Goal: Task Accomplishment & Management: Manage account settings

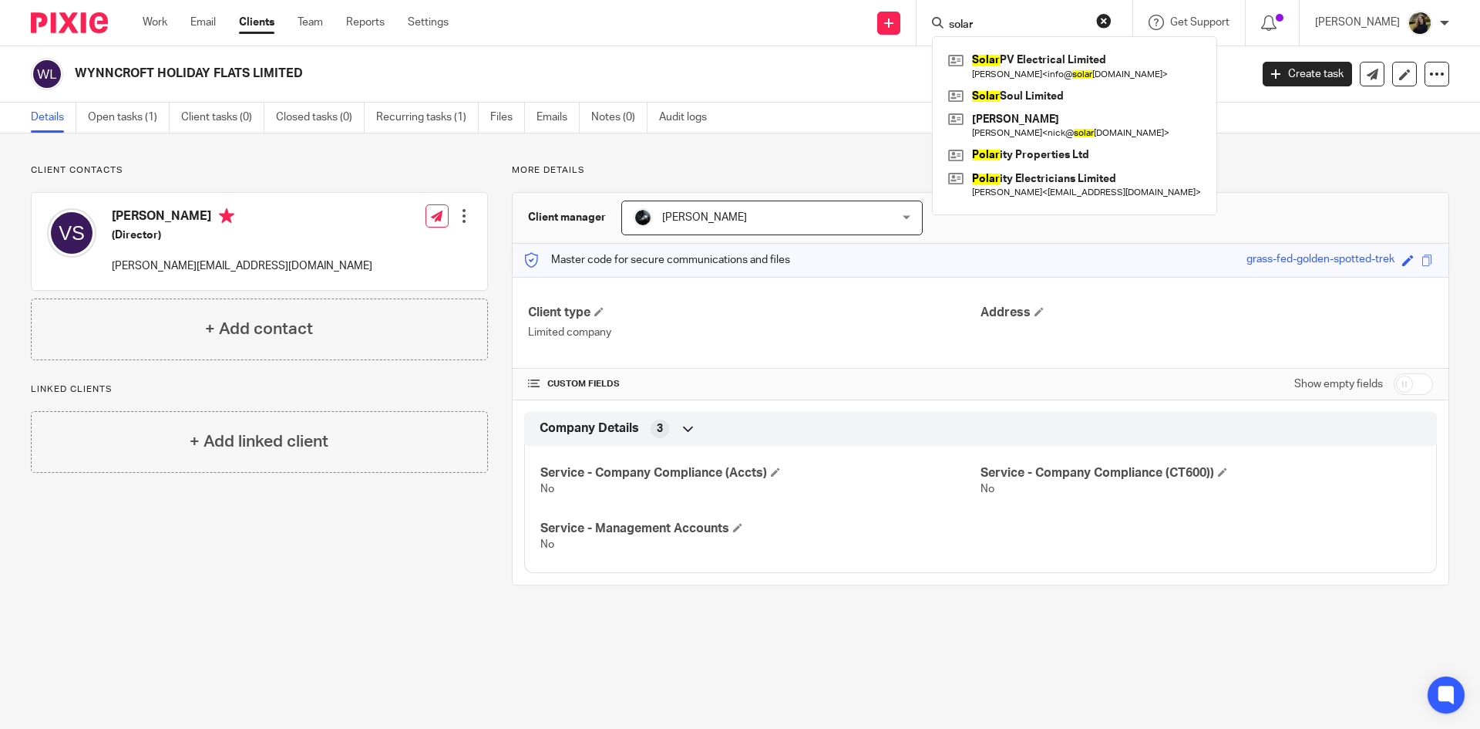
click at [422, 51] on div "WYNNCROFT HOLIDAY FLATS LIMITED Create task Update from Companies House Export …" at bounding box center [740, 74] width 1480 height 56
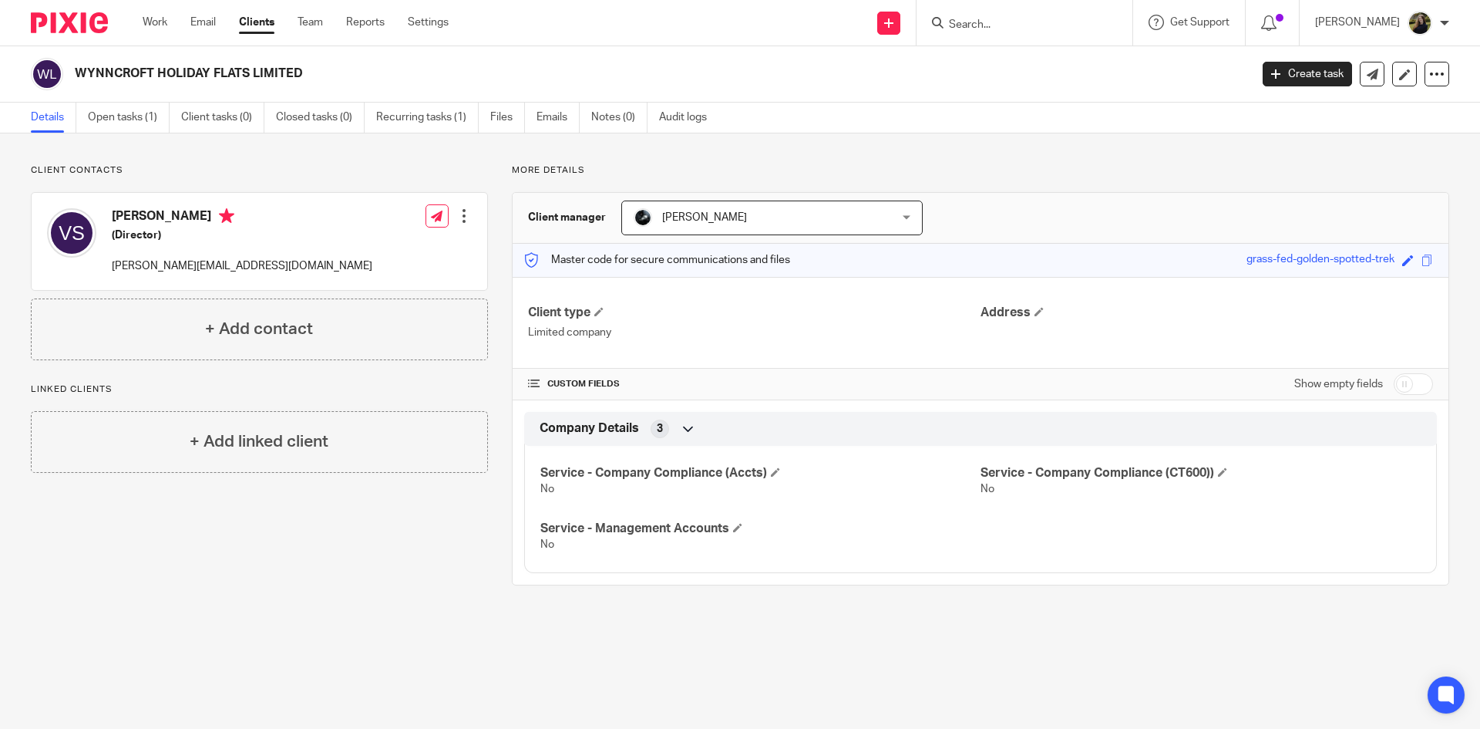
click at [315, 10] on div "Work Email Clients Team Reports Settings Work Email Clients Team Reports Settin…" at bounding box center [299, 22] width 345 height 45
click at [315, 12] on div "Work Email Clients Team Reports Settings Work Email Clients Team Reports Settin…" at bounding box center [299, 22] width 345 height 45
click at [528, 25] on div "Send new email Create task Add client Get Support Contact Support Help Document…" at bounding box center [976, 22] width 1009 height 45
click at [147, 109] on link "Open tasks (1)" at bounding box center [129, 118] width 82 height 30
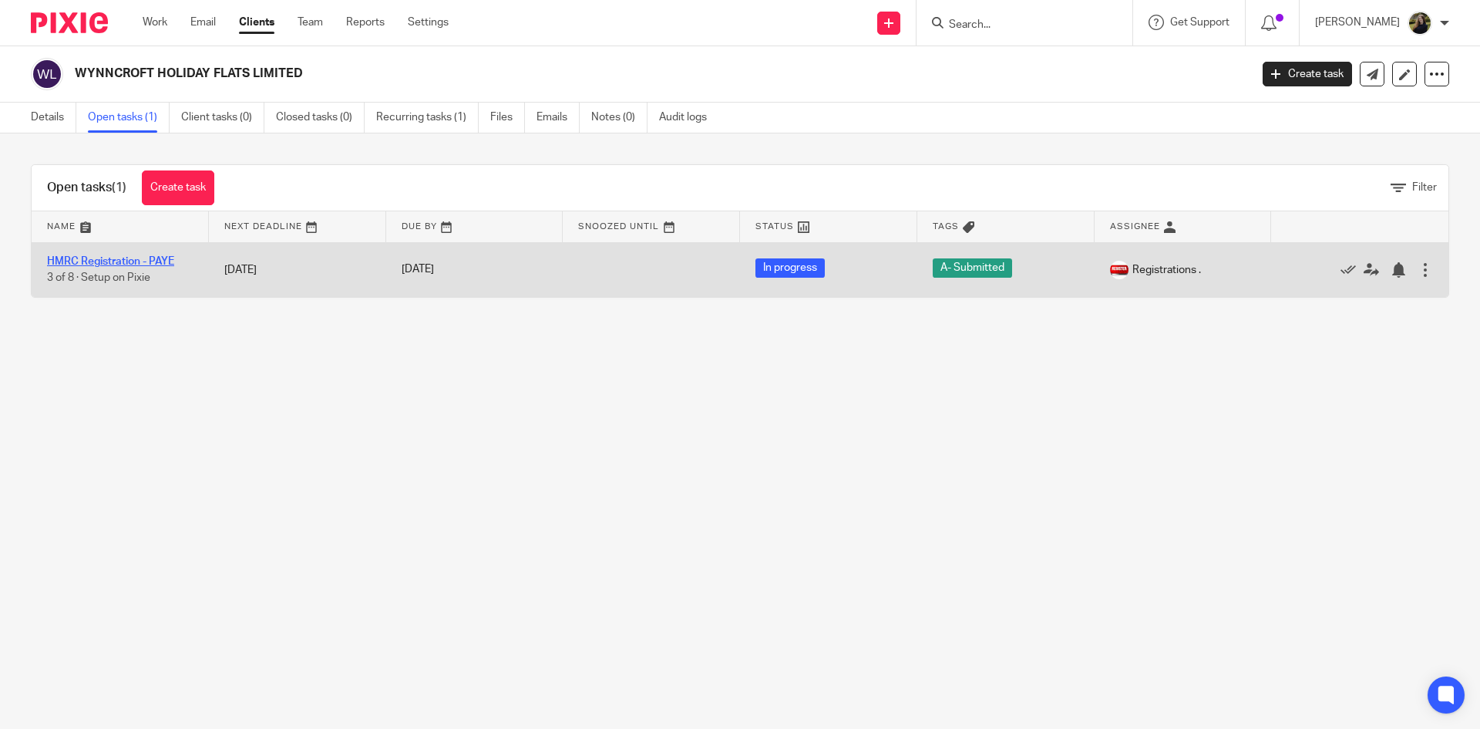
click at [153, 257] on link "HMRC Registration - PAYE" at bounding box center [110, 261] width 127 height 11
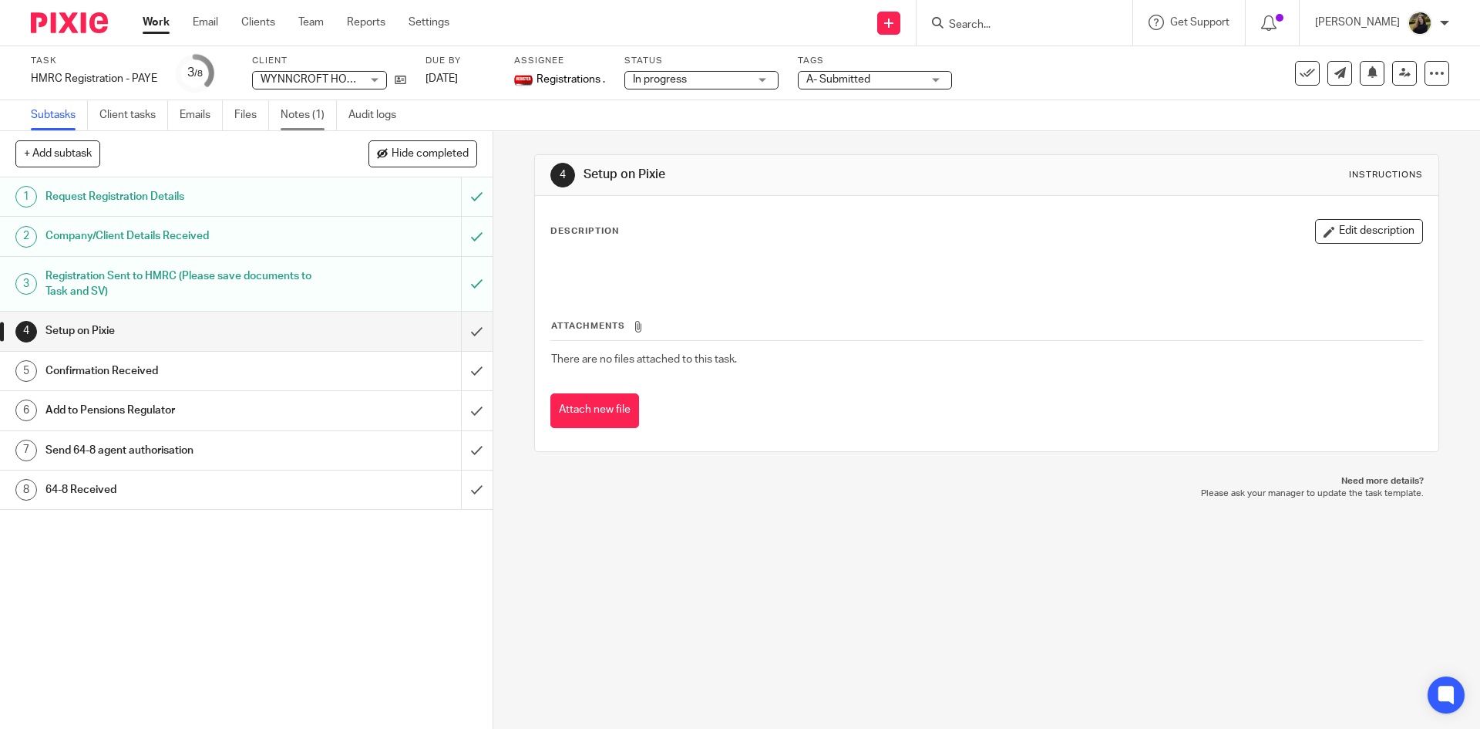
click at [292, 116] on link "Notes (1)" at bounding box center [309, 115] width 56 height 30
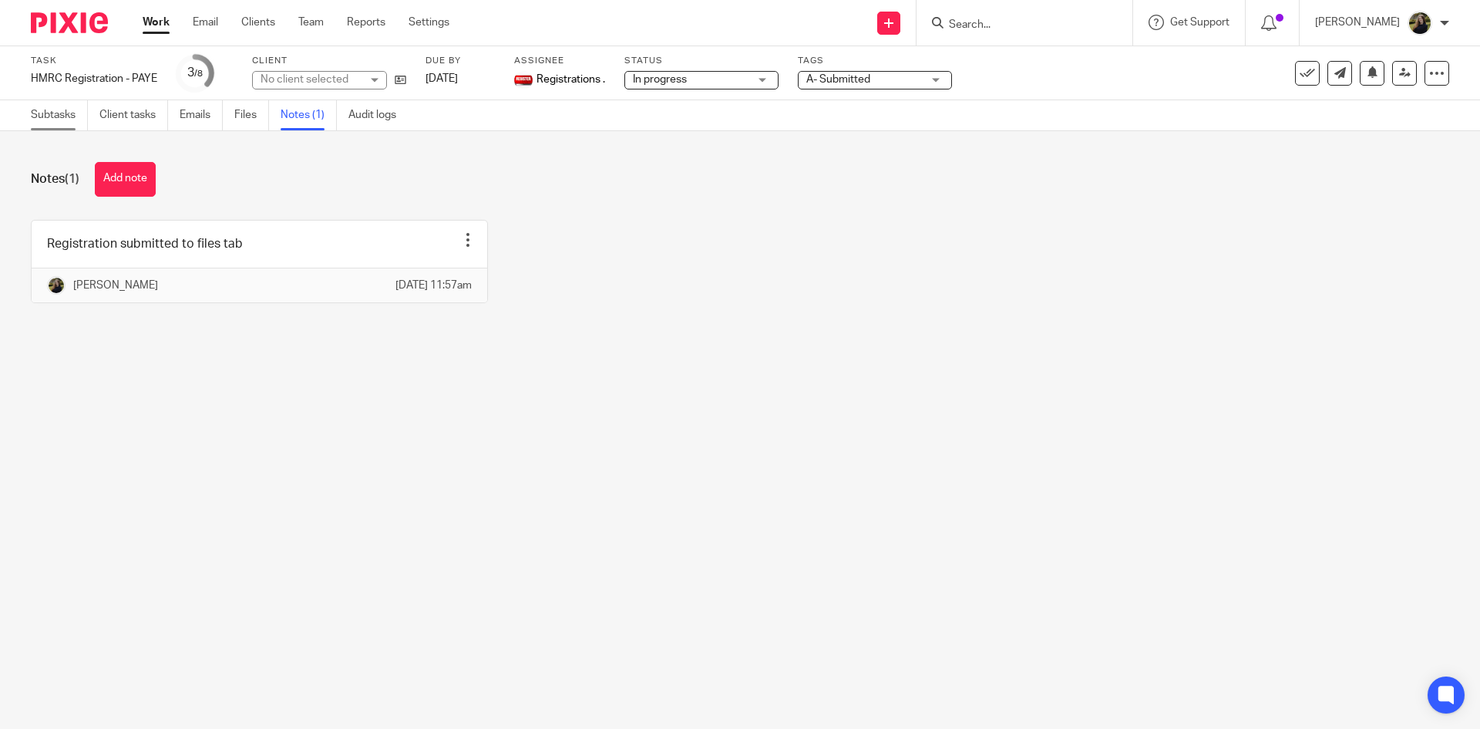
click at [43, 106] on link "Subtasks" at bounding box center [59, 115] width 57 height 30
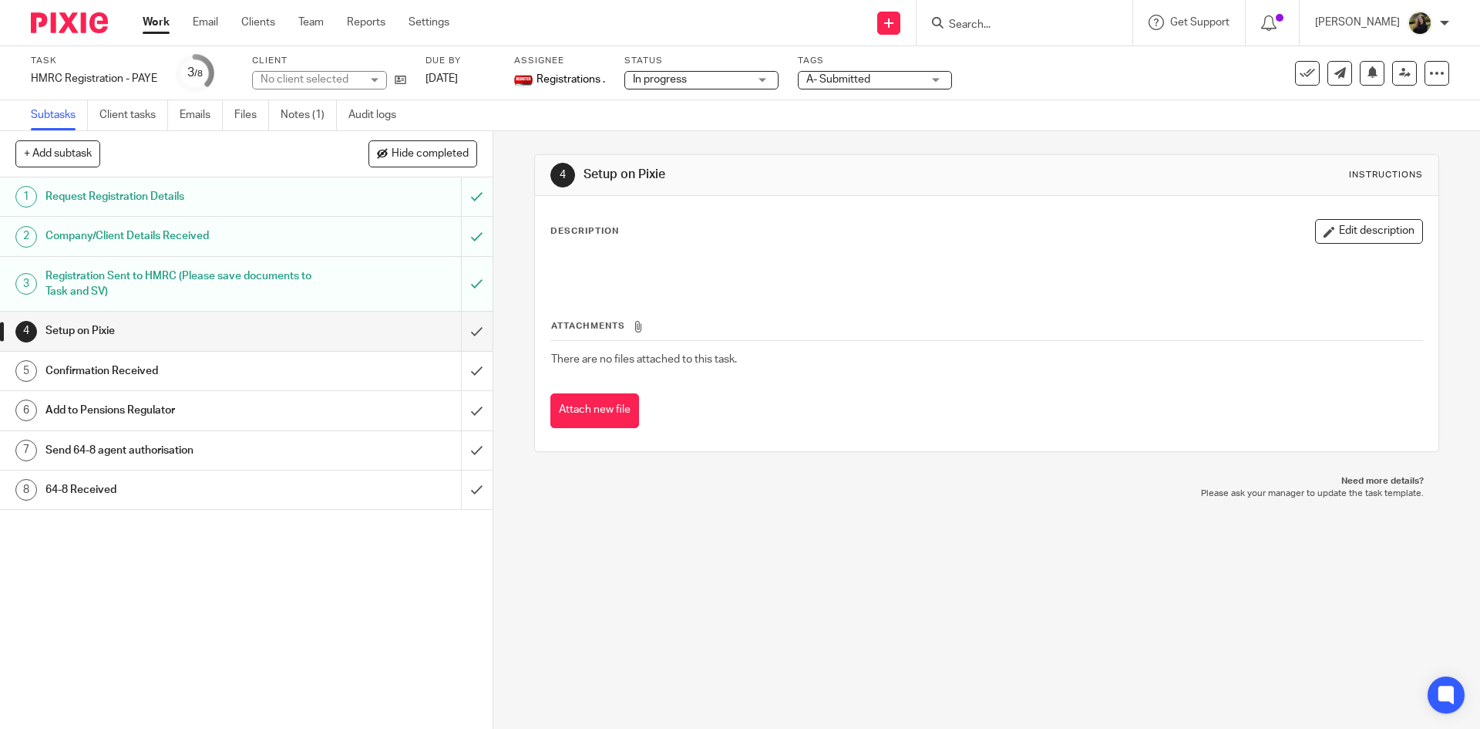
click at [82, 37] on div at bounding box center [63, 22] width 127 height 45
click at [83, 27] on img at bounding box center [69, 22] width 77 height 21
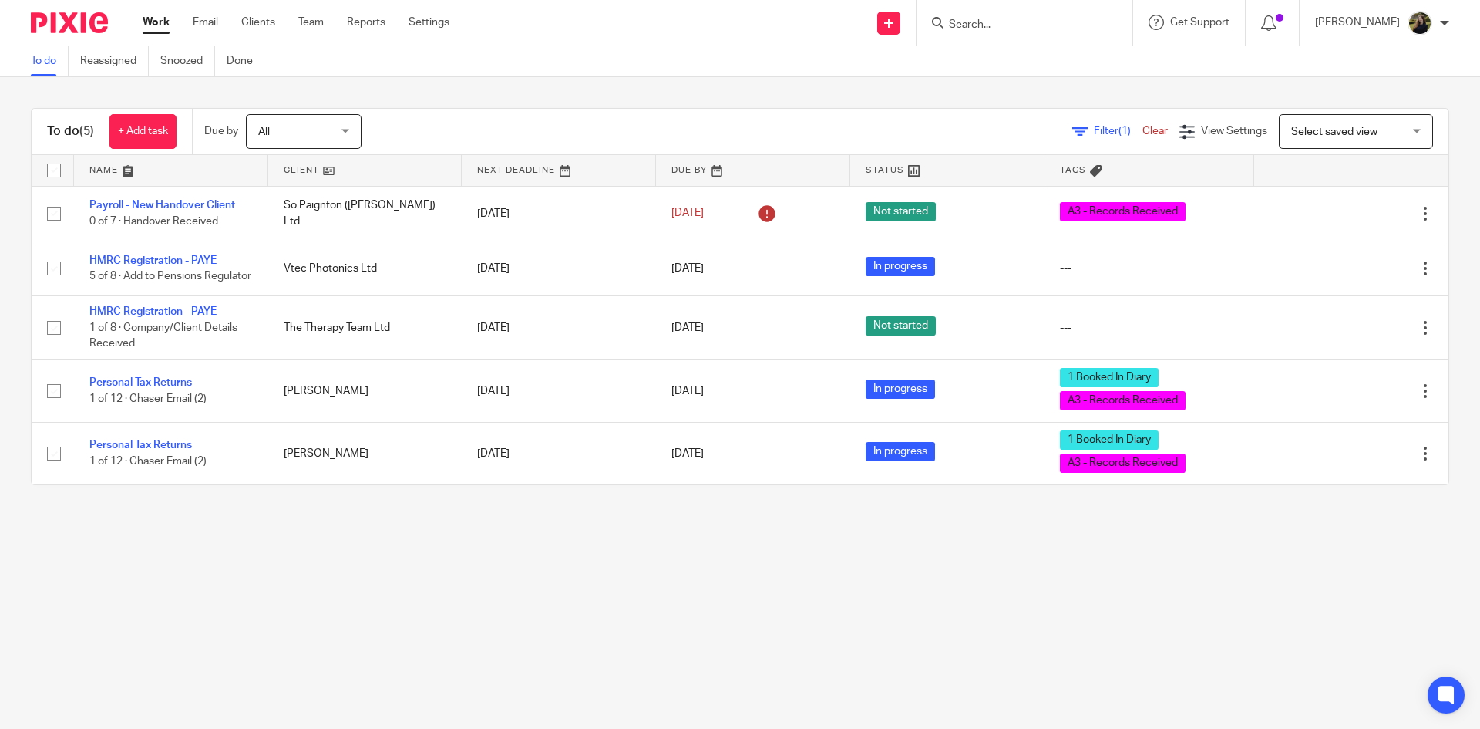
click at [1022, 24] on input "Search" at bounding box center [1017, 26] width 139 height 14
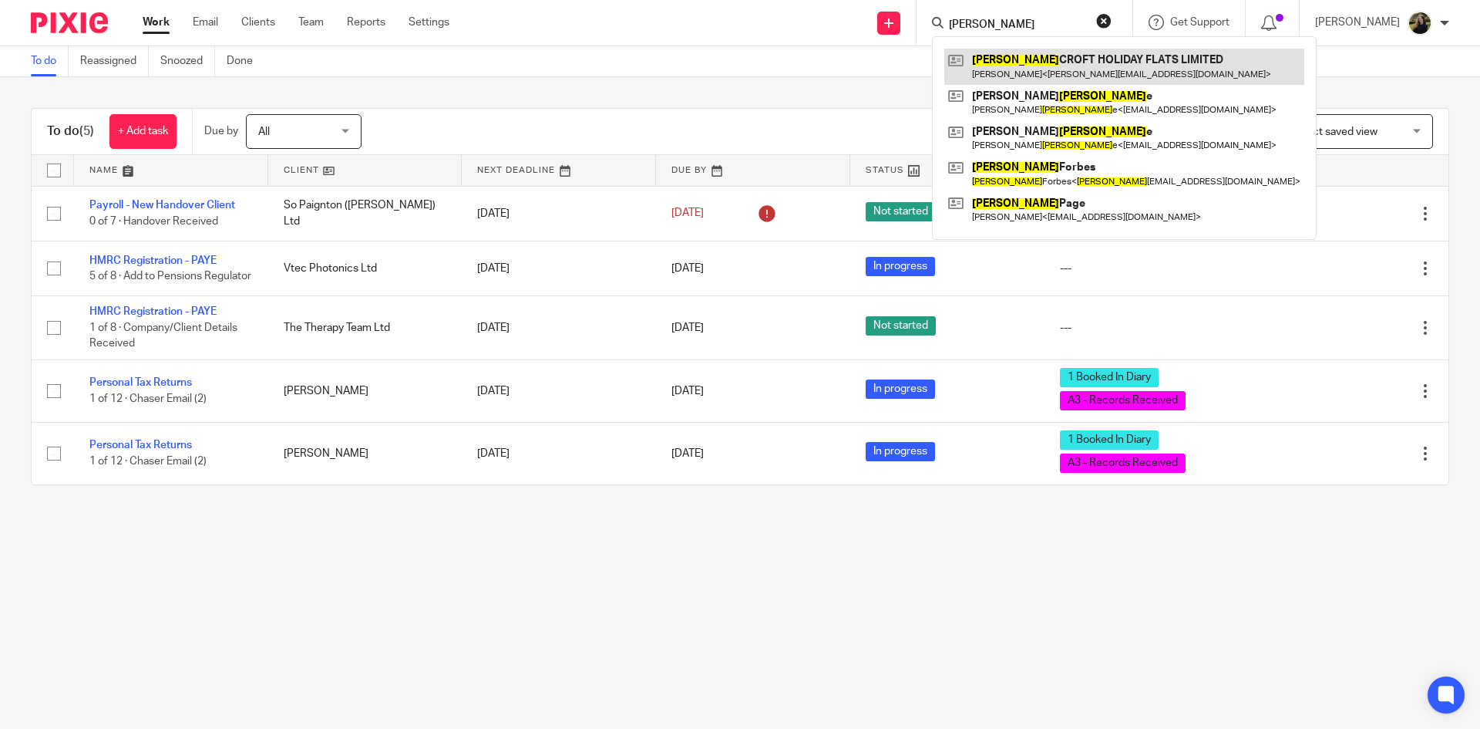
type input "wynn"
click at [1006, 55] on link at bounding box center [1125, 66] width 360 height 35
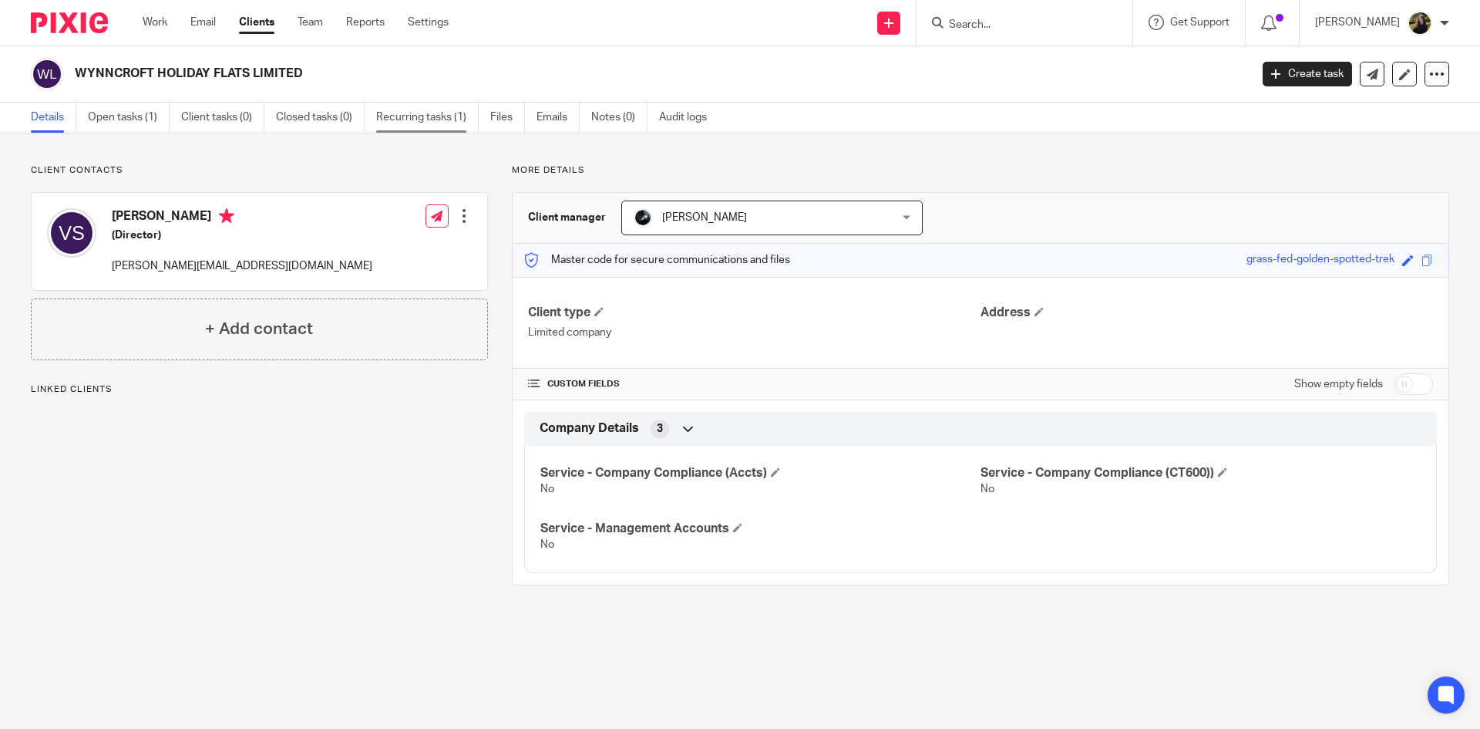
click at [464, 123] on link "Recurring tasks (1)" at bounding box center [427, 118] width 103 height 30
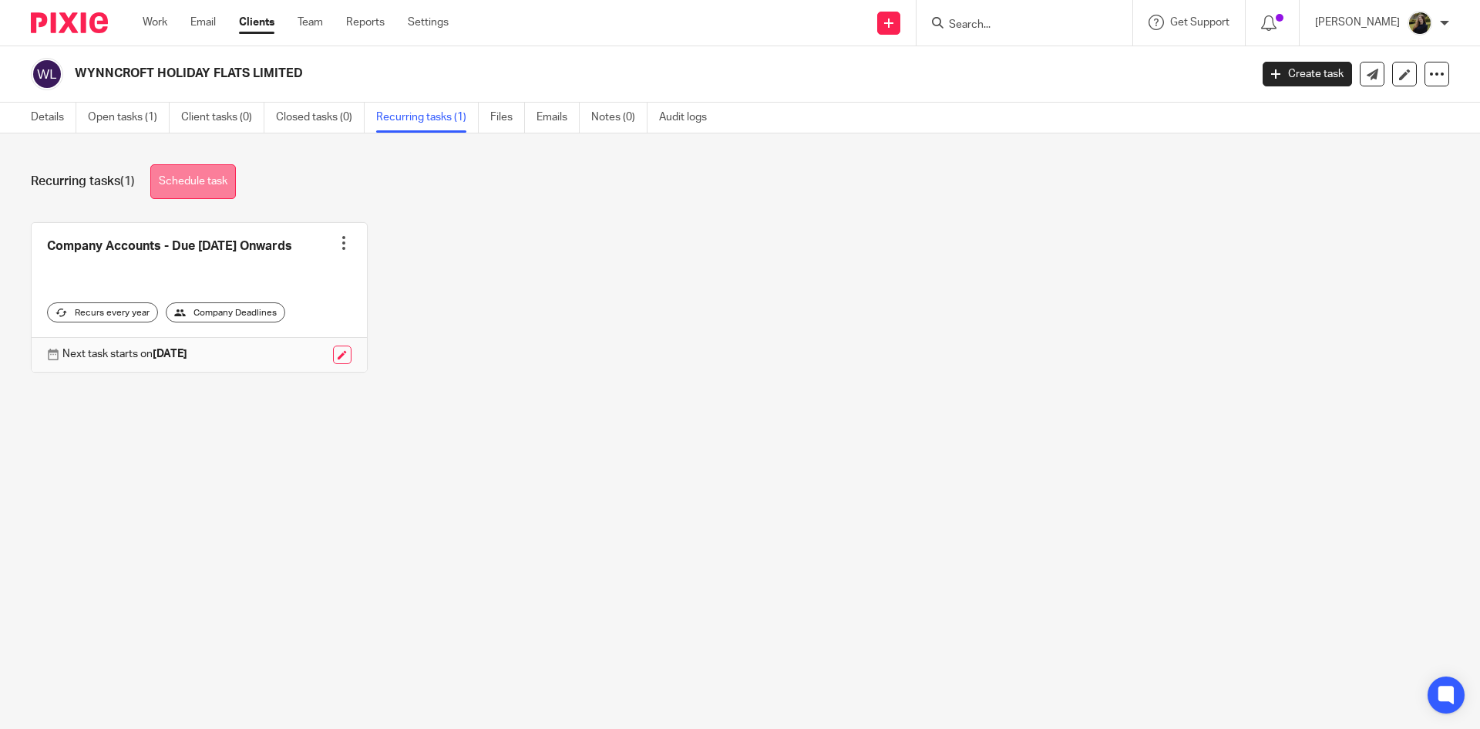
click at [220, 177] on link "Schedule task" at bounding box center [193, 181] width 86 height 35
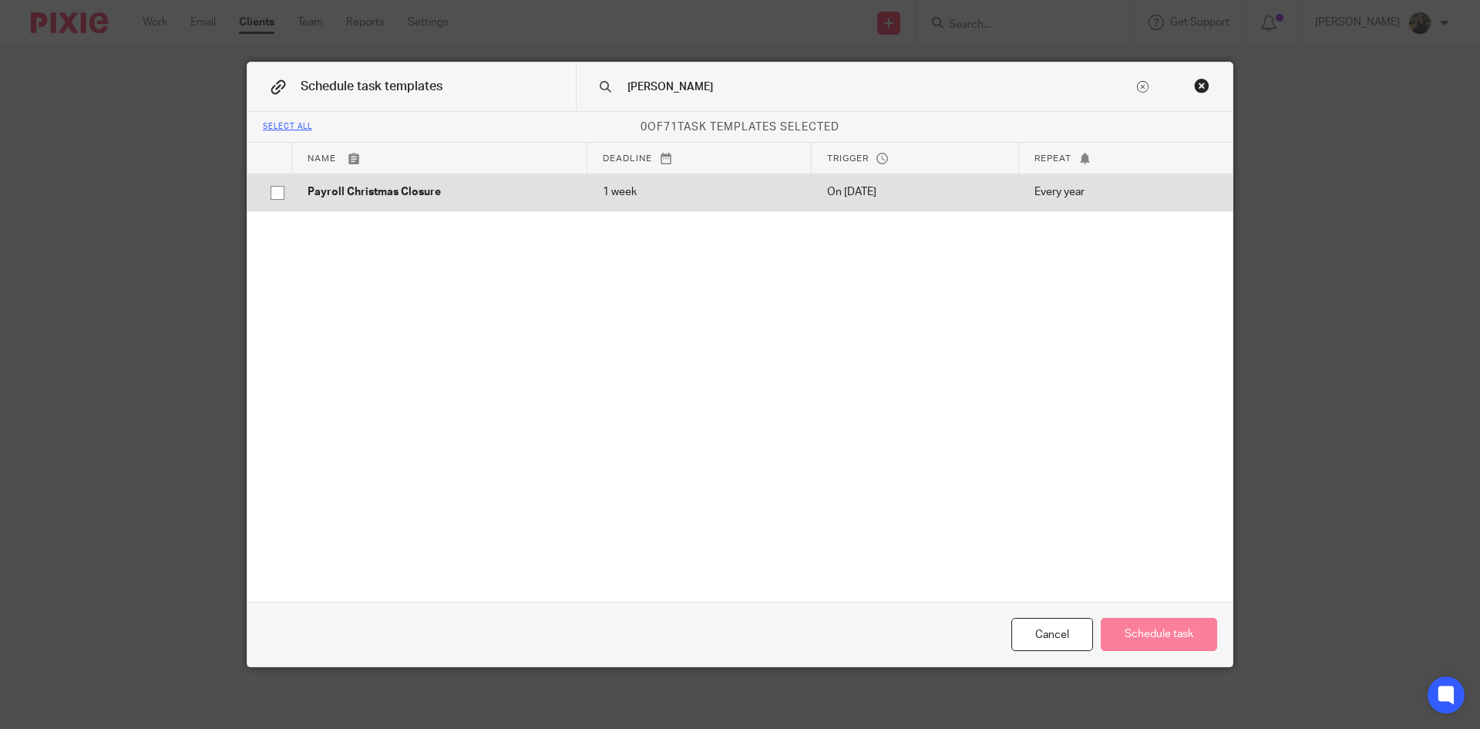
type input "[PERSON_NAME]"
click at [720, 198] on p "1 week" at bounding box center [700, 191] width 194 height 15
checkbox input "true"
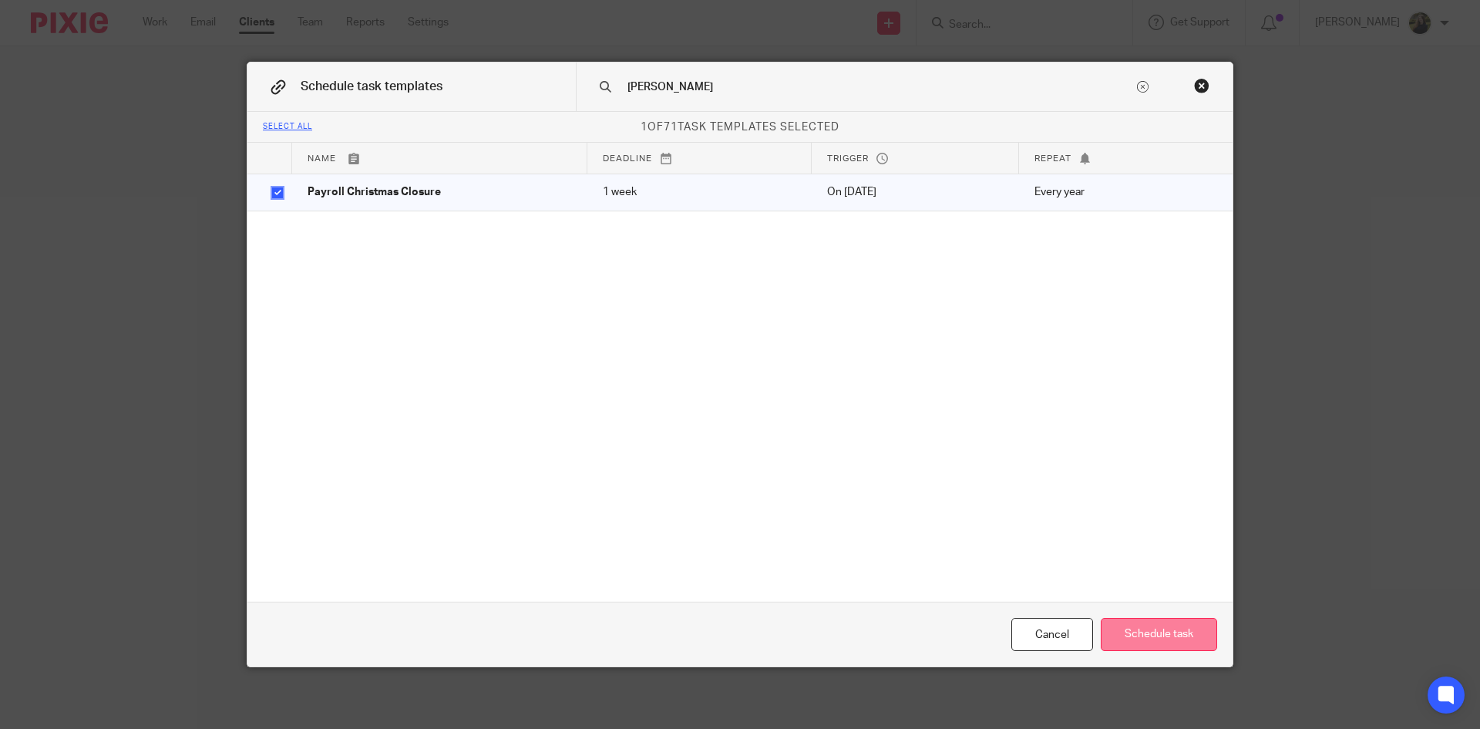
click at [1136, 637] on button "Schedule task" at bounding box center [1159, 634] width 116 height 33
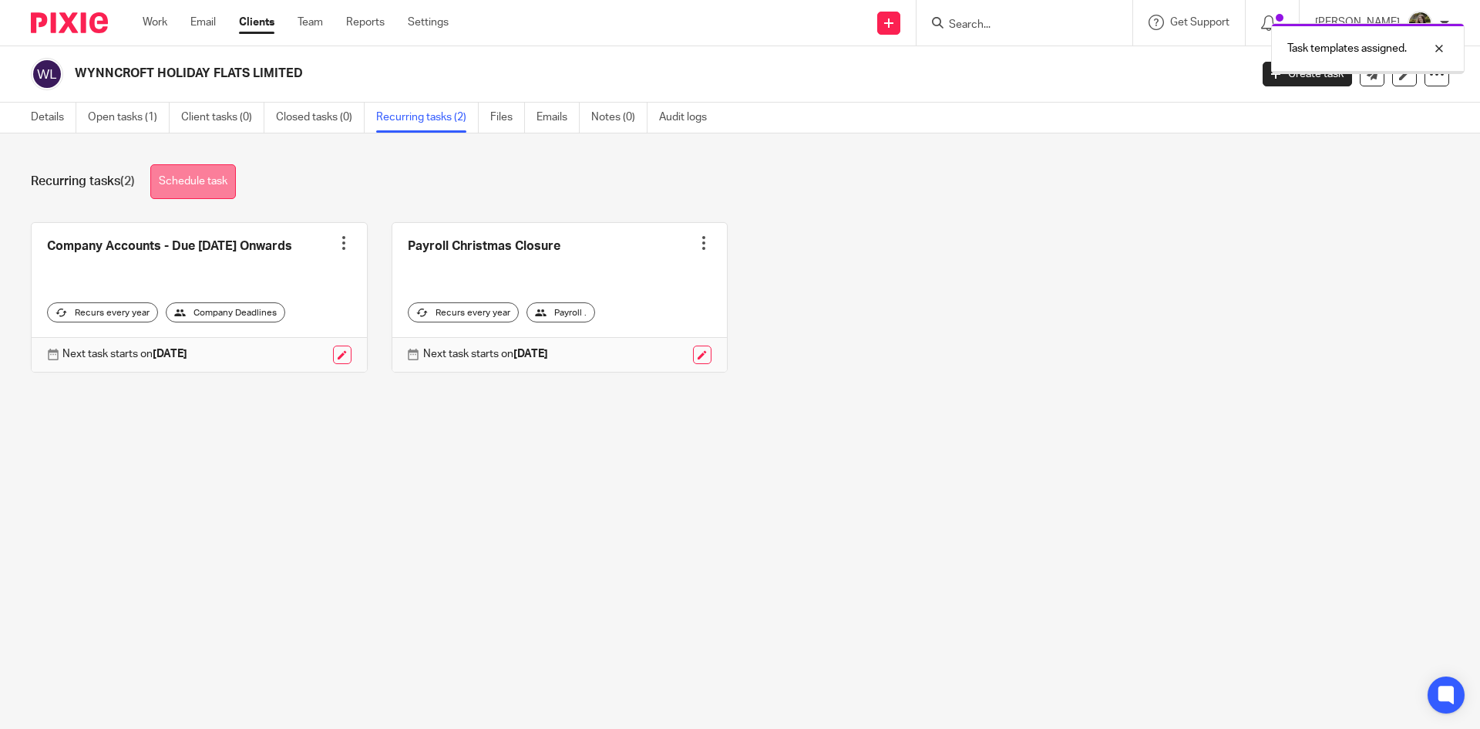
click at [195, 189] on link "Schedule task" at bounding box center [193, 181] width 86 height 35
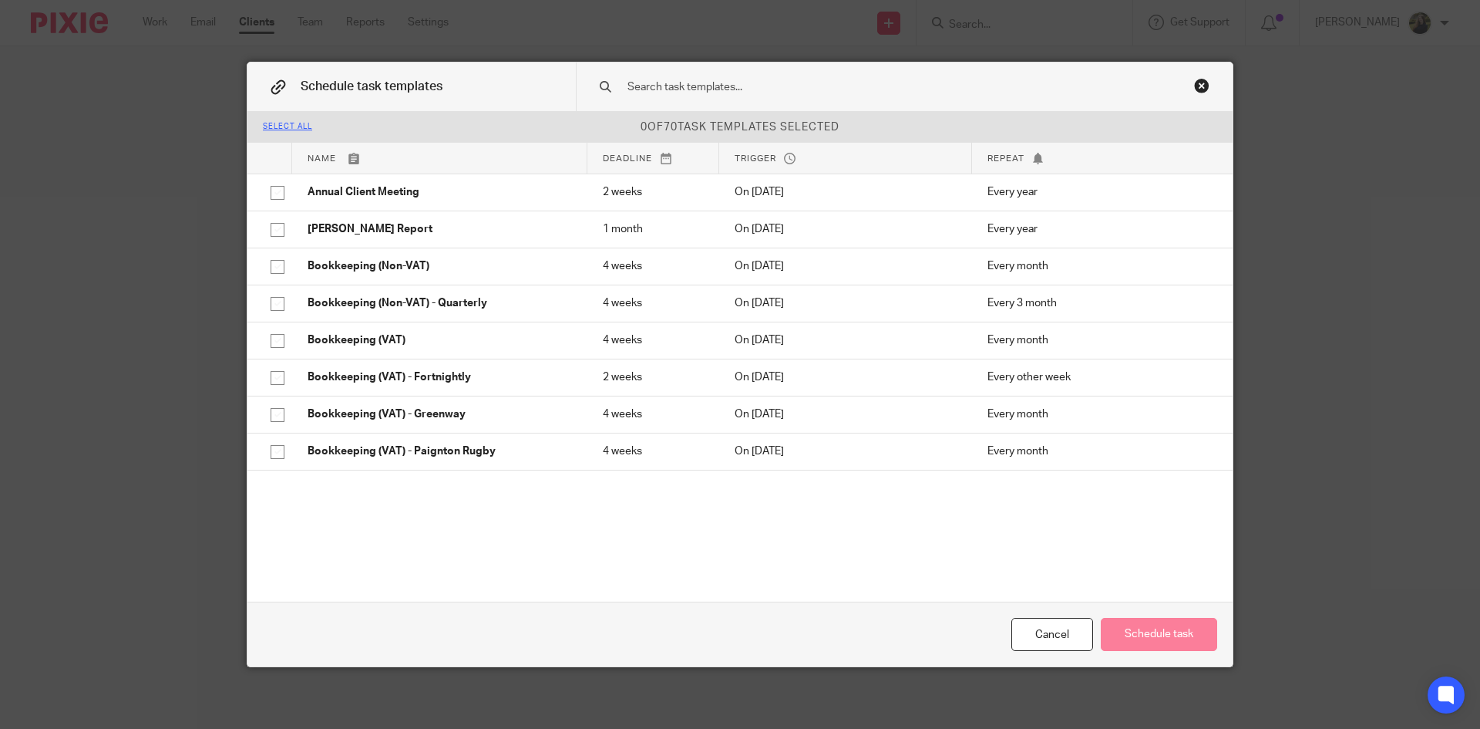
click at [809, 115] on div "0 of 70 task templates selected" at bounding box center [739, 127] width 985 height 30
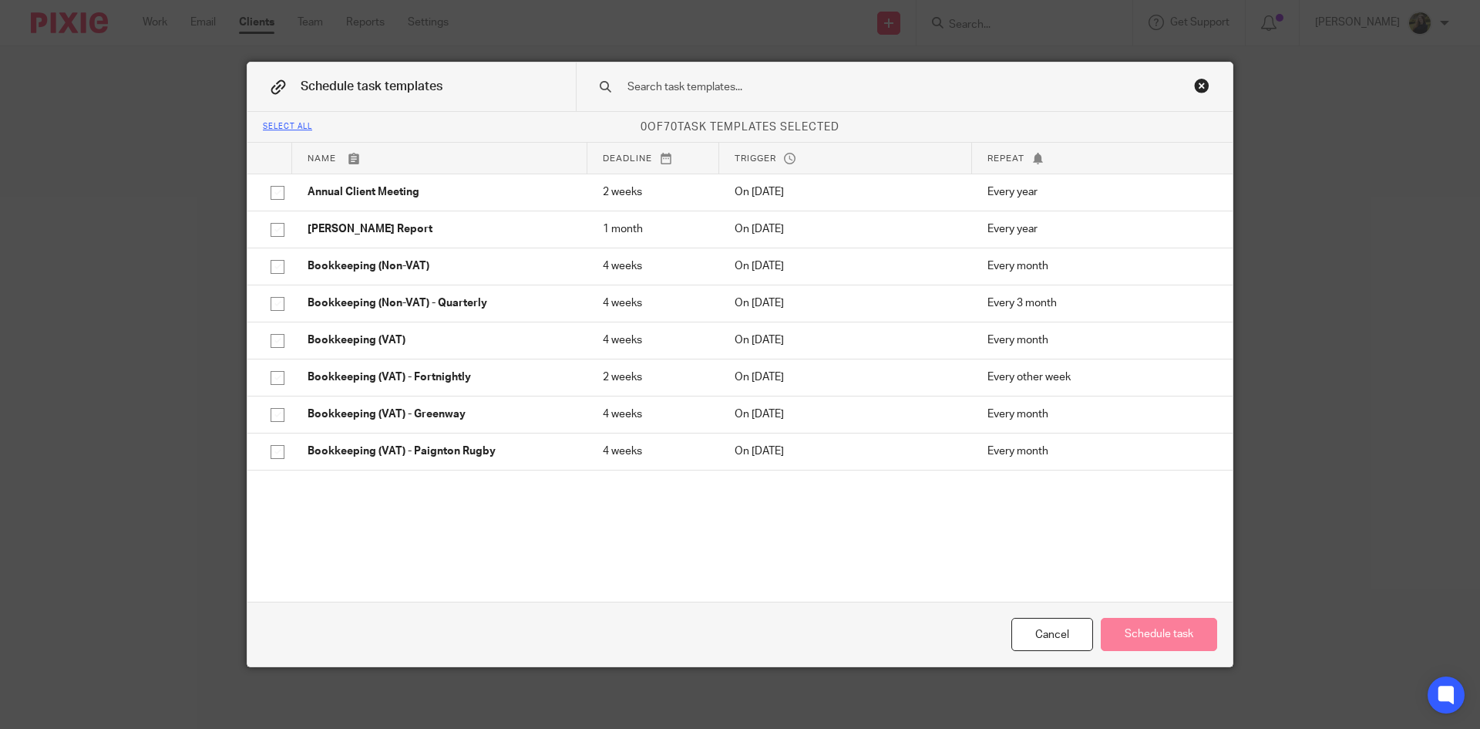
click at [796, 95] on input "text" at bounding box center [880, 87] width 508 height 17
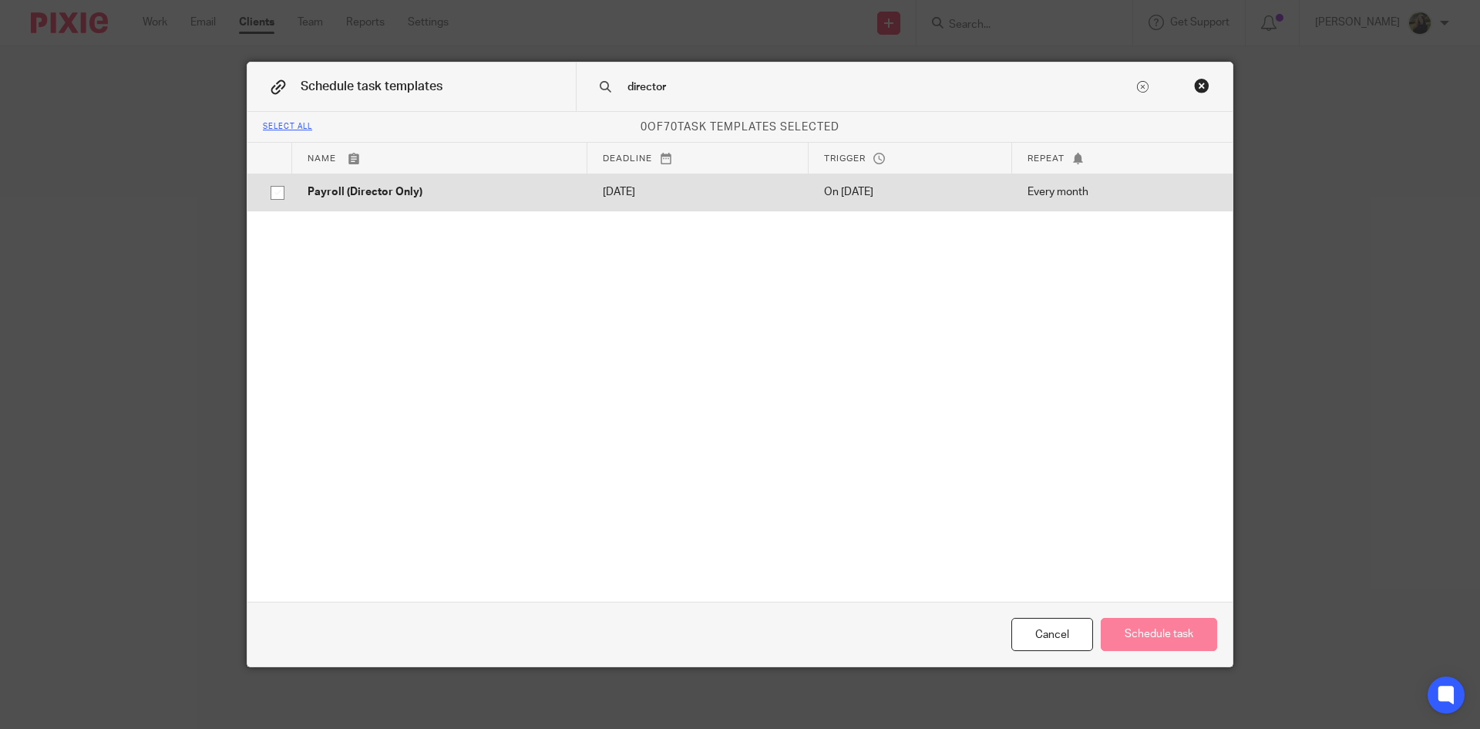
type input "director"
click at [792, 190] on td "[DATE]" at bounding box center [698, 191] width 221 height 37
checkbox input "true"
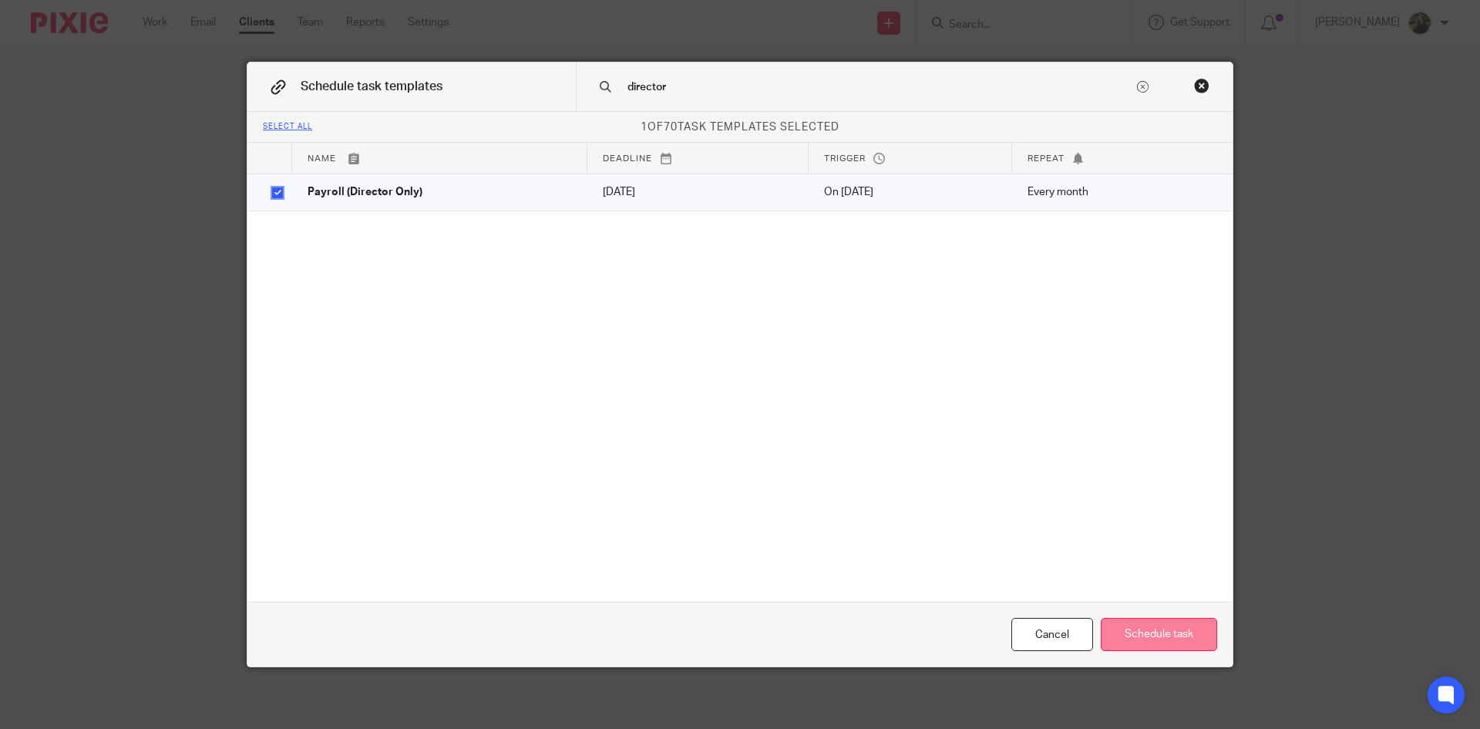
drag, startPoint x: 1171, startPoint y: 652, endPoint x: 1170, endPoint y: 636, distance: 15.5
click at [1173, 650] on div "Cancel Schedule task" at bounding box center [739, 633] width 985 height 65
click at [1168, 635] on button "Schedule task" at bounding box center [1159, 634] width 116 height 33
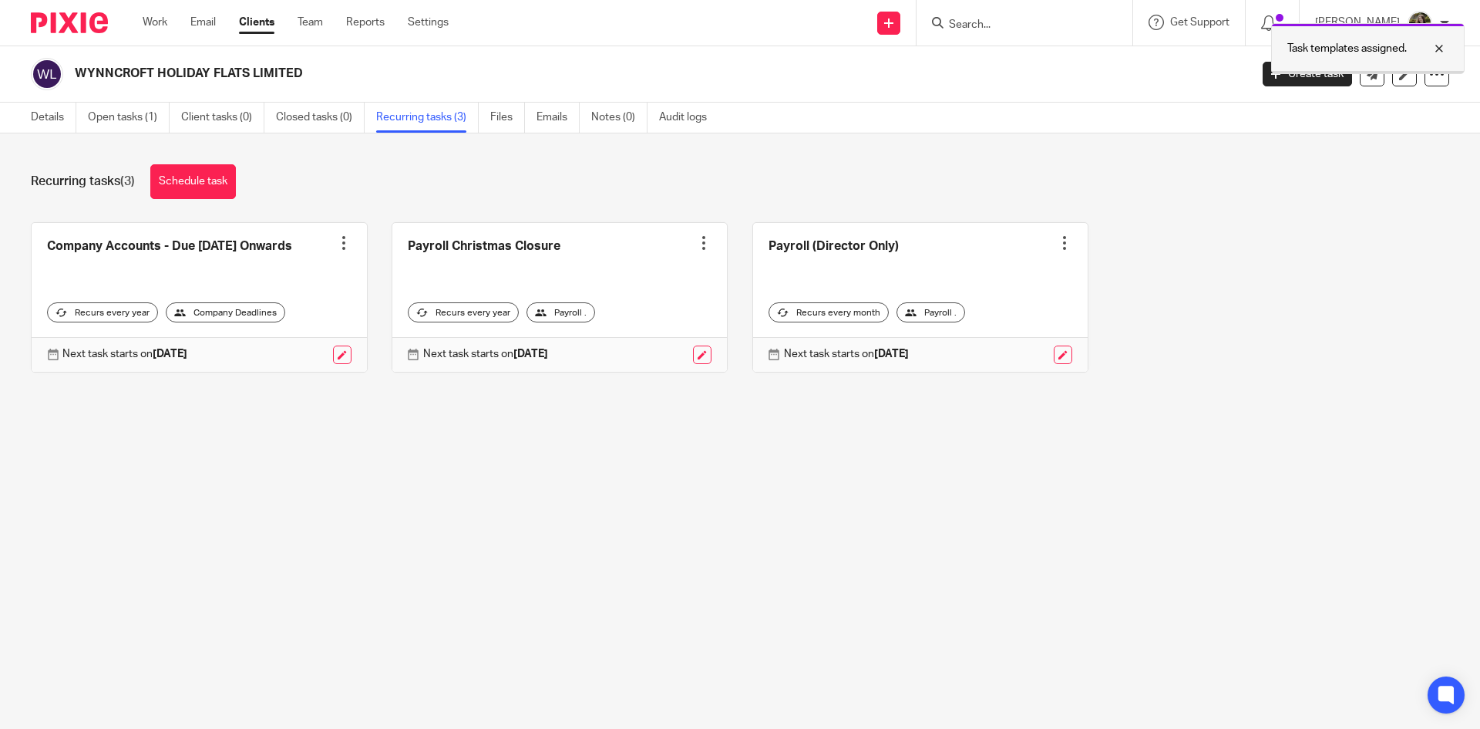
click at [1426, 37] on div "Task templates assigned." at bounding box center [1368, 48] width 194 height 51
click at [988, 25] on input "Search" at bounding box center [1017, 26] width 139 height 14
click at [204, 192] on link "Schedule task" at bounding box center [193, 181] width 86 height 35
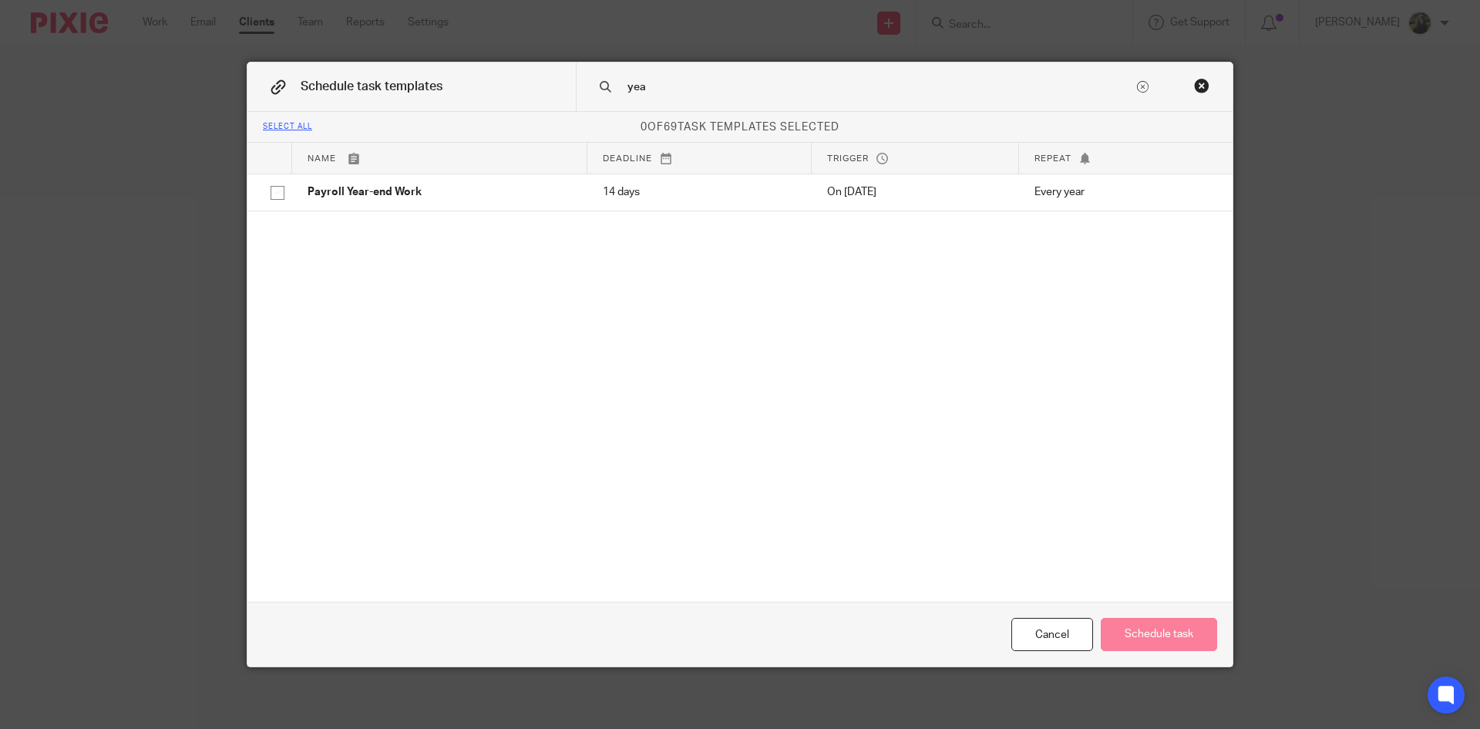
type input "yea"
click at [428, 169] on th "Name" at bounding box center [439, 158] width 295 height 31
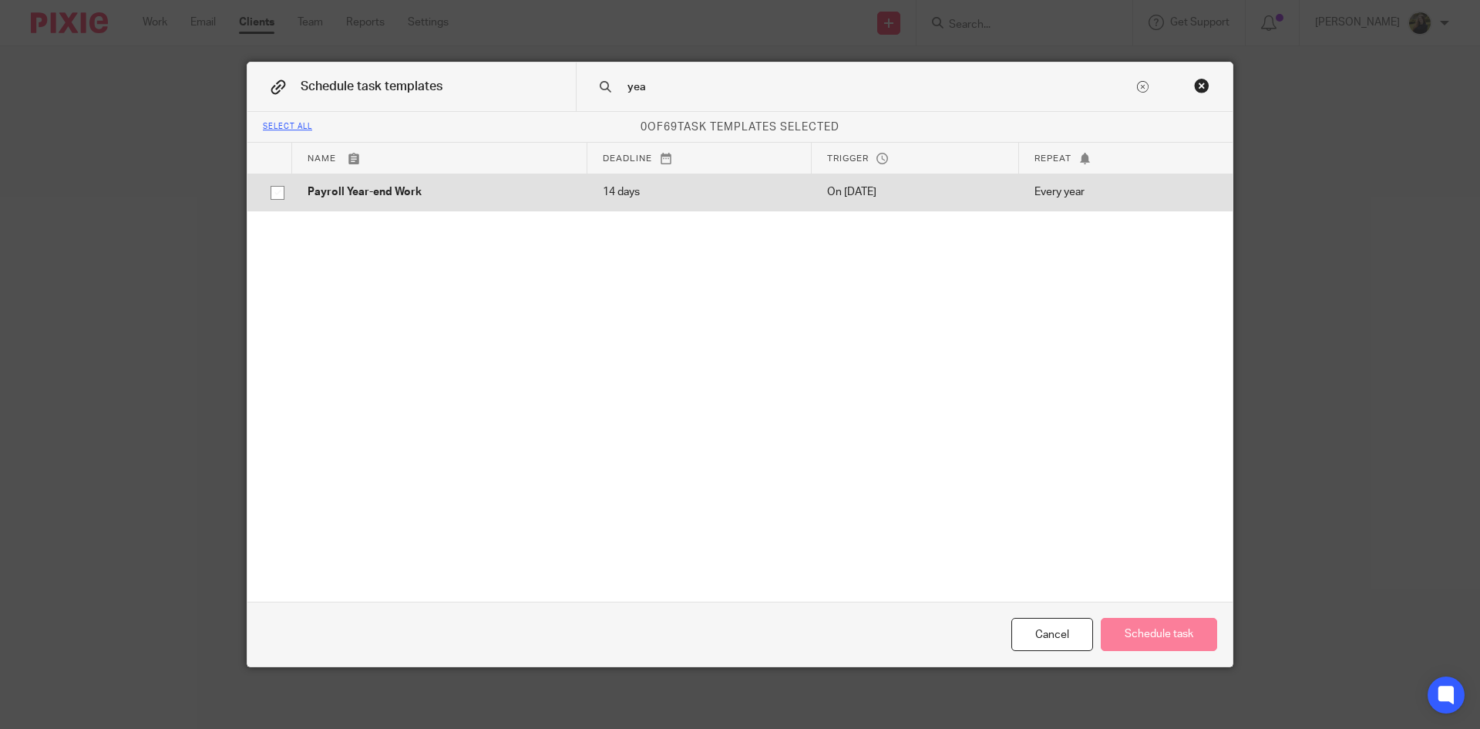
click at [418, 190] on p "Payroll Year-end Work" at bounding box center [440, 191] width 264 height 15
checkbox input "true"
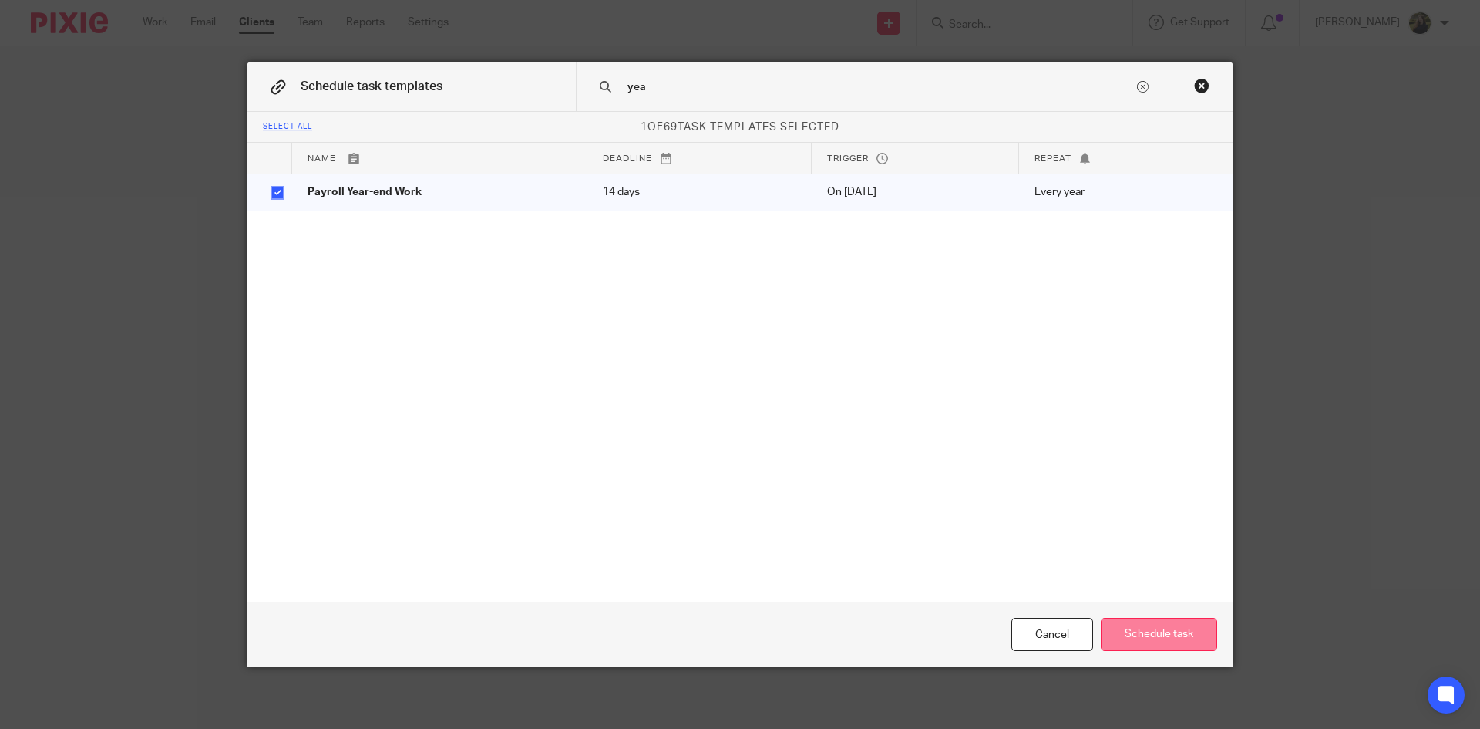
click at [1153, 632] on button "Schedule task" at bounding box center [1159, 634] width 116 height 33
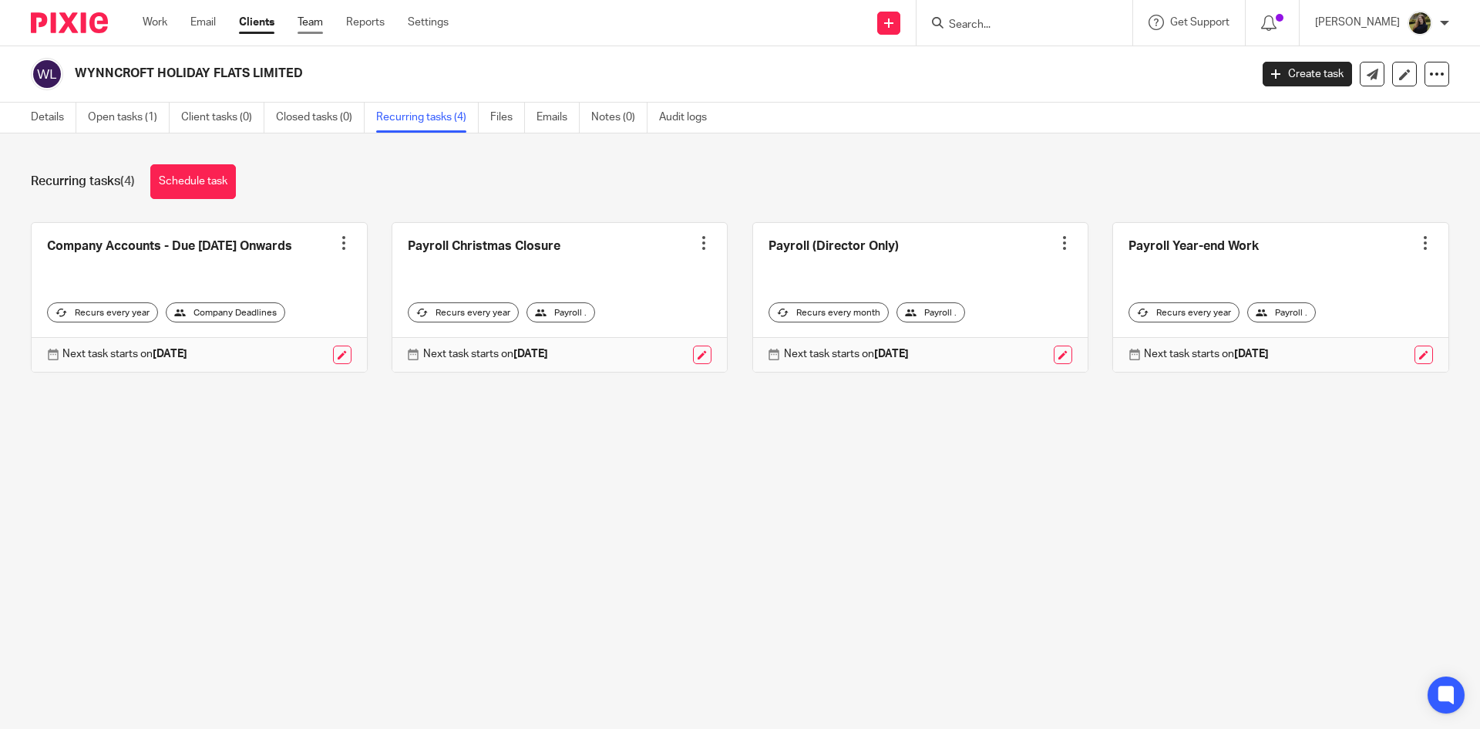
click at [306, 27] on link "Team" at bounding box center [310, 22] width 25 height 15
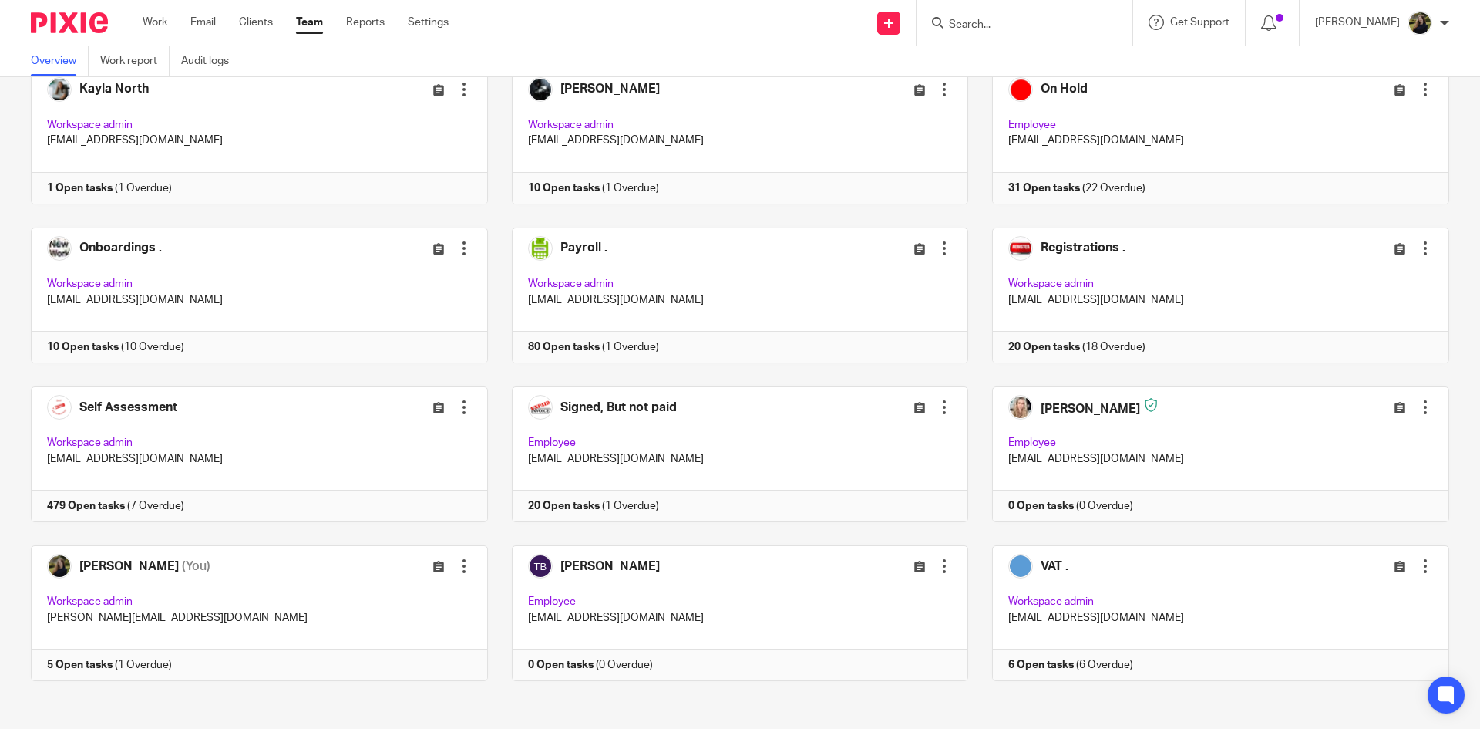
scroll to position [739, 0]
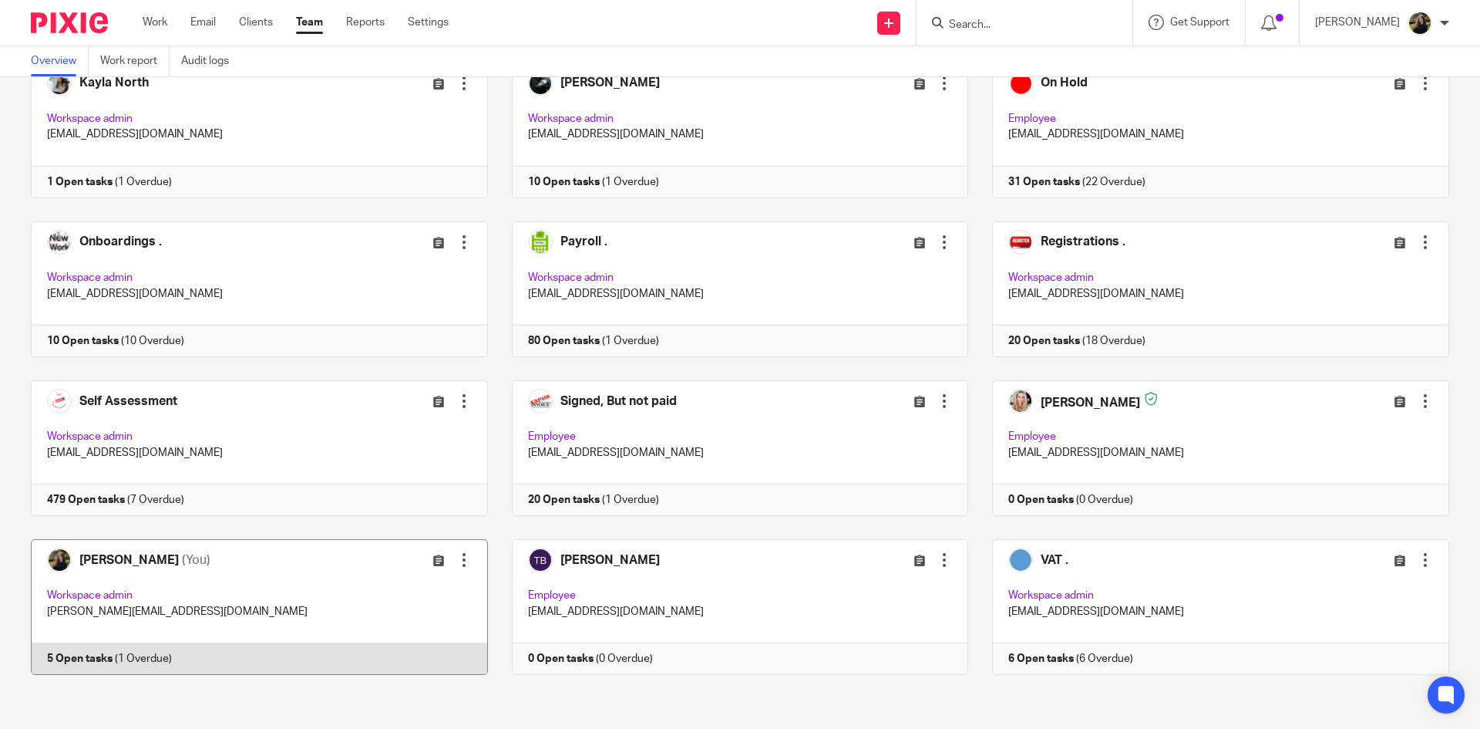
click at [302, 569] on link at bounding box center [247, 607] width 481 height 136
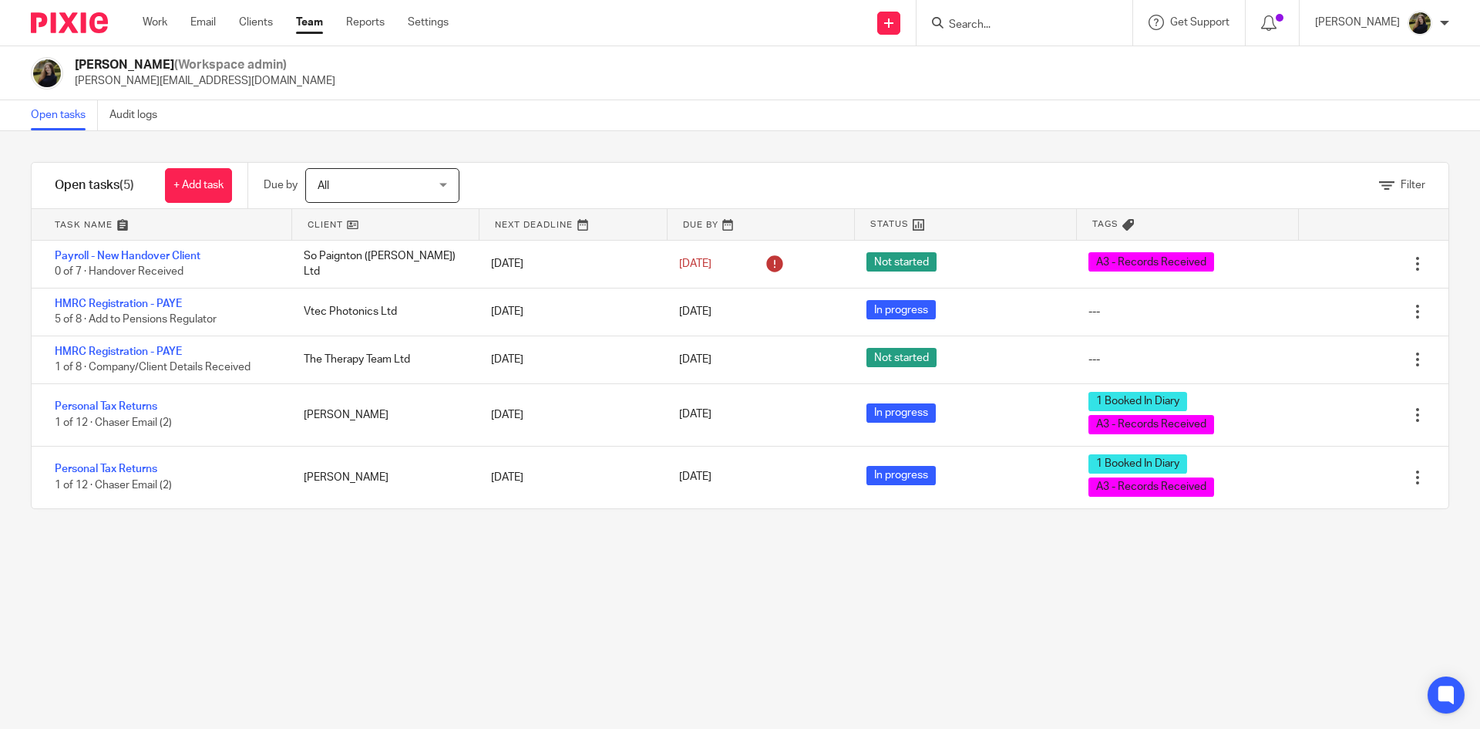
click at [301, 18] on link "Team" at bounding box center [309, 22] width 27 height 15
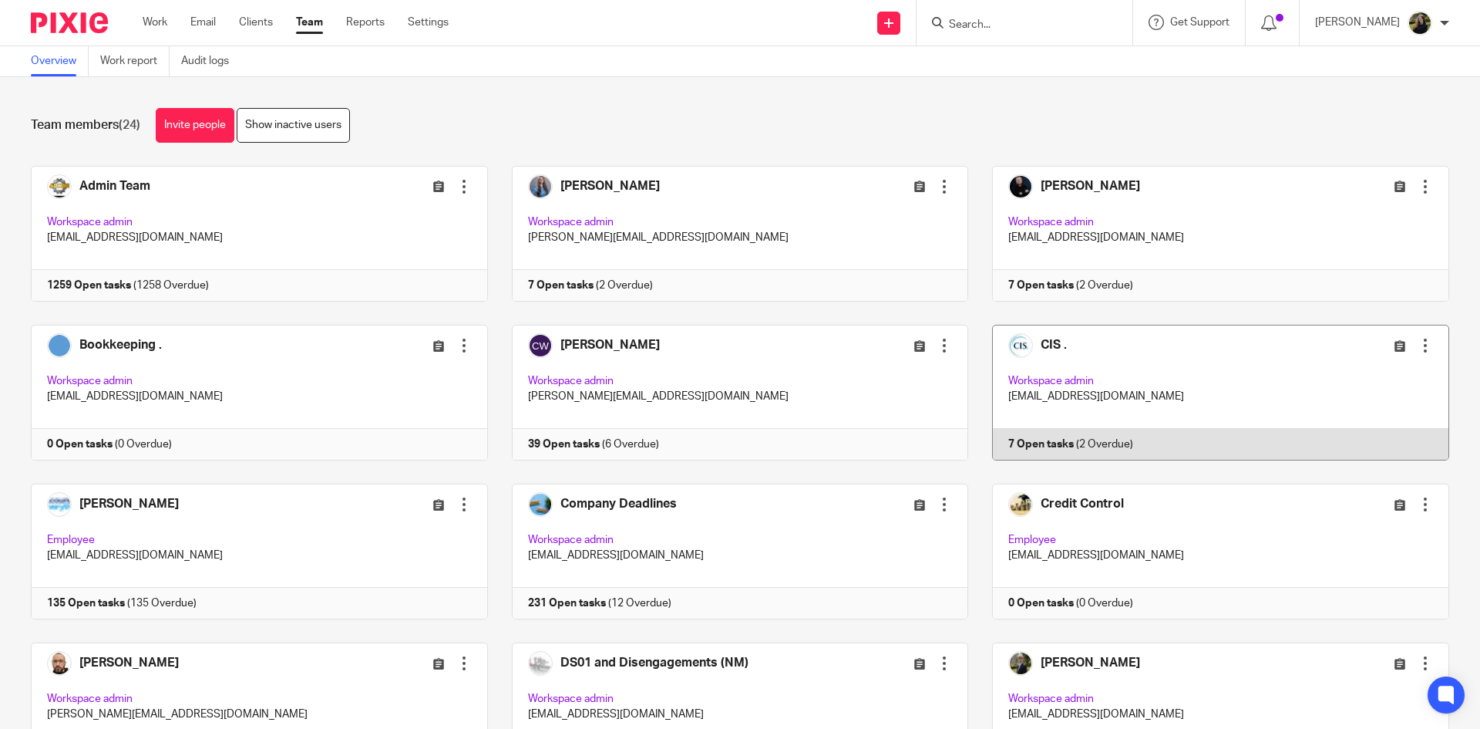
click at [1233, 396] on link at bounding box center [1208, 393] width 481 height 136
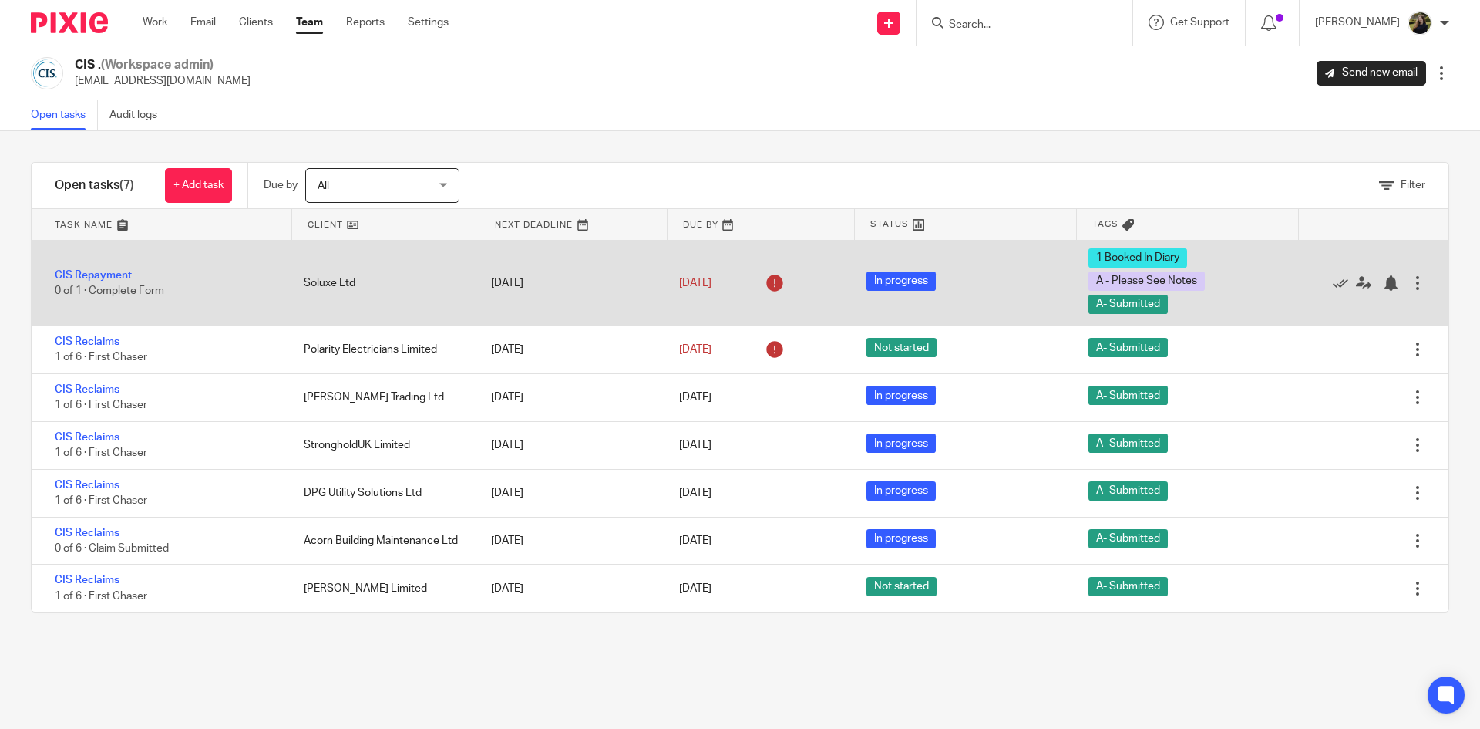
click at [87, 268] on div "CIS Repayment 0 of 1 · Complete Form" at bounding box center [160, 283] width 257 height 47
click at [98, 271] on link "CIS Repayment" at bounding box center [93, 275] width 77 height 11
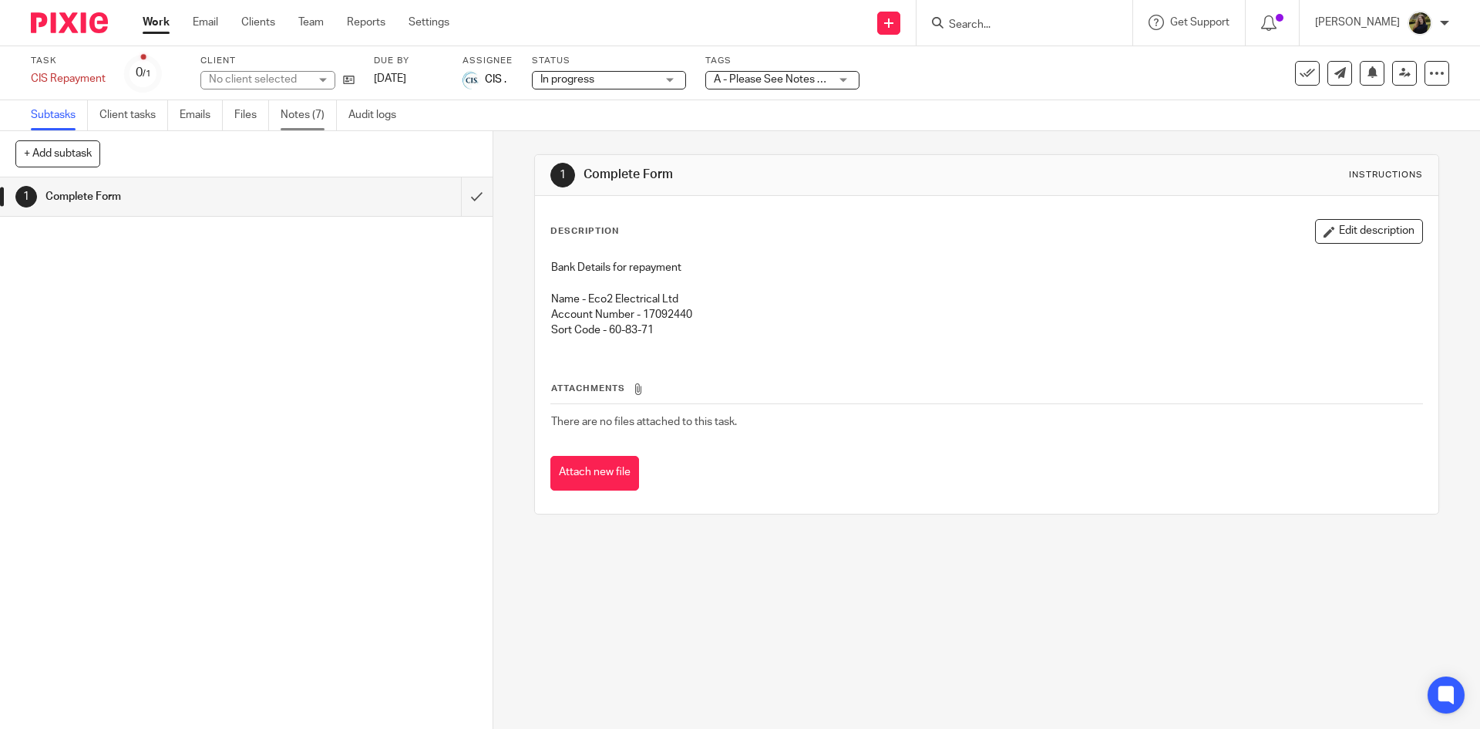
click at [301, 108] on link "Notes (7)" at bounding box center [309, 115] width 56 height 30
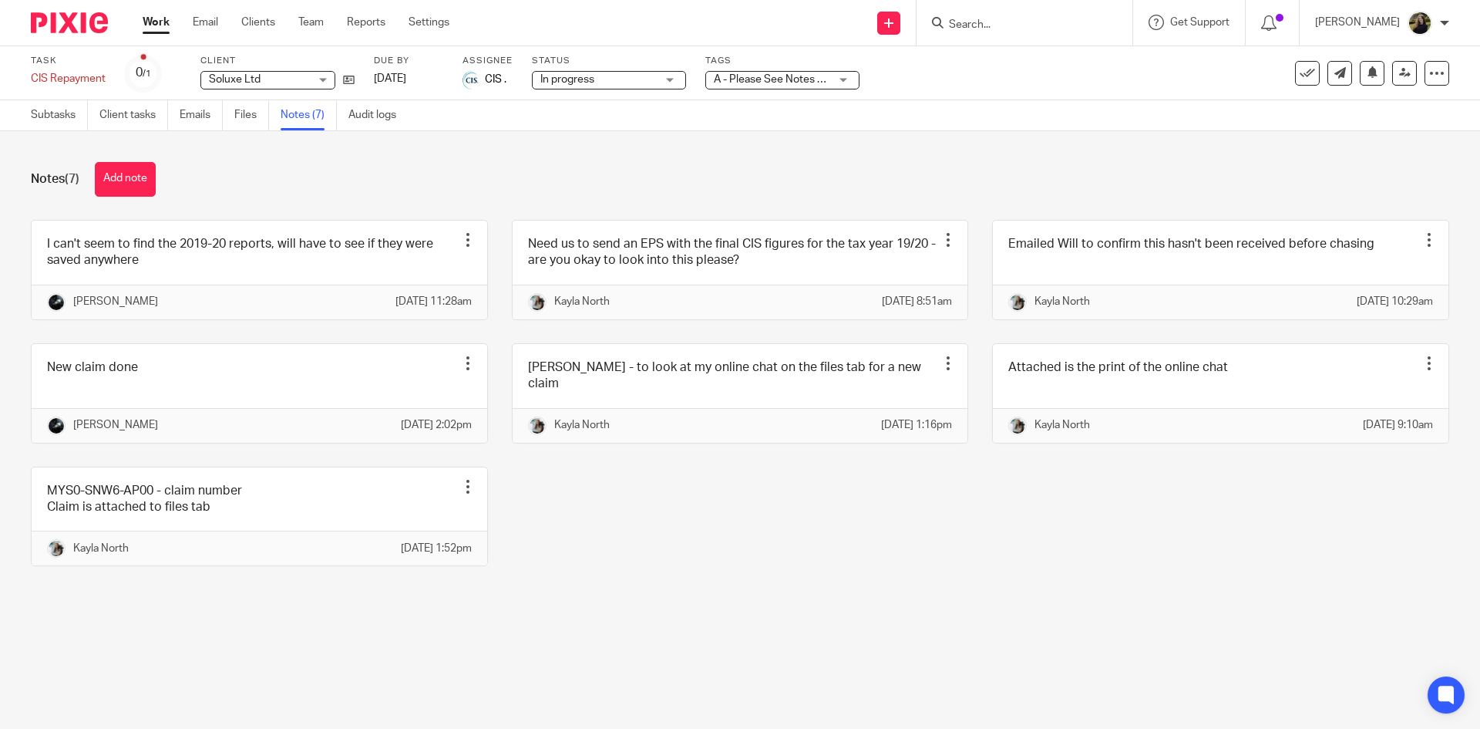
click at [97, 12] on img at bounding box center [69, 22] width 77 height 21
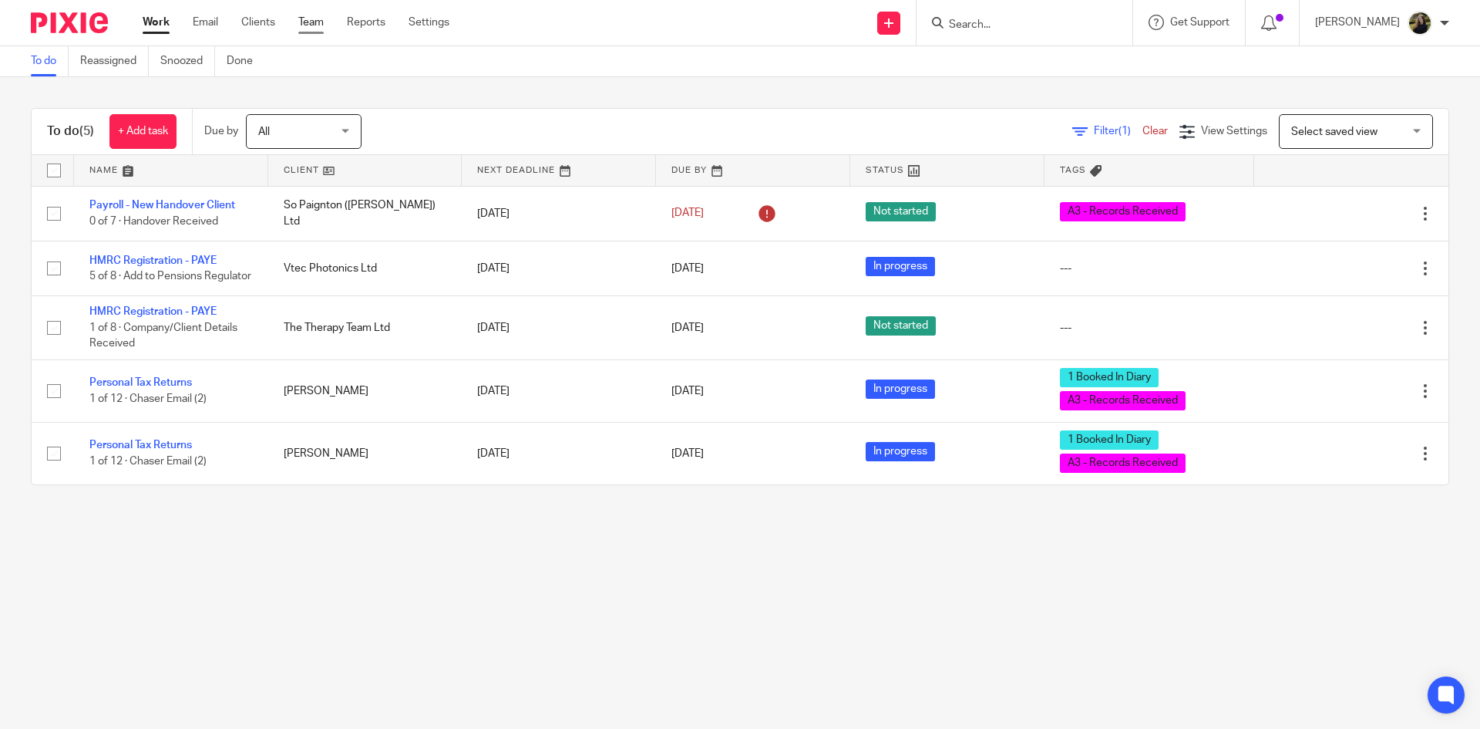
click at [311, 19] on link "Team" at bounding box center [310, 22] width 25 height 15
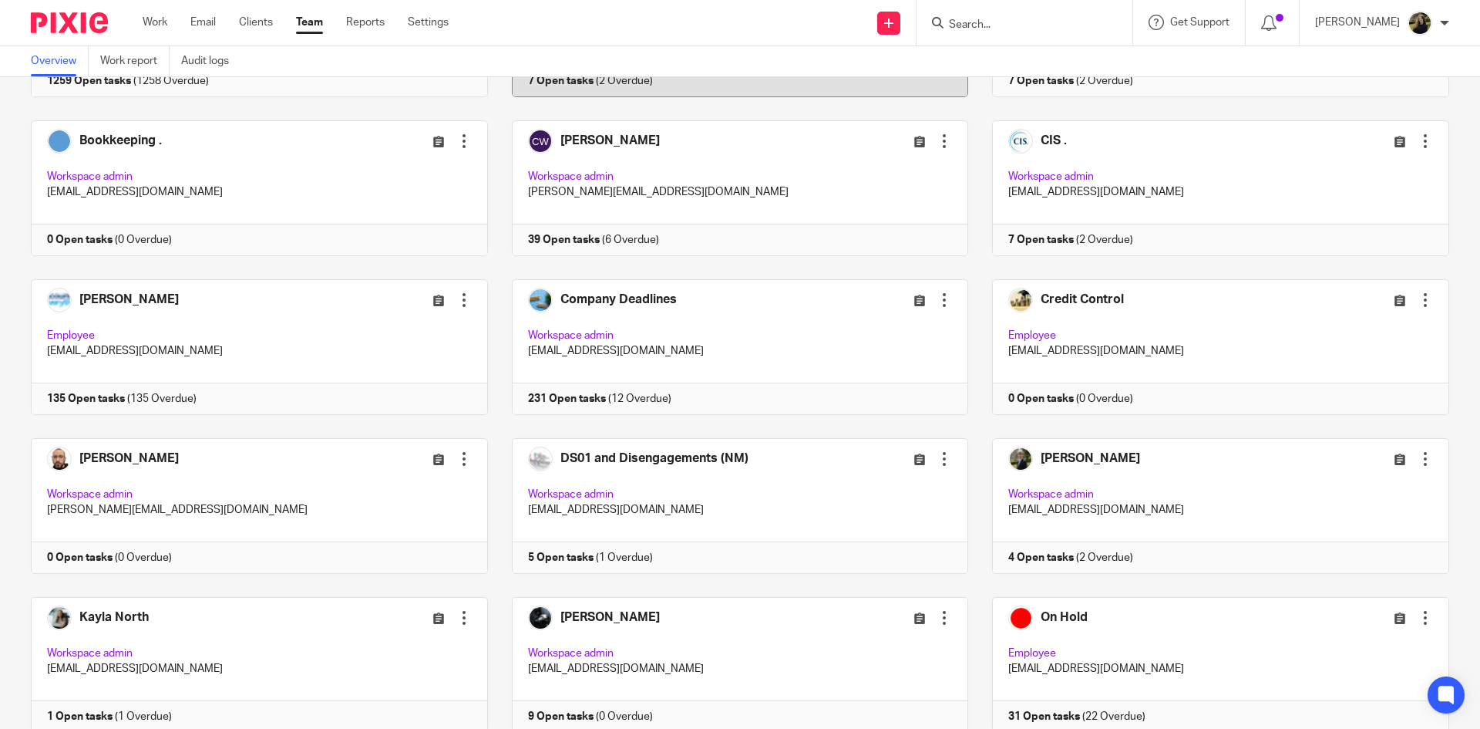
scroll to position [386, 0]
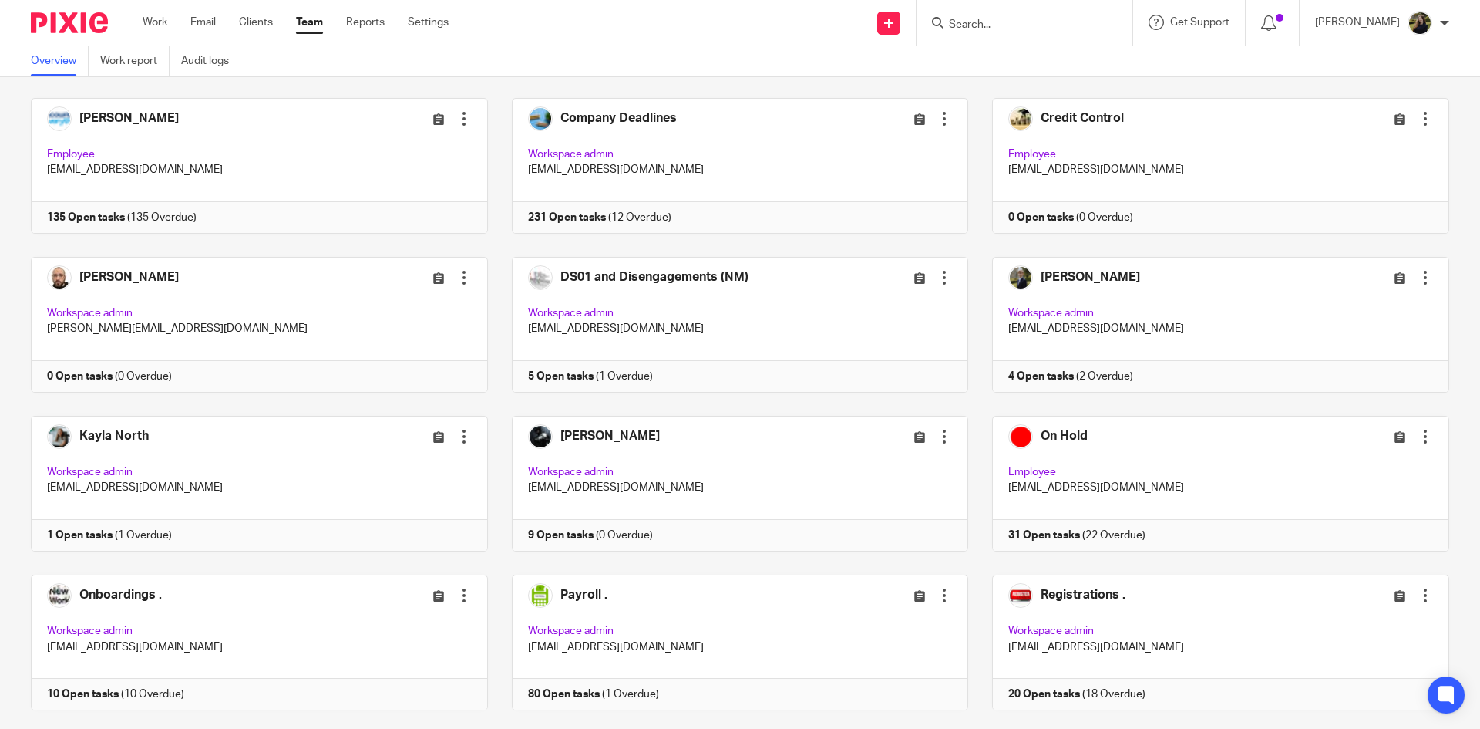
click at [492, 240] on div "Admin Team Edit user Transfer Deactivate user Workspace admin hello@accounting4…" at bounding box center [728, 415] width 1443 height 1271
click at [578, 245] on div "Admin Team Edit user Transfer Deactivate user Workspace admin hello@accounting4…" at bounding box center [728, 415] width 1443 height 1271
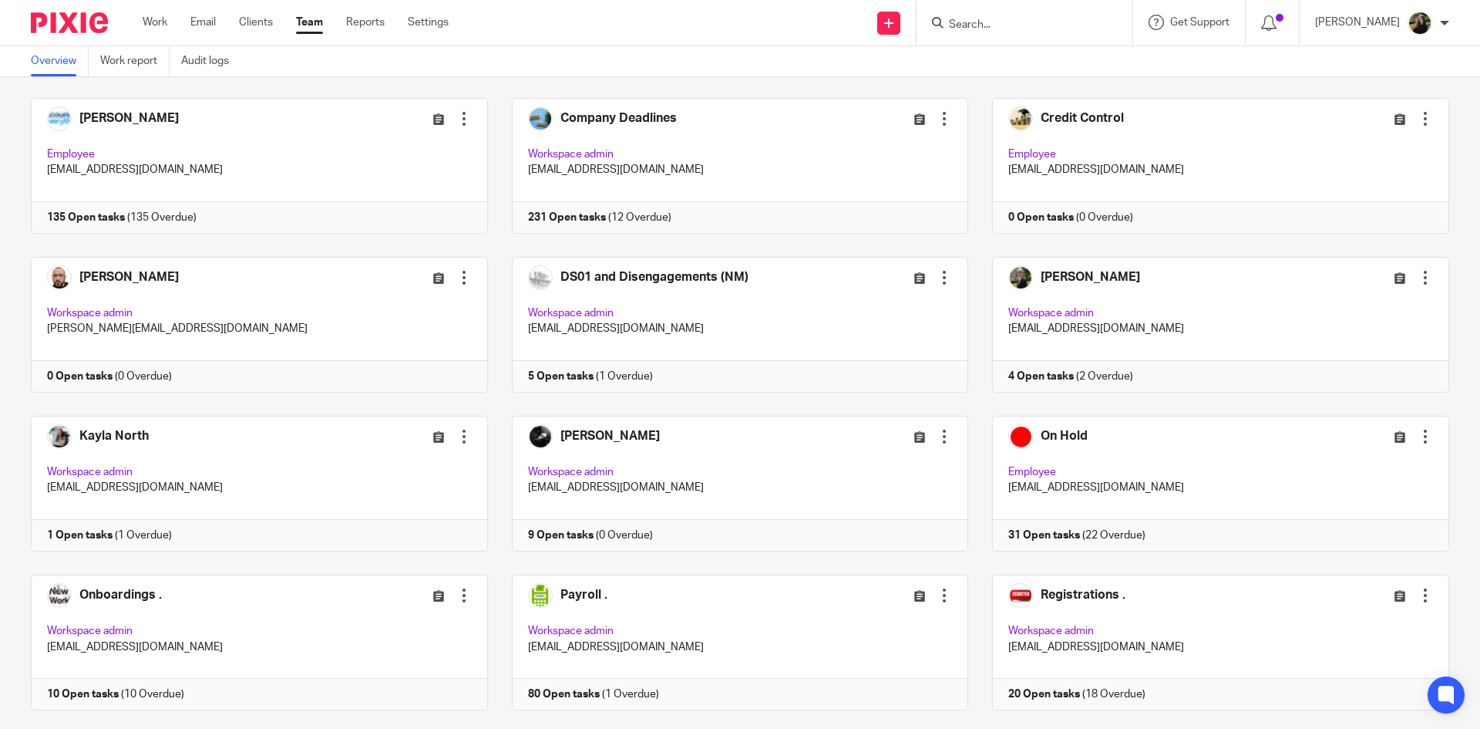
click at [482, 242] on div "Admin Team Edit user Transfer Deactivate user Workspace admin hello@accounting4…" at bounding box center [728, 415] width 1443 height 1271
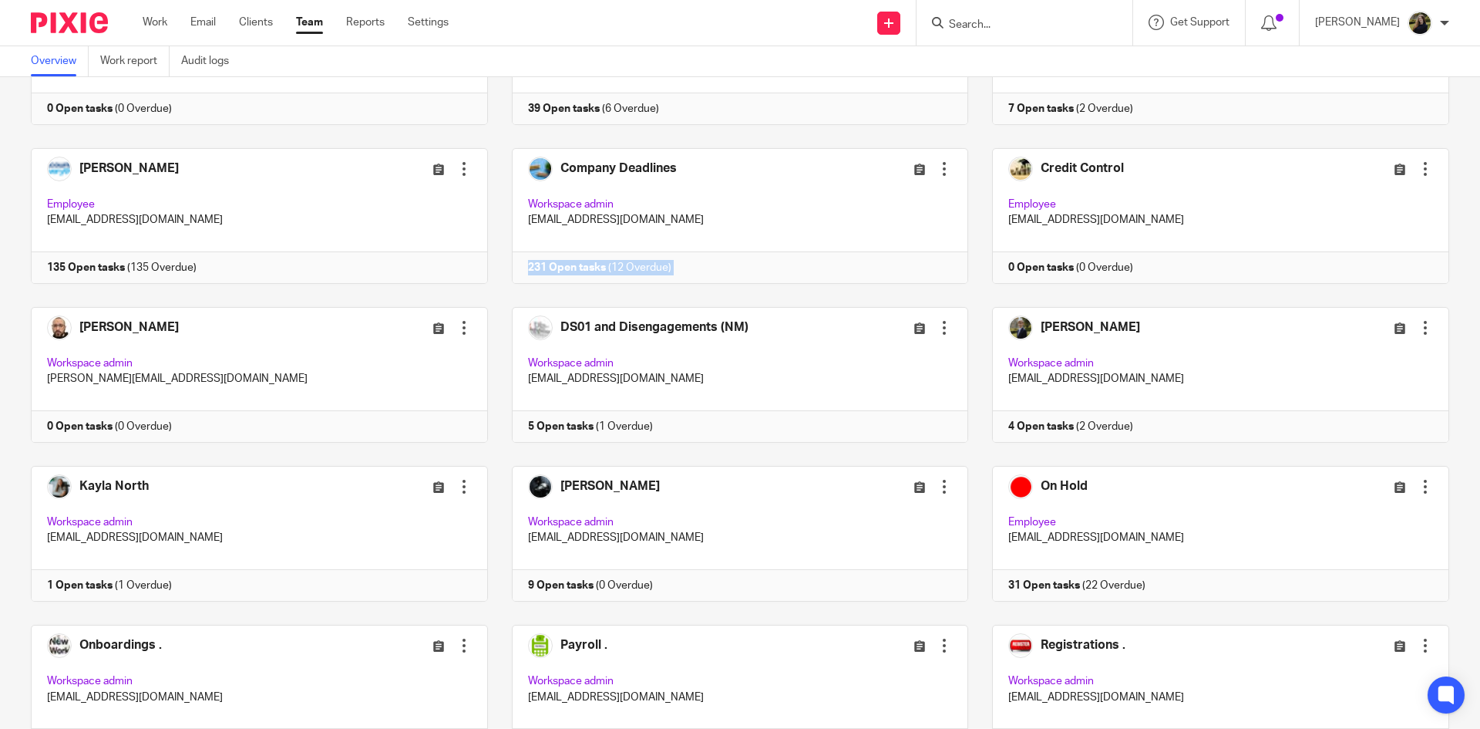
scroll to position [308, 0]
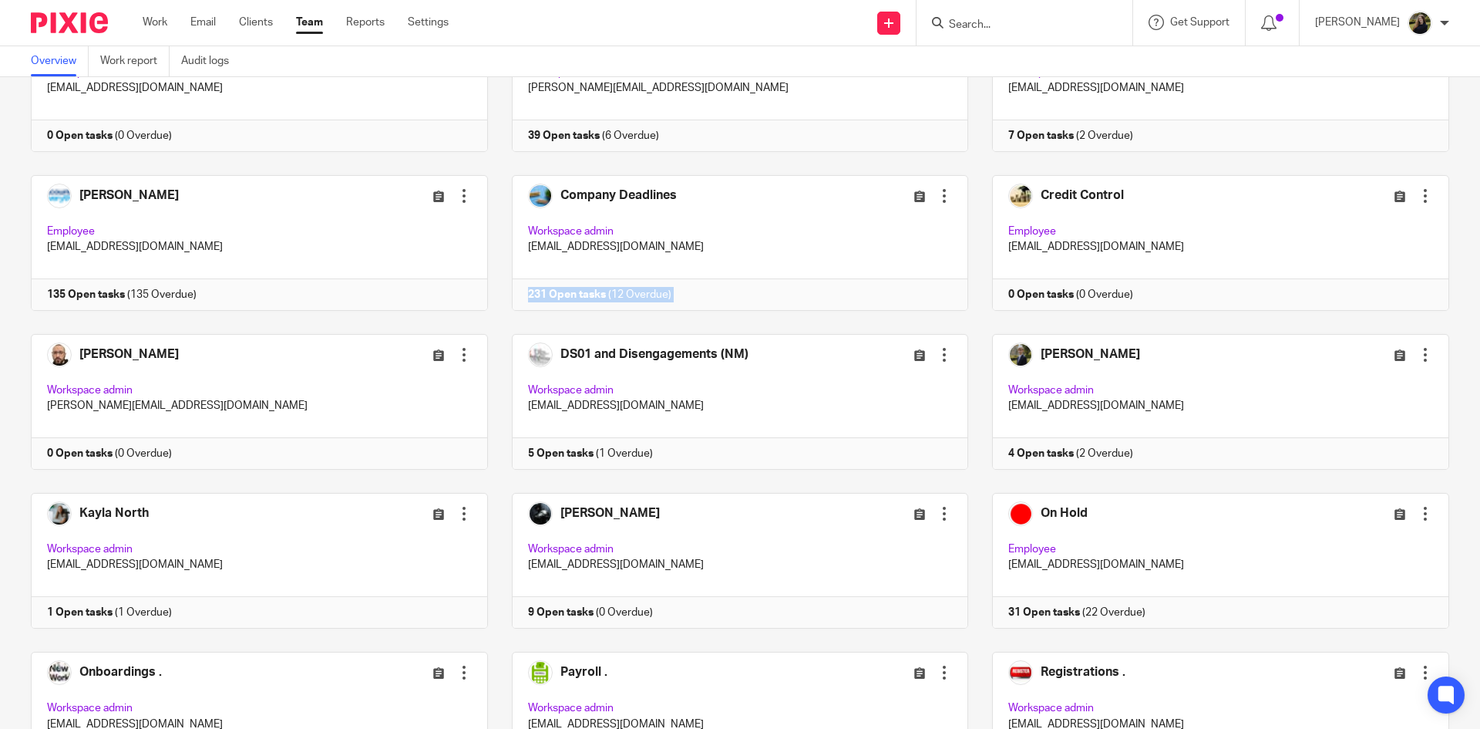
click at [488, 242] on link at bounding box center [728, 243] width 481 height 136
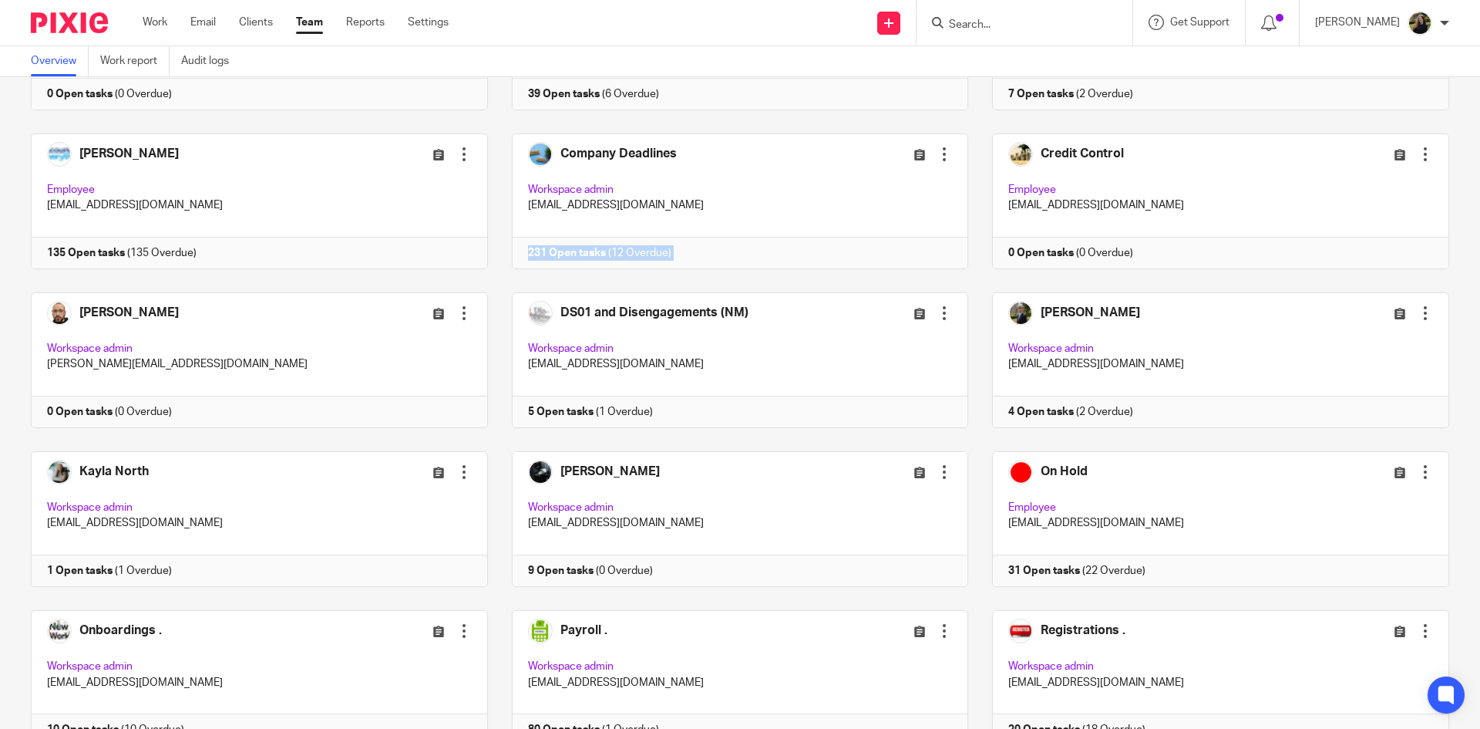
scroll to position [386, 0]
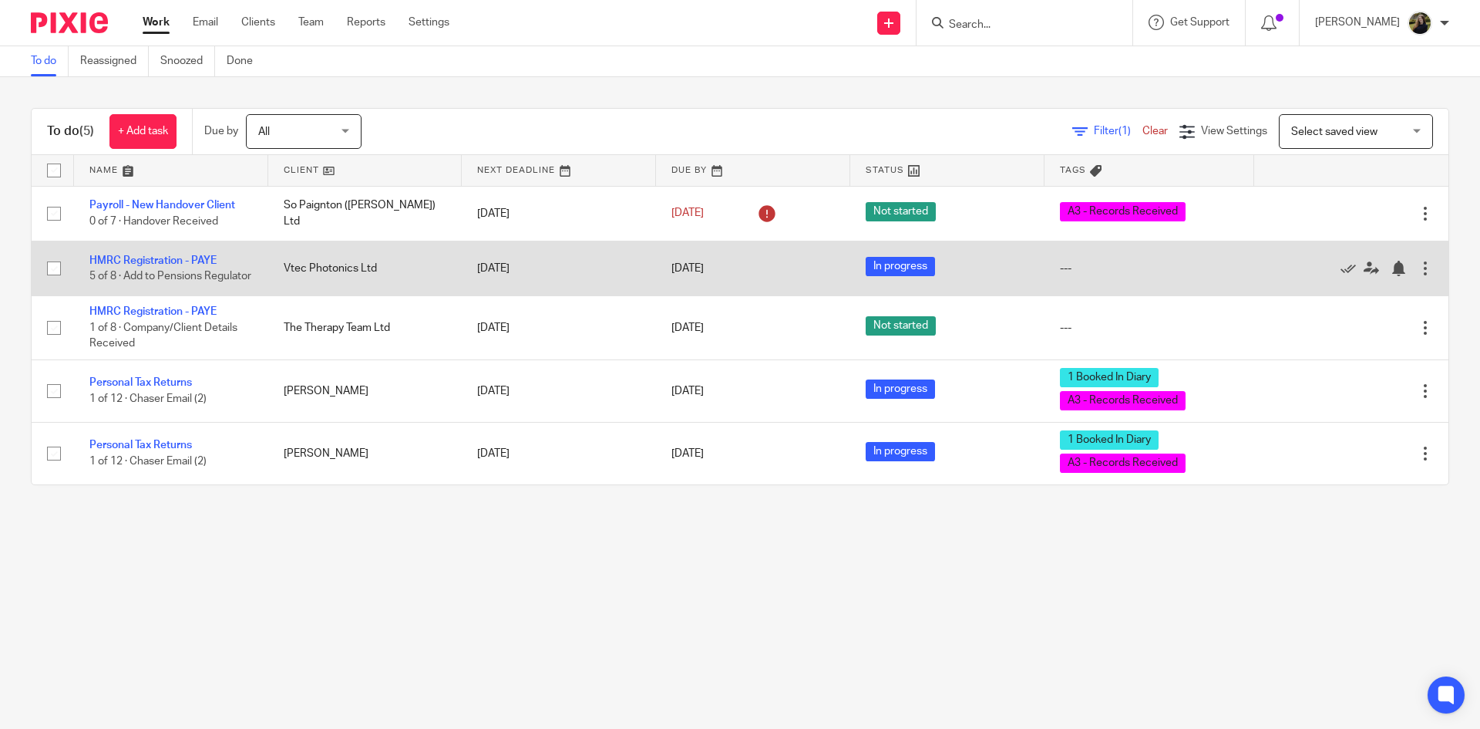
drag, startPoint x: 966, startPoint y: 194, endPoint x: 966, endPoint y: 241, distance: 47.0
click td "Not started"
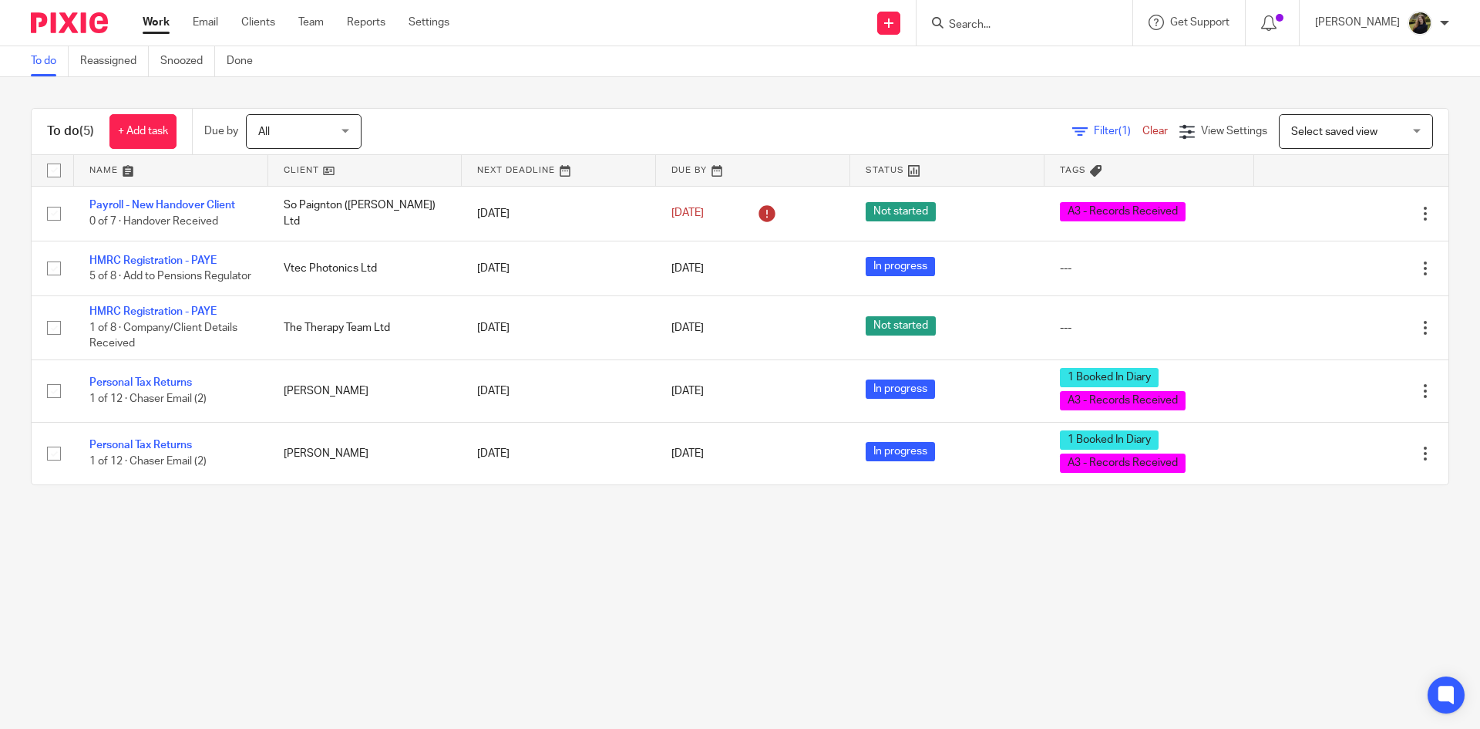
click div "To do (5) + Add task Due by All All Today Tomorrow This week Next week This mon…"
click input "Search"
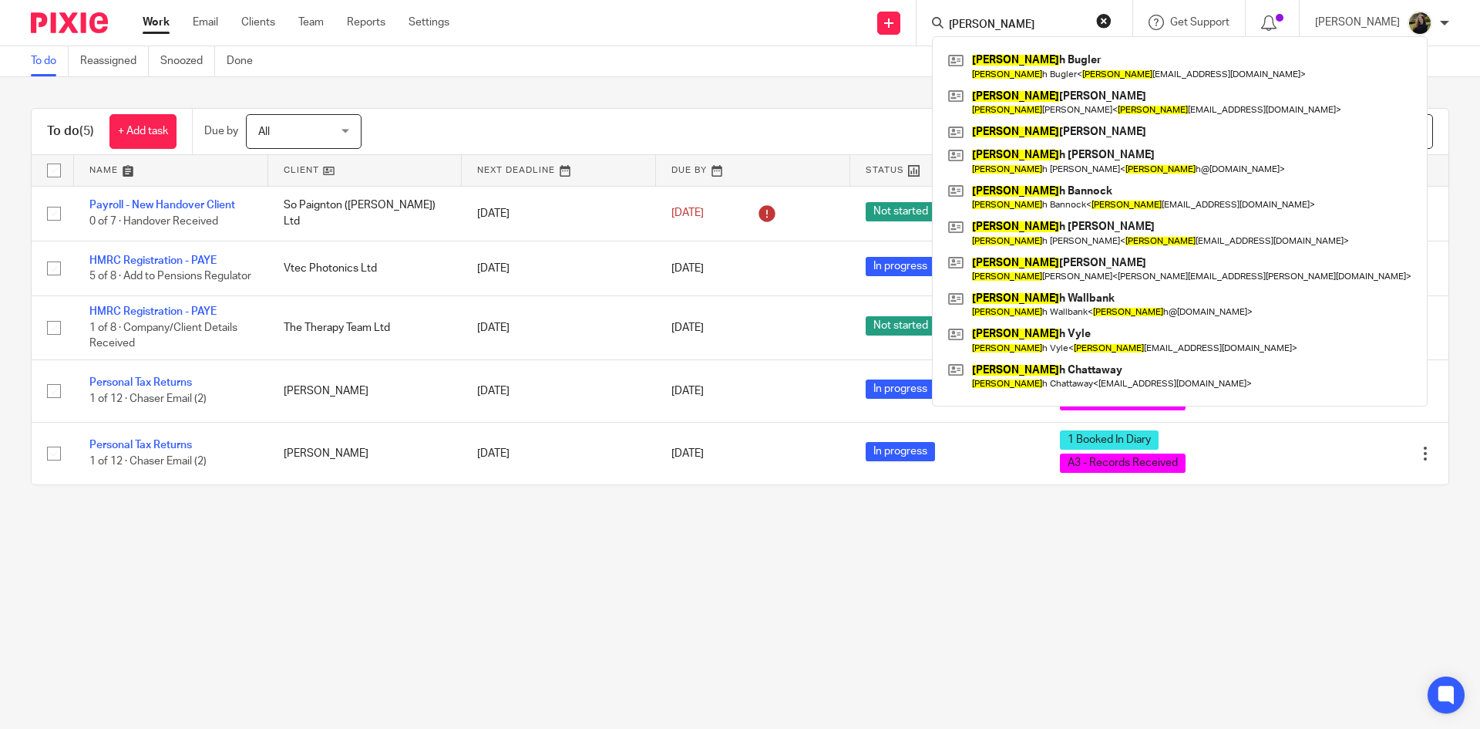
type input "sara"
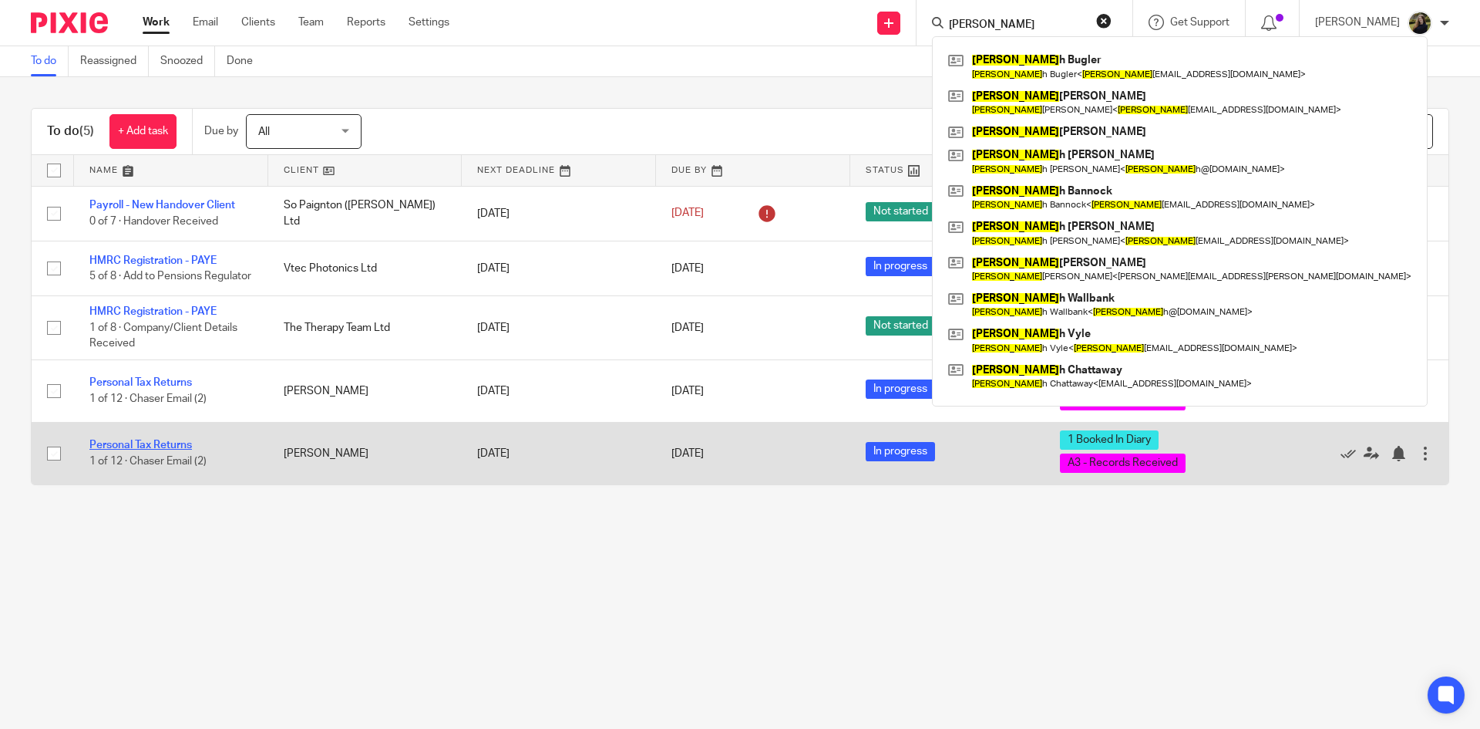
click link "Personal Tax Returns"
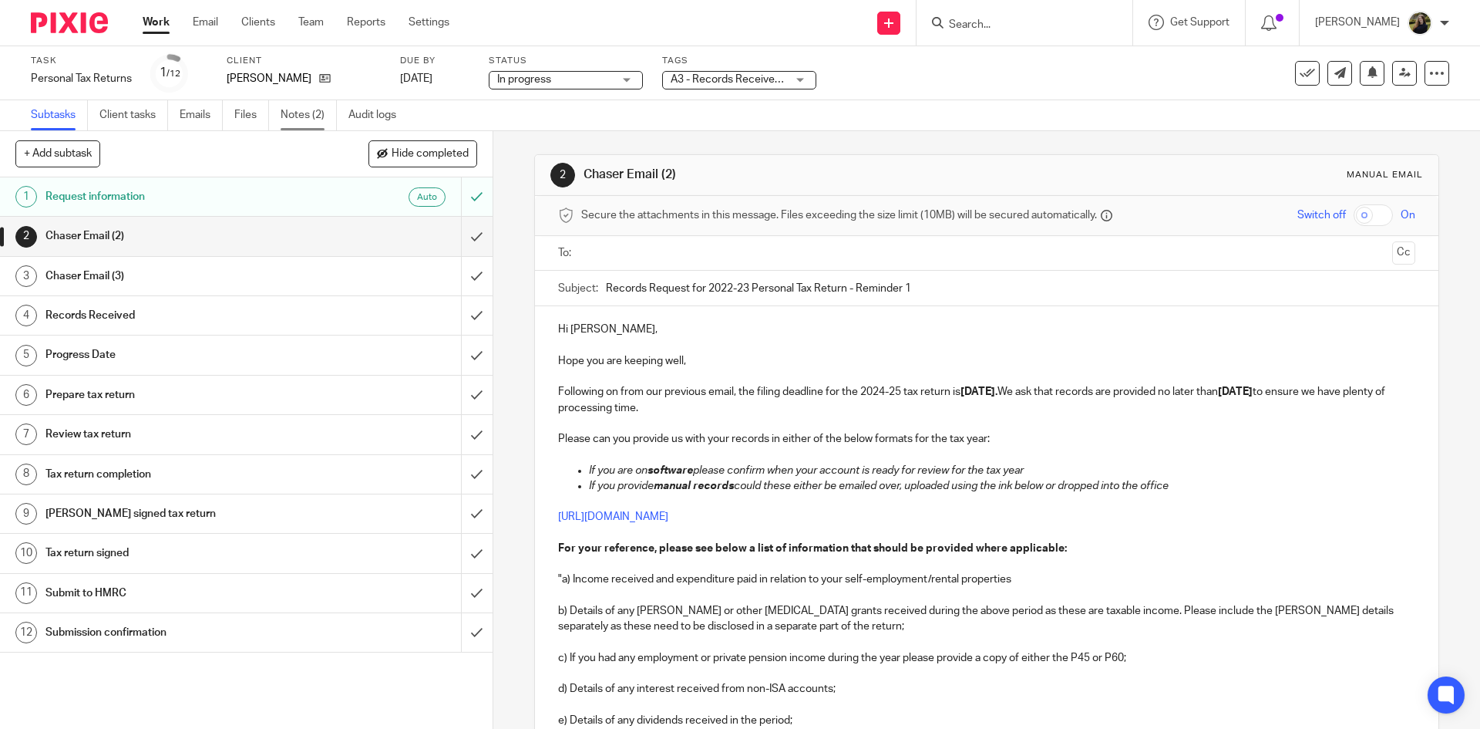
click at [314, 113] on link "Notes (2)" at bounding box center [309, 115] width 56 height 30
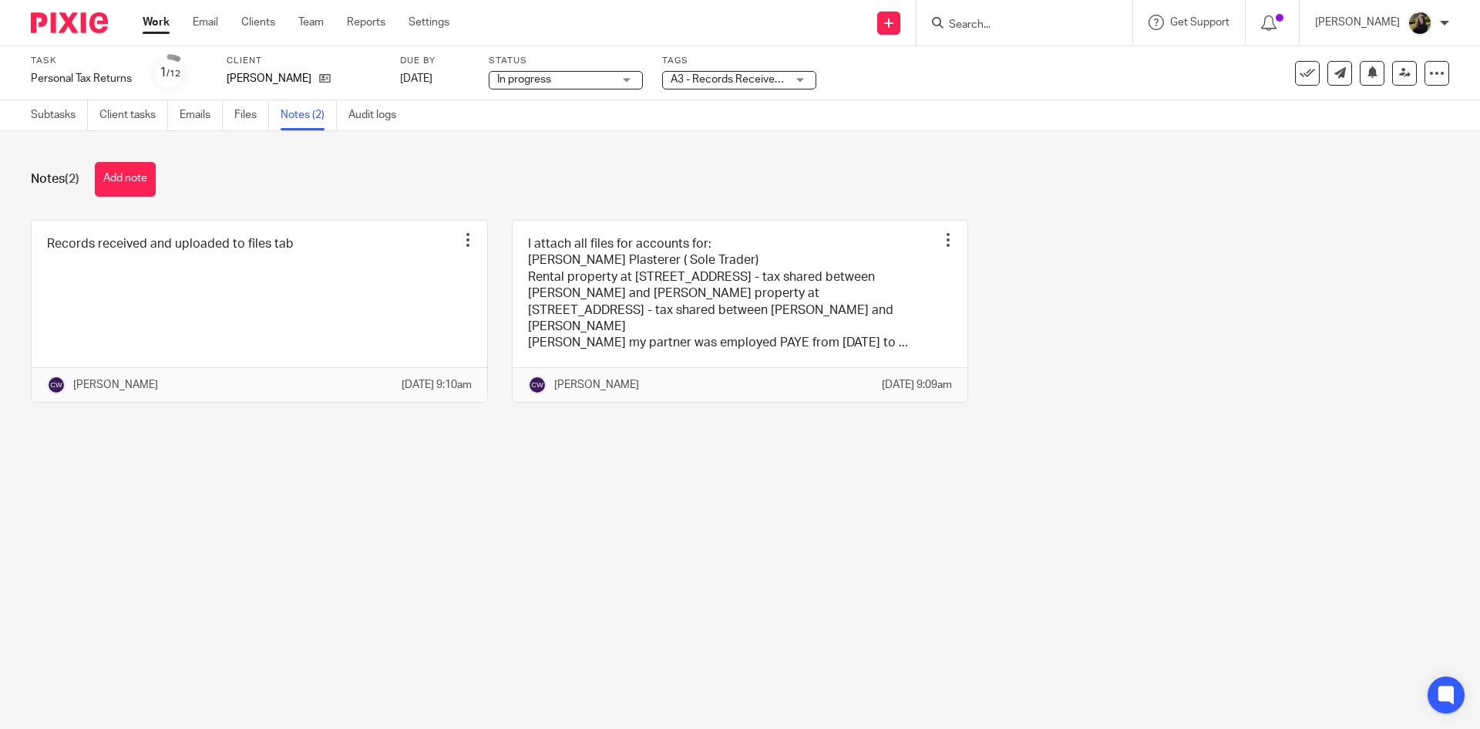
click at [230, 122] on ul "Subtasks Client tasks Emails Files Notes (2) Audit logs" at bounding box center [225, 115] width 389 height 30
click at [237, 116] on link "Files" at bounding box center [251, 115] width 35 height 30
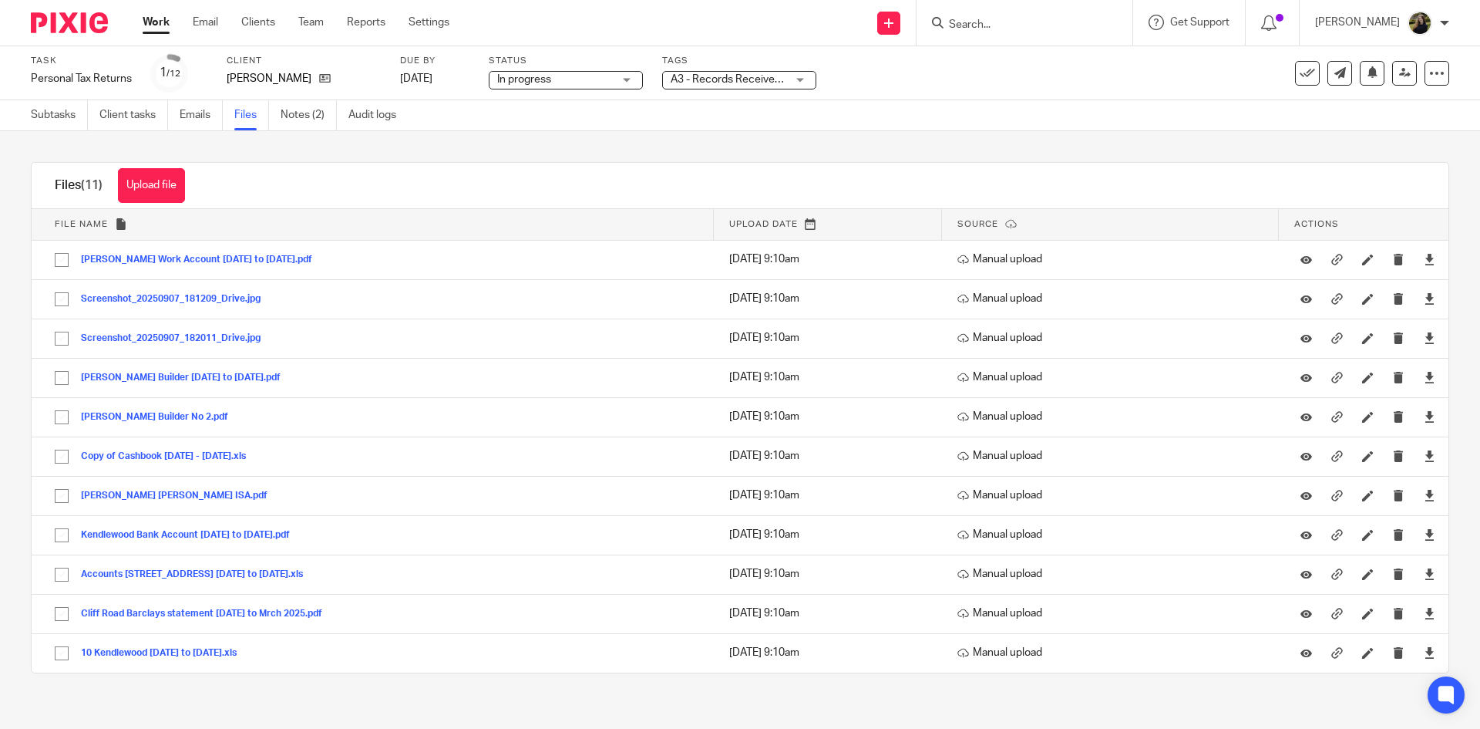
drag, startPoint x: 271, startPoint y: 119, endPoint x: 281, endPoint y: 119, distance: 10.0
click at [274, 119] on ul "Subtasks Client tasks Emails Files Notes (2) Audit logs" at bounding box center [225, 115] width 389 height 30
click at [289, 117] on link "Notes (2)" at bounding box center [309, 115] width 56 height 30
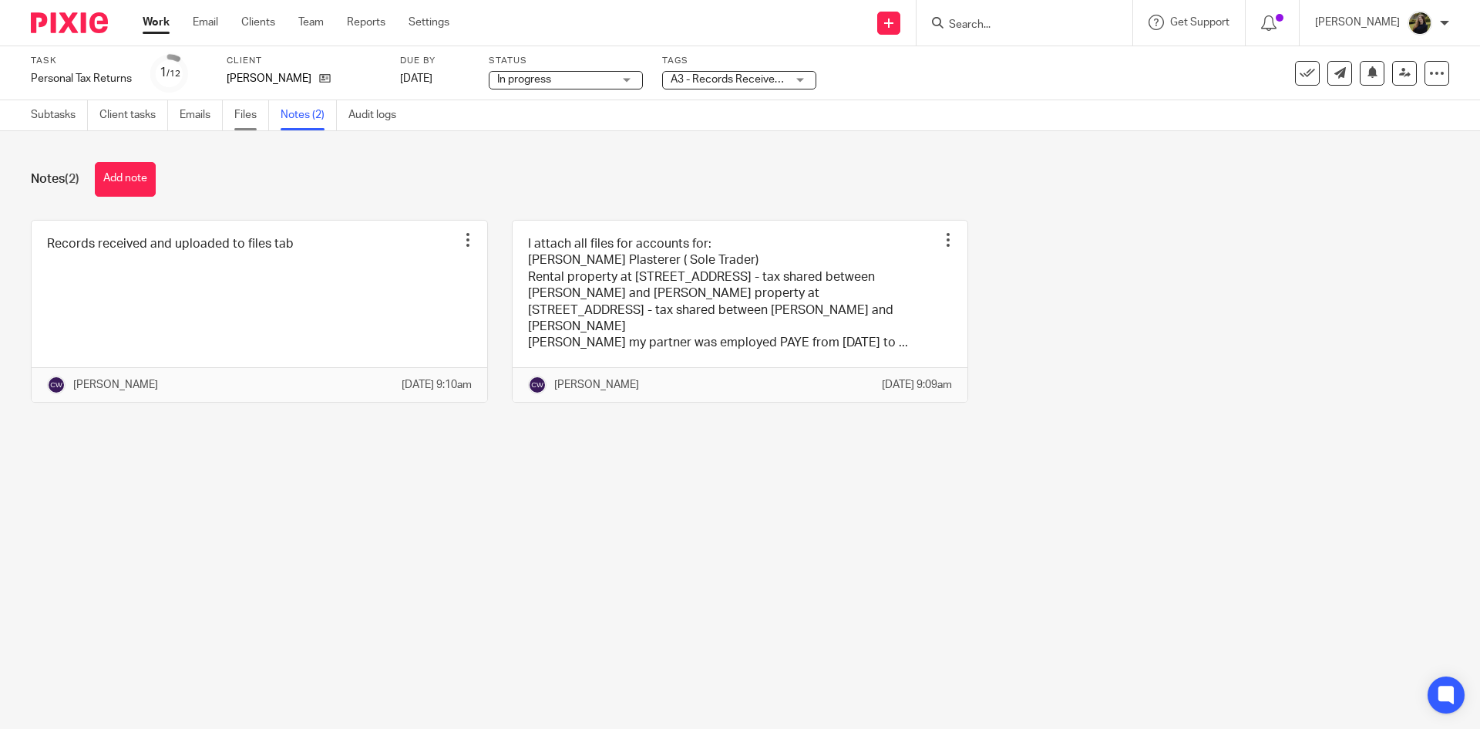
click at [258, 116] on link "Files" at bounding box center [251, 115] width 35 height 30
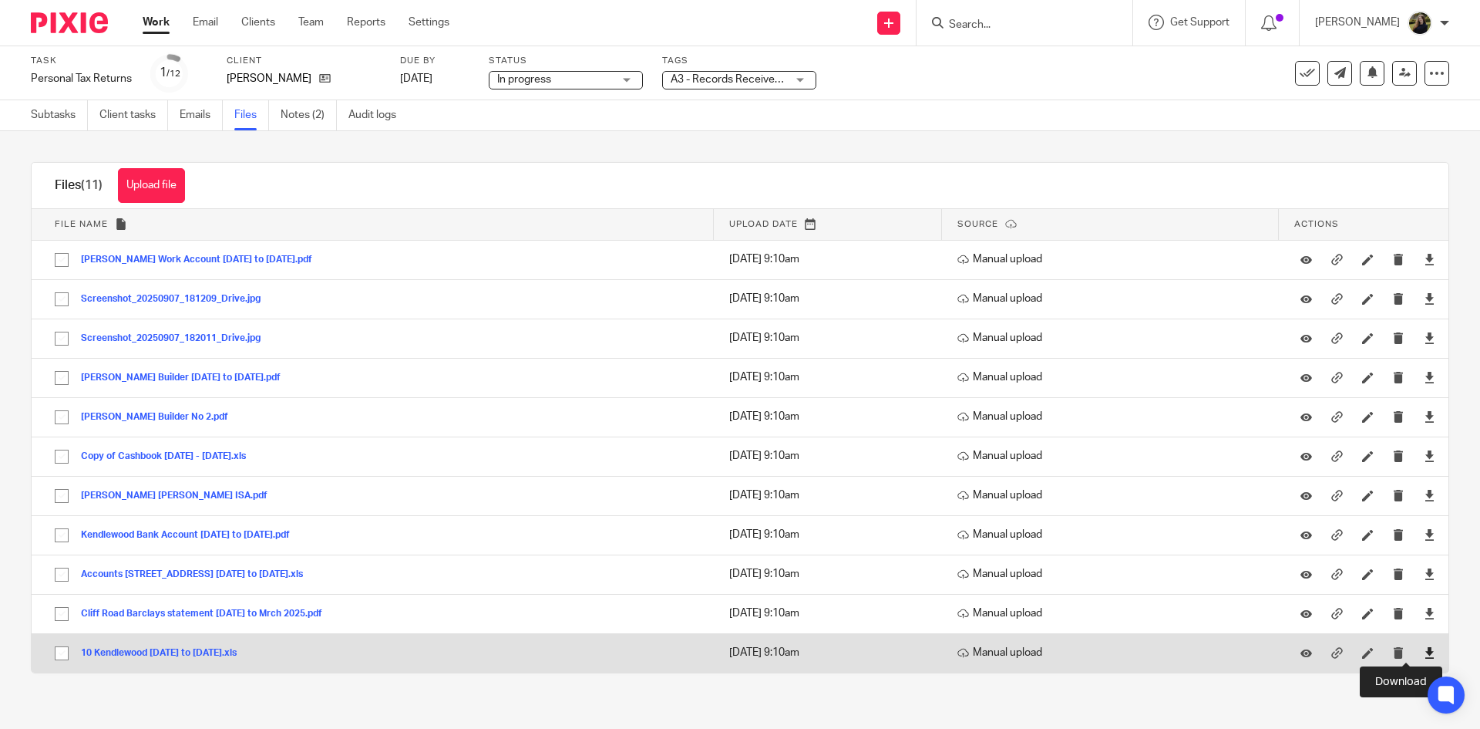
click at [1424, 650] on icon at bounding box center [1430, 653] width 12 height 12
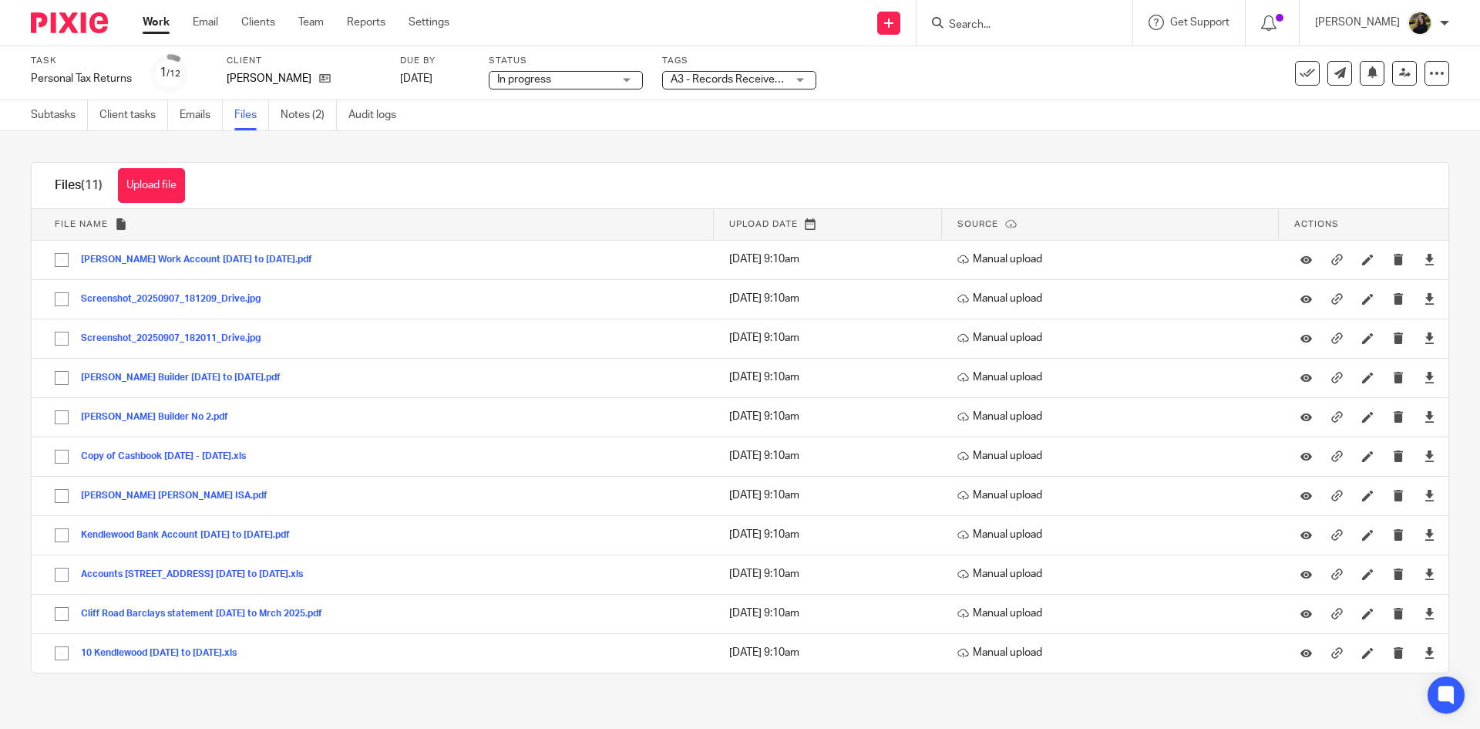
click at [1040, 29] on input "Search" at bounding box center [1017, 26] width 139 height 14
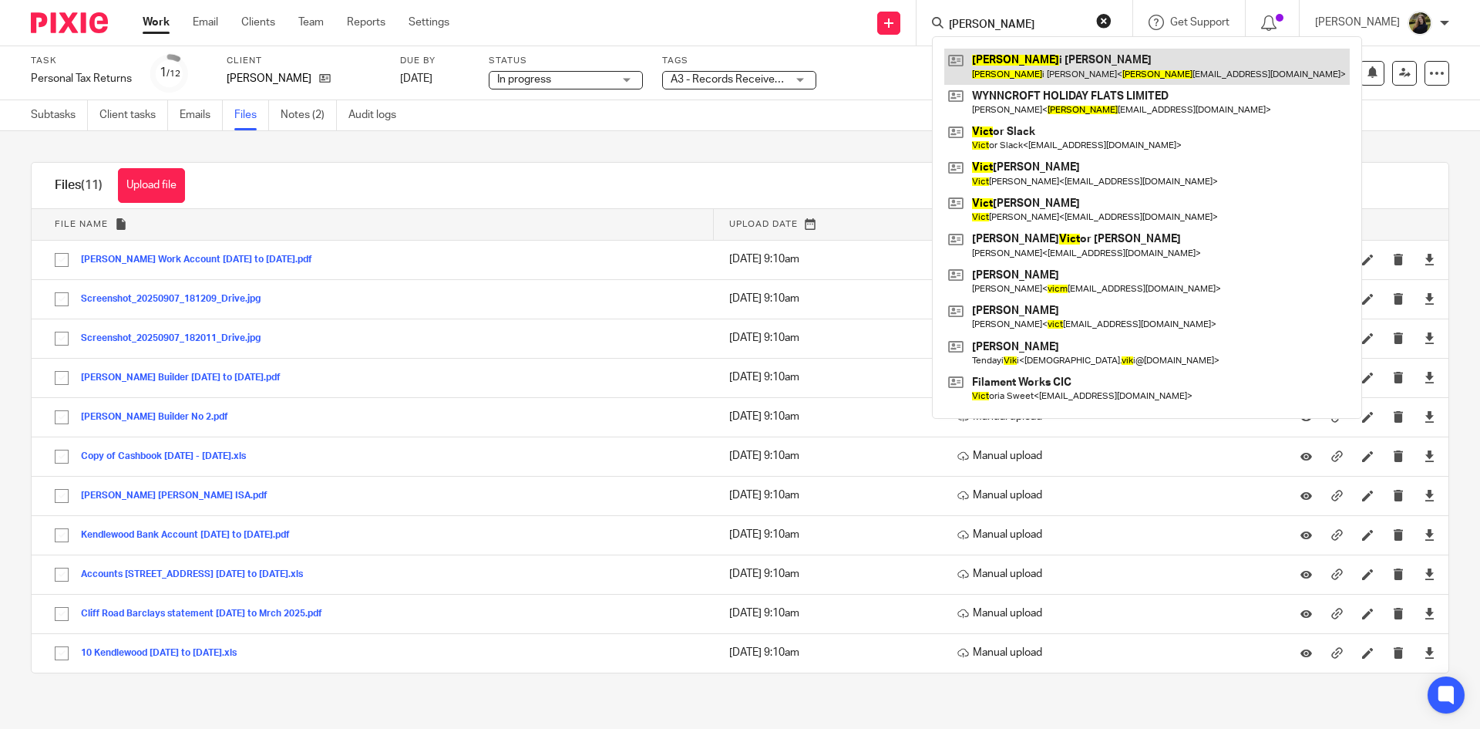
type input "vick"
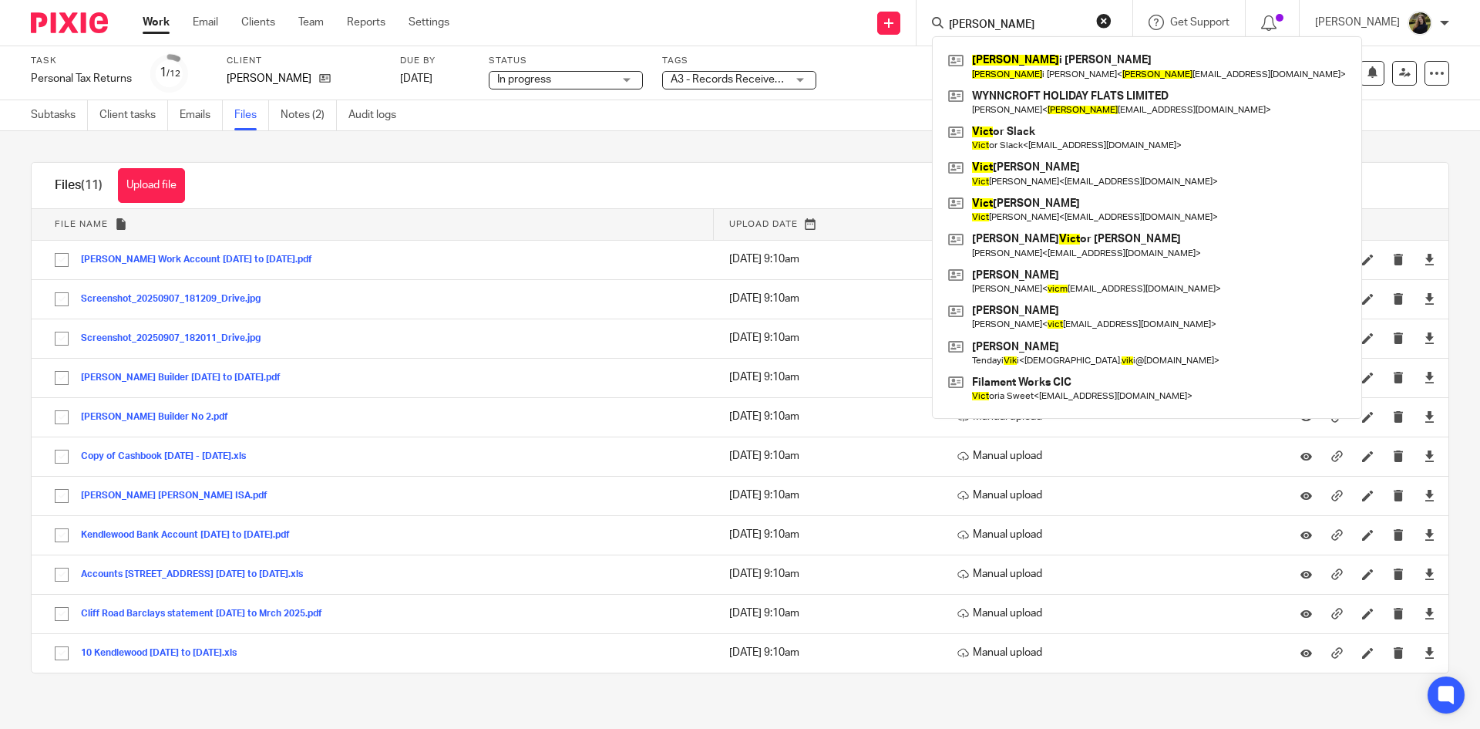
drag, startPoint x: 1126, startPoint y: 8, endPoint x: 1118, endPoint y: 4, distance: 8.6
click at [1120, 5] on div "vick Vick i Swann Vick i Swann < vick i.swann1@yahoo.com > WYNNCROFT HOLIDAY FL…" at bounding box center [1025, 22] width 216 height 45
click at [1112, 20] on button "reset" at bounding box center [1103, 20] width 15 height 15
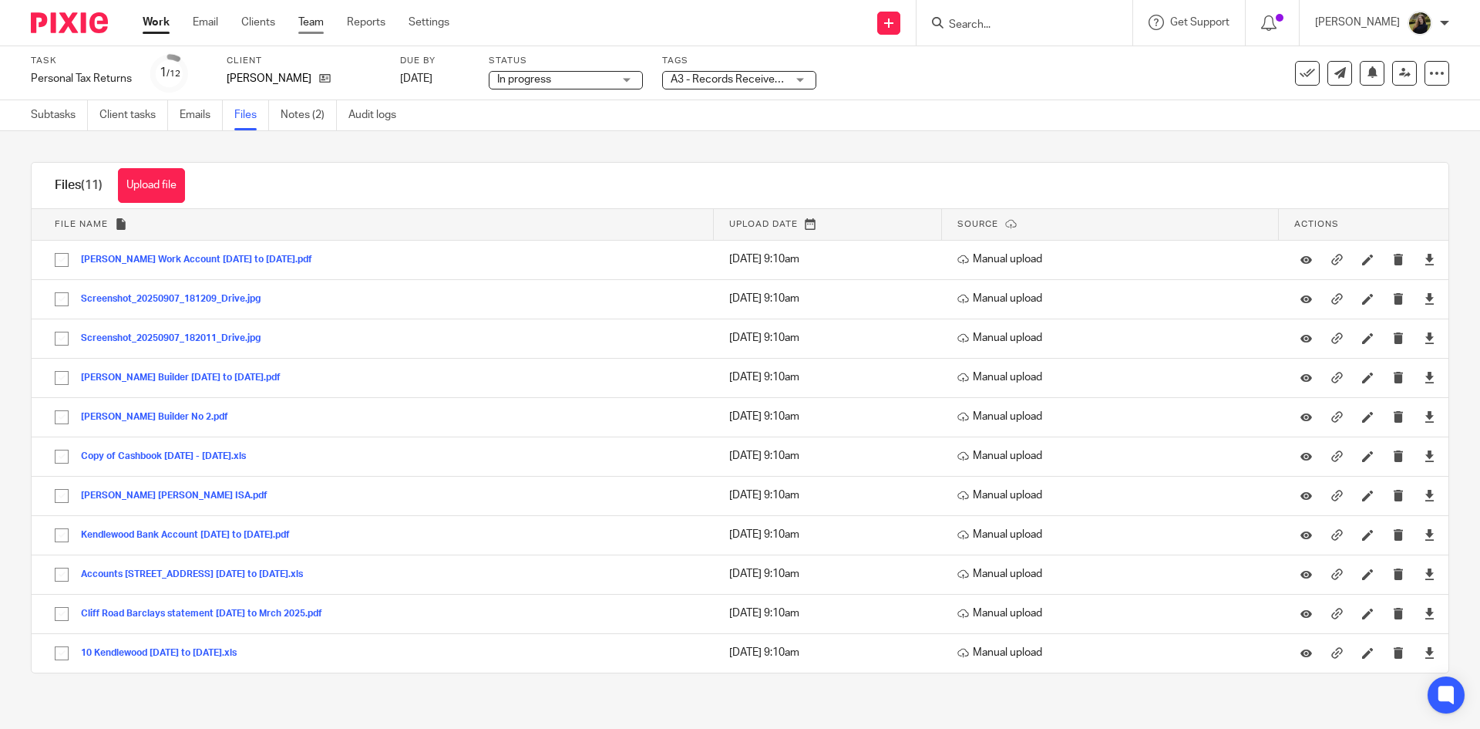
click at [310, 21] on link "Team" at bounding box center [310, 22] width 25 height 15
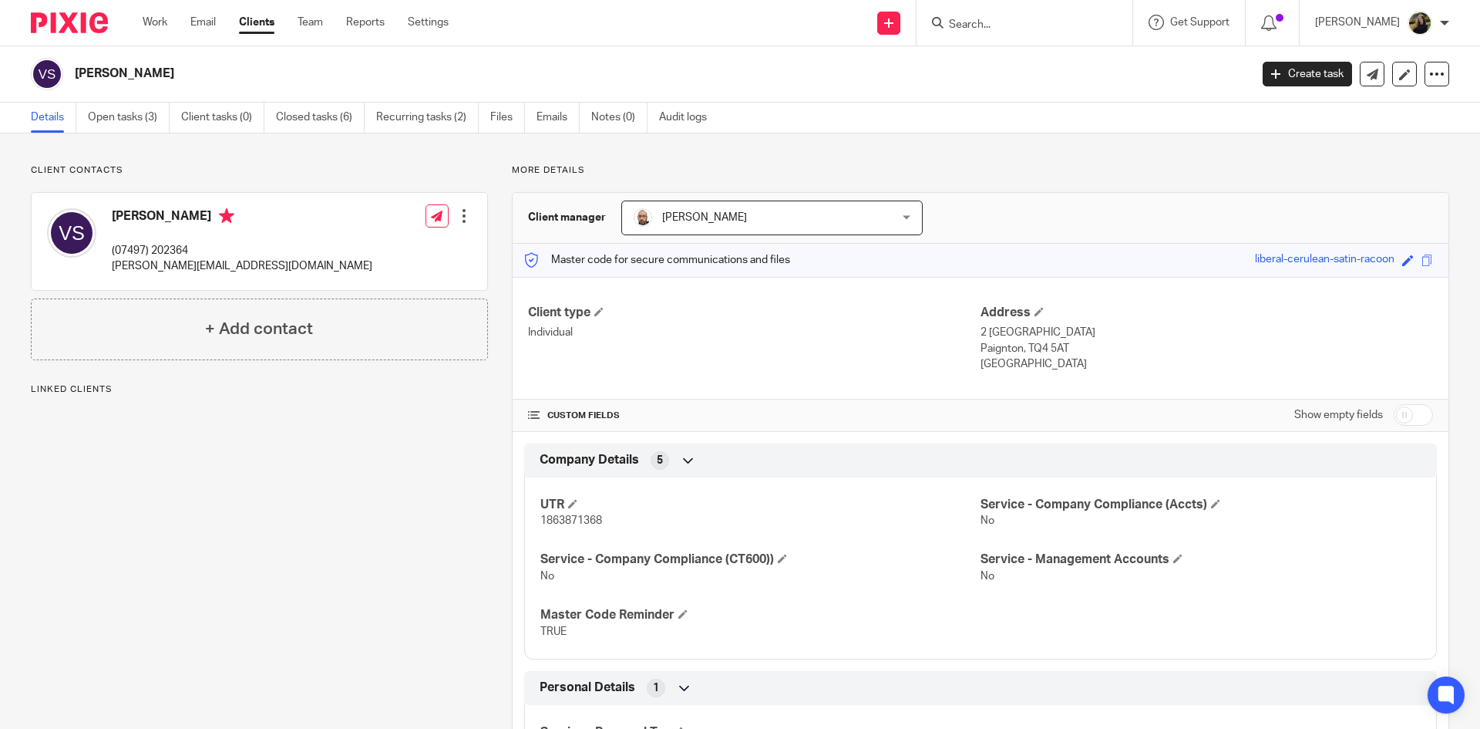
click at [96, 14] on img at bounding box center [69, 22] width 77 height 21
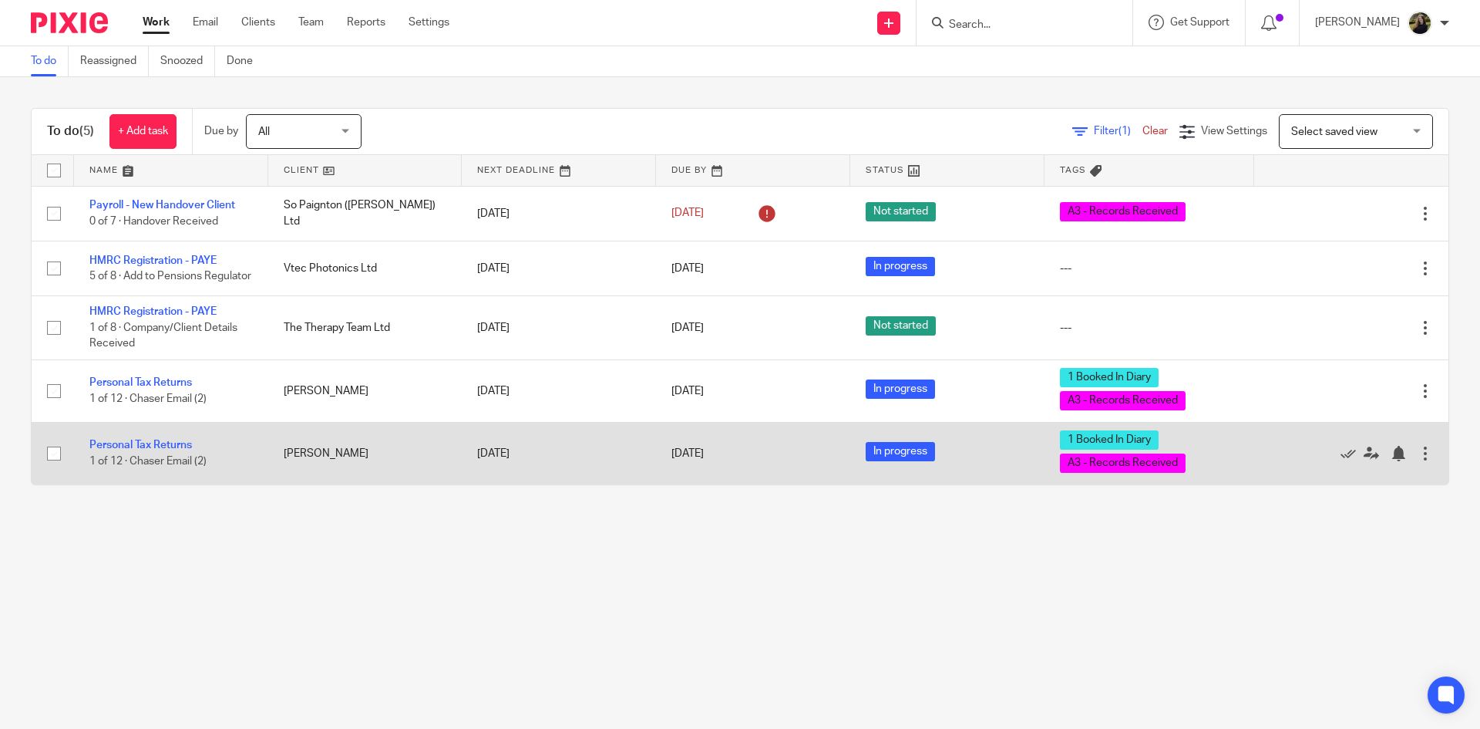
click at [141, 439] on td "Personal Tax Returns 1 of 12 · Chaser Email (2)" at bounding box center [171, 453] width 194 height 62
click at [156, 447] on td "Personal Tax Returns 1 of 12 · Chaser Email (2)" at bounding box center [171, 453] width 194 height 62
click at [141, 450] on link "Personal Tax Returns" at bounding box center [140, 444] width 103 height 11
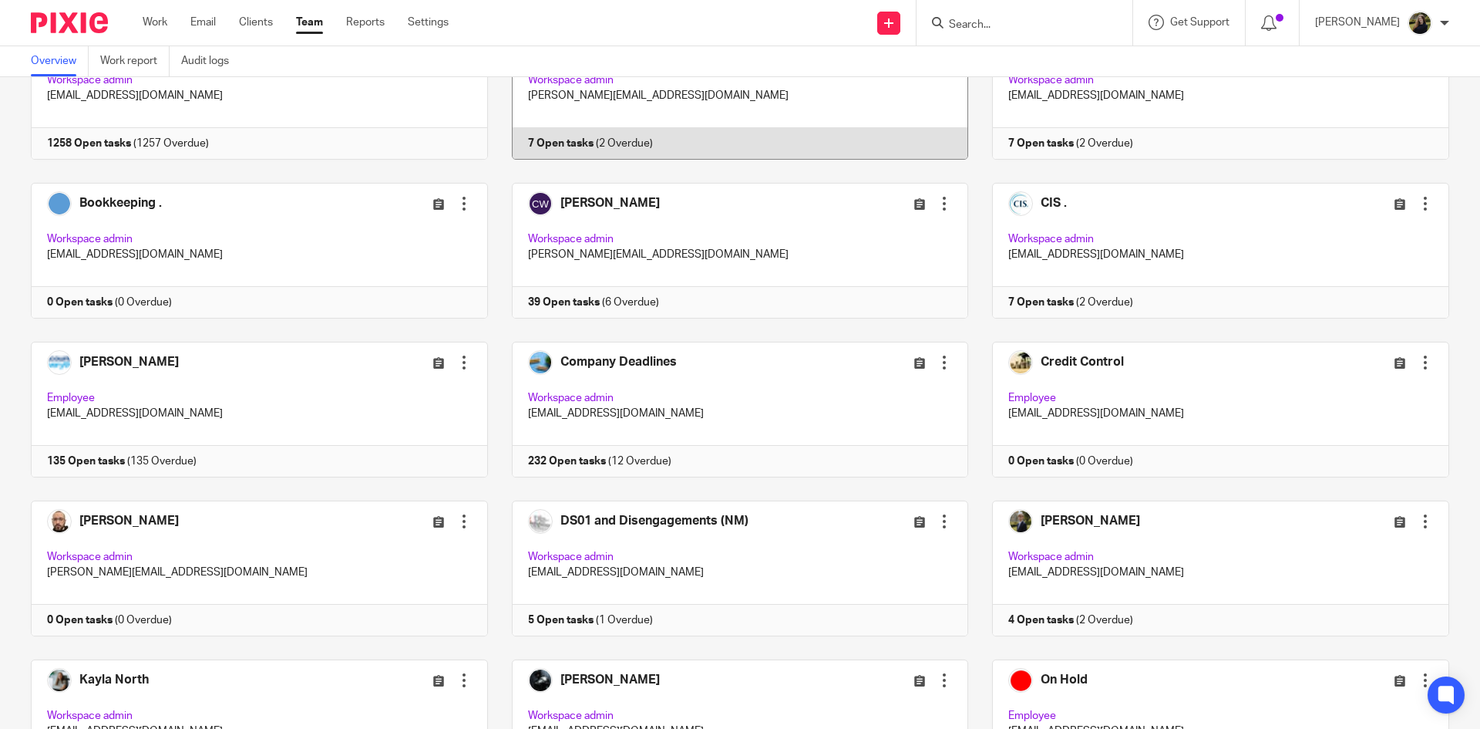
scroll to position [154, 0]
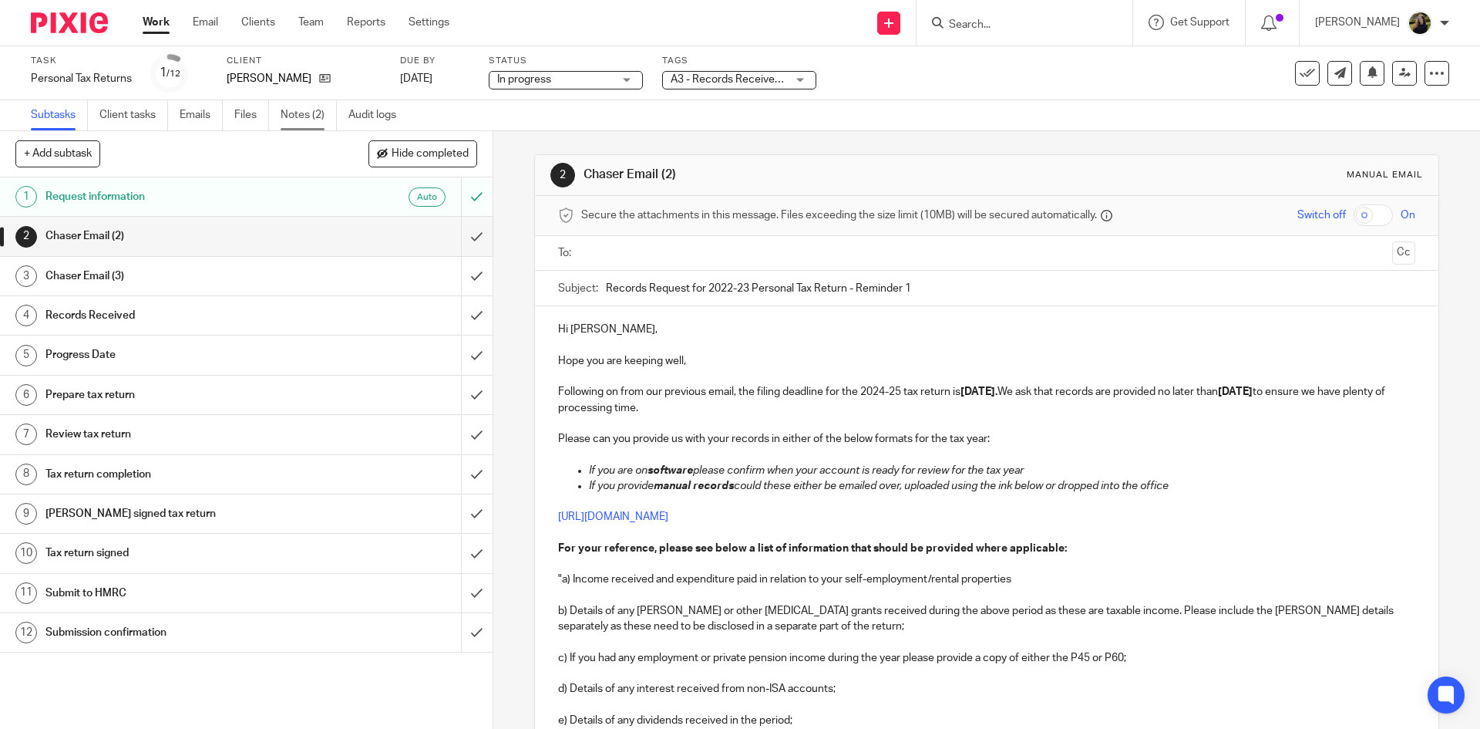
click at [292, 113] on link "Notes (2)" at bounding box center [309, 115] width 56 height 30
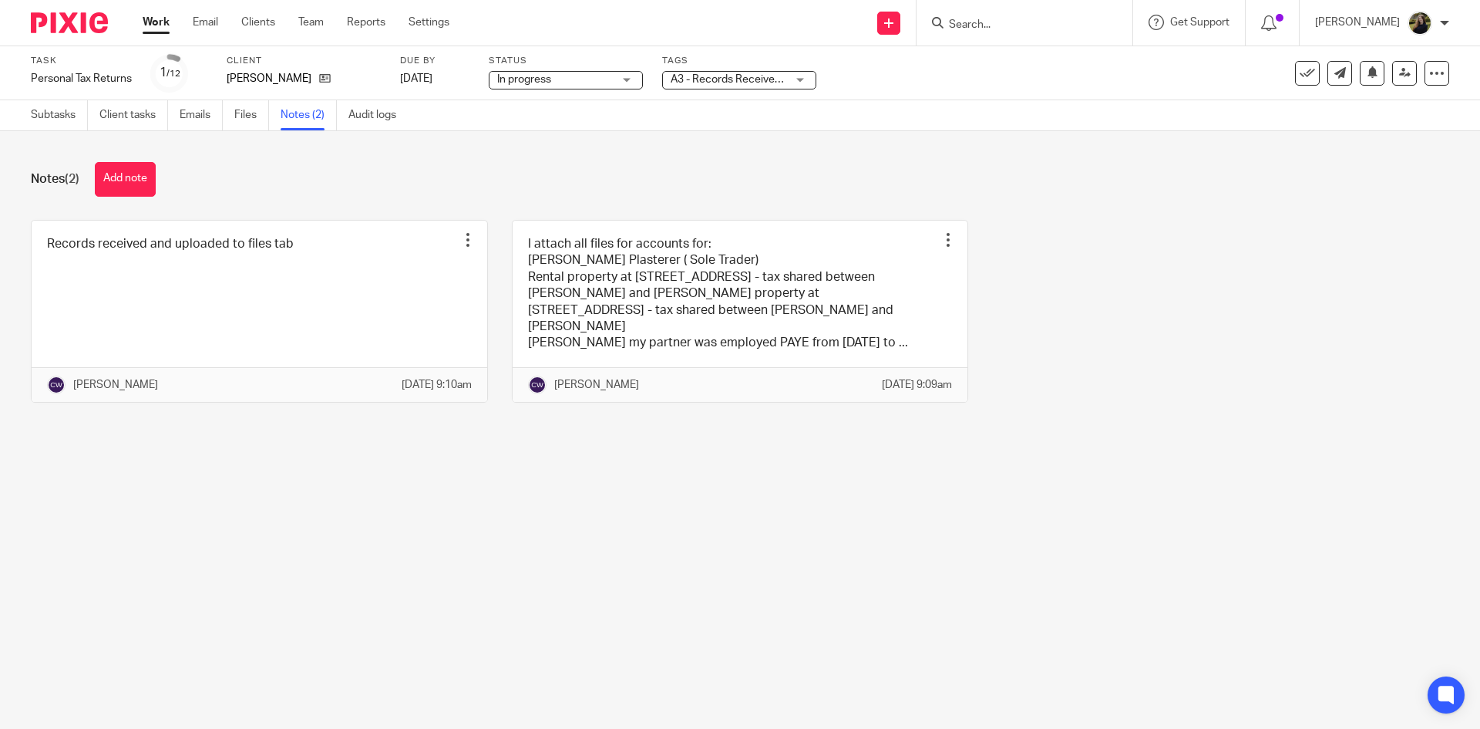
click at [891, 170] on div "Notes (2) Add note" at bounding box center [740, 179] width 1419 height 35
click at [56, 112] on link "Subtasks" at bounding box center [59, 115] width 57 height 30
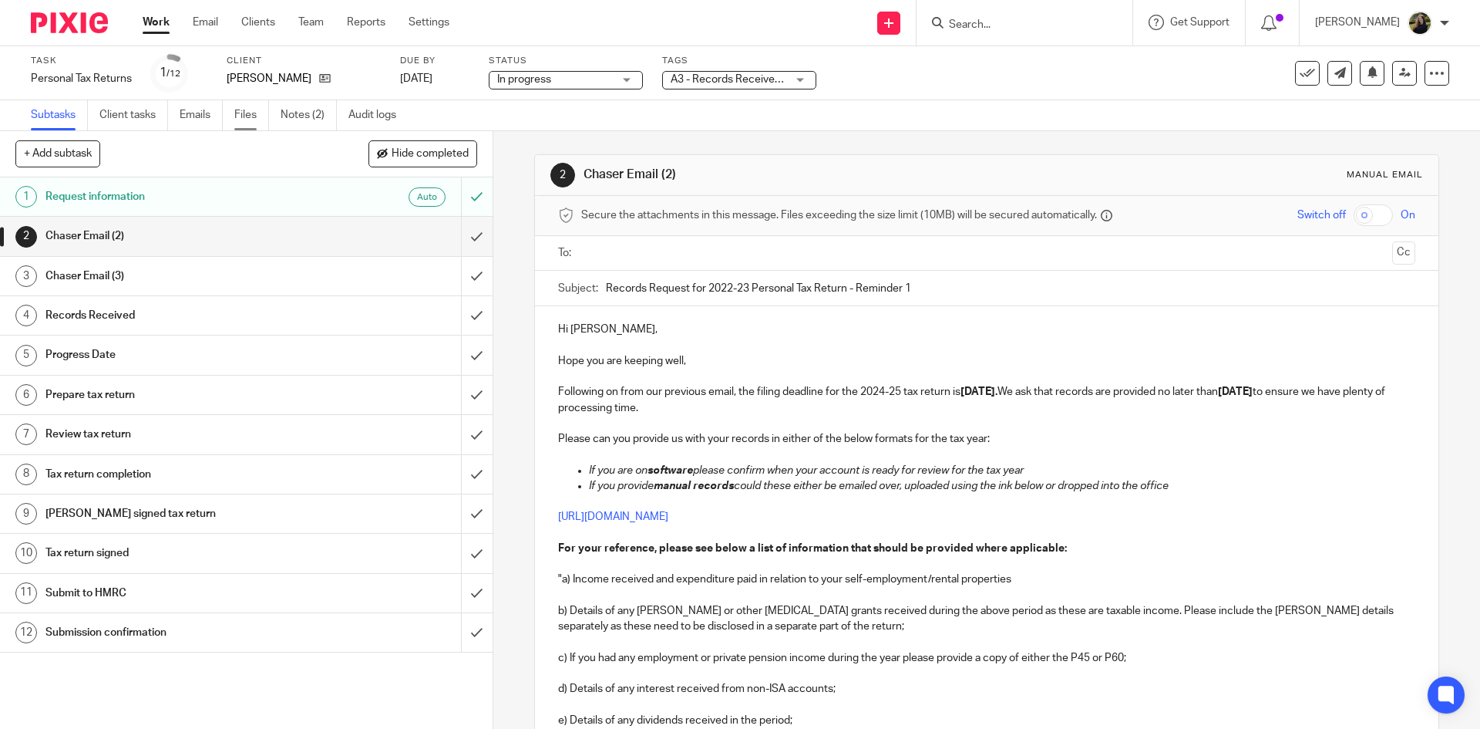
click at [250, 116] on link "Files" at bounding box center [251, 115] width 35 height 30
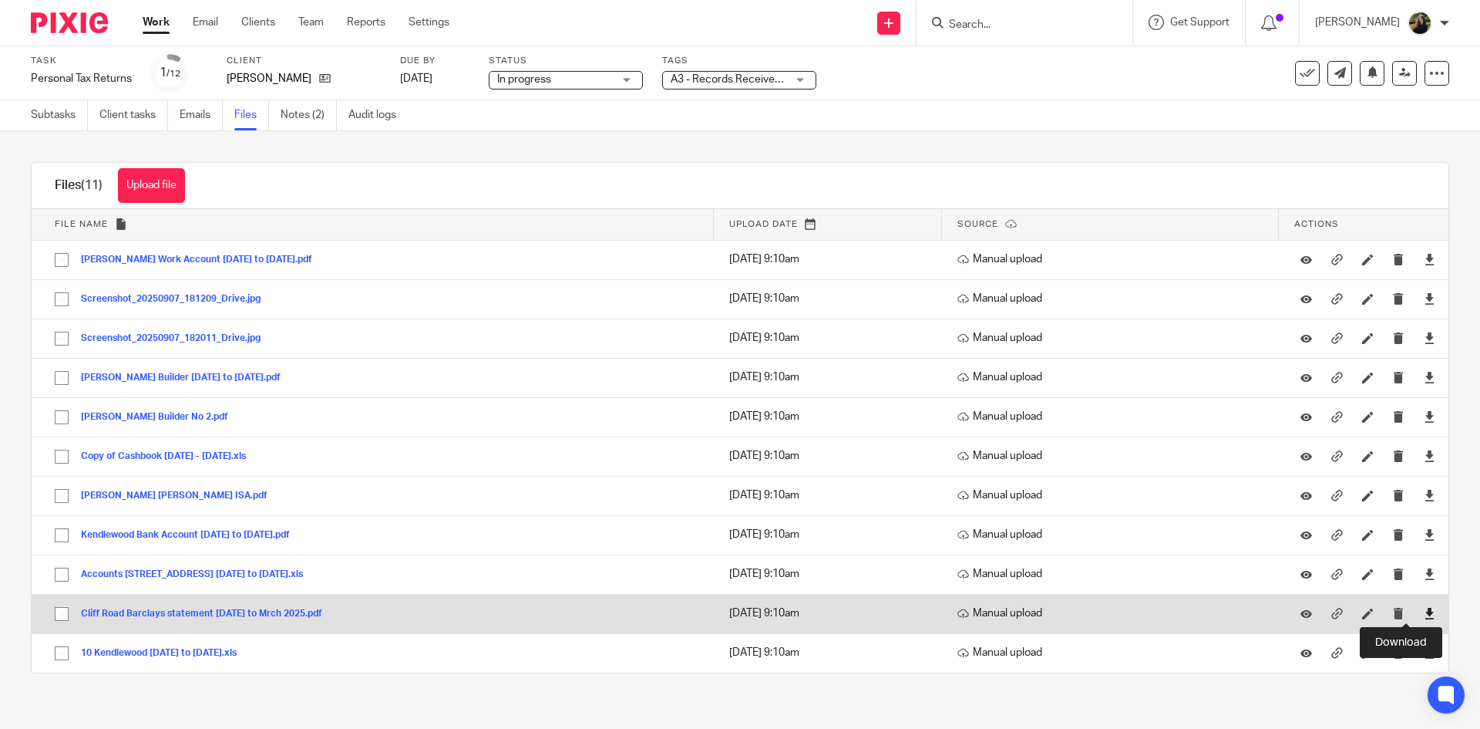
click at [1424, 612] on icon at bounding box center [1430, 614] width 12 height 12
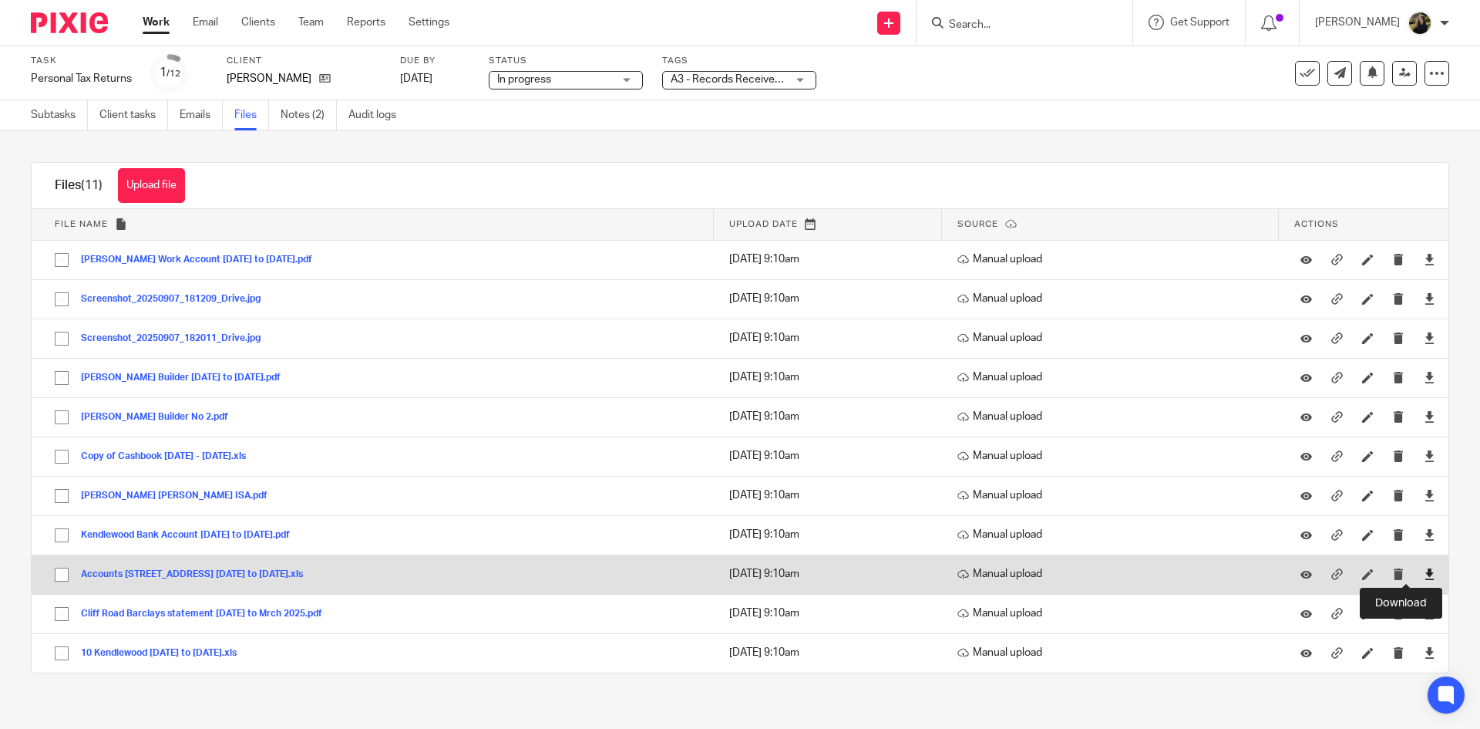
click at [1424, 578] on icon at bounding box center [1430, 574] width 12 height 12
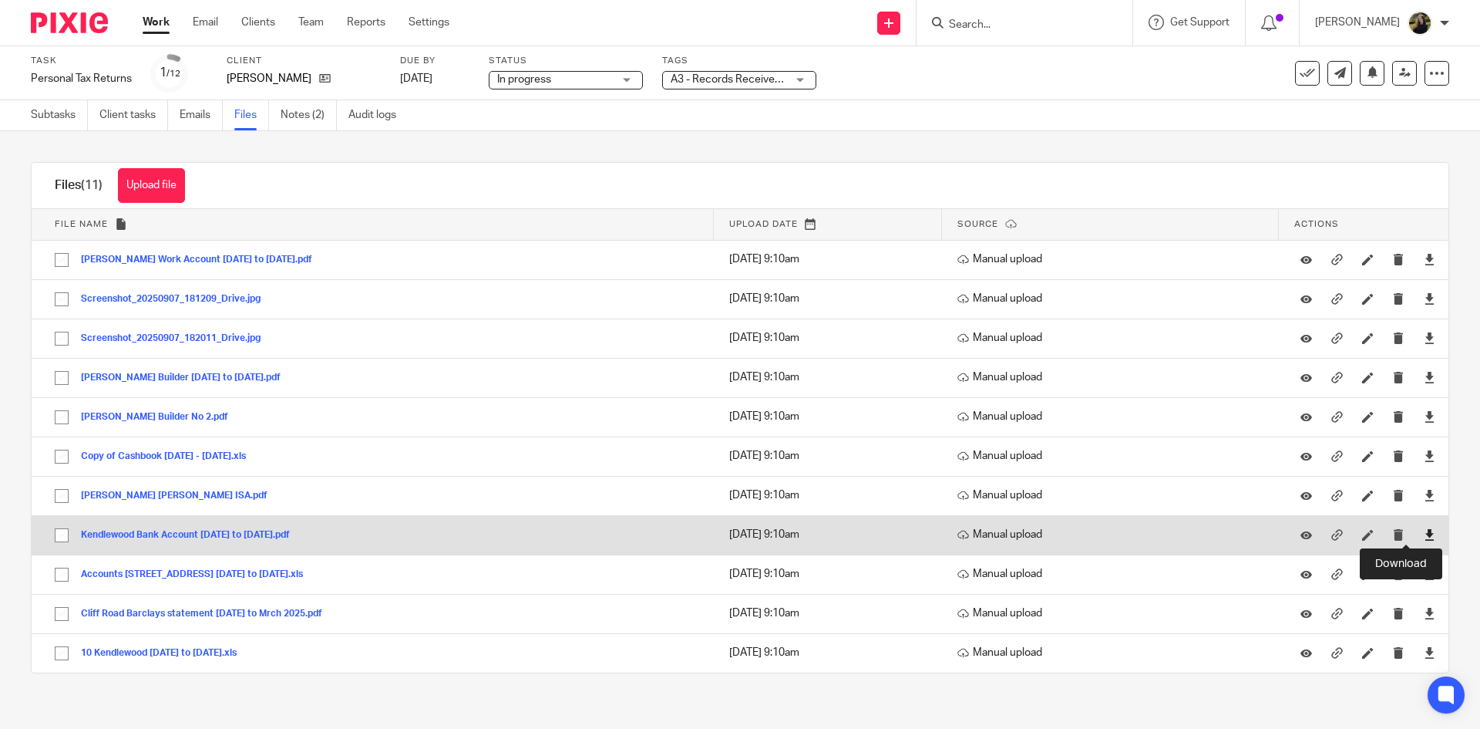
click at [1424, 537] on icon at bounding box center [1430, 535] width 12 height 12
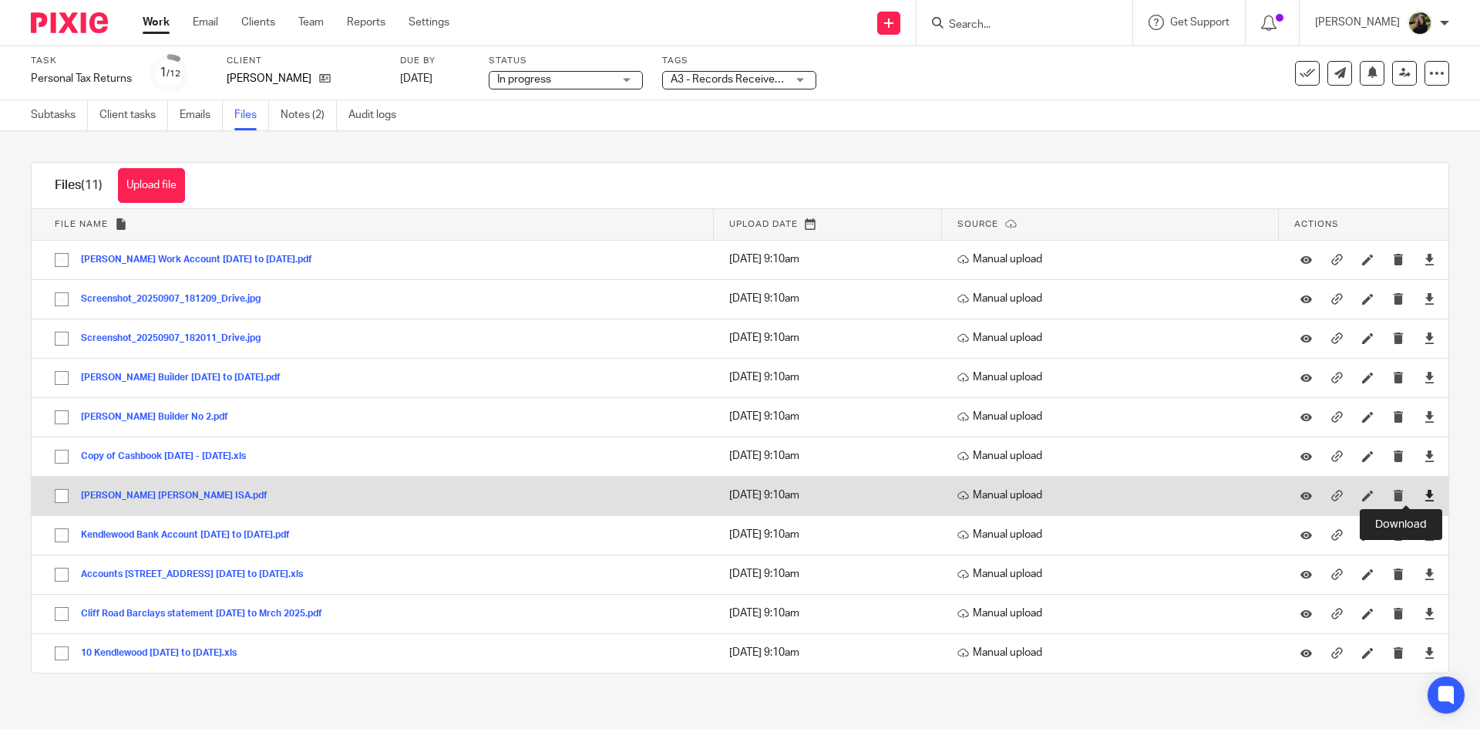
click at [1424, 493] on icon at bounding box center [1430, 496] width 12 height 12
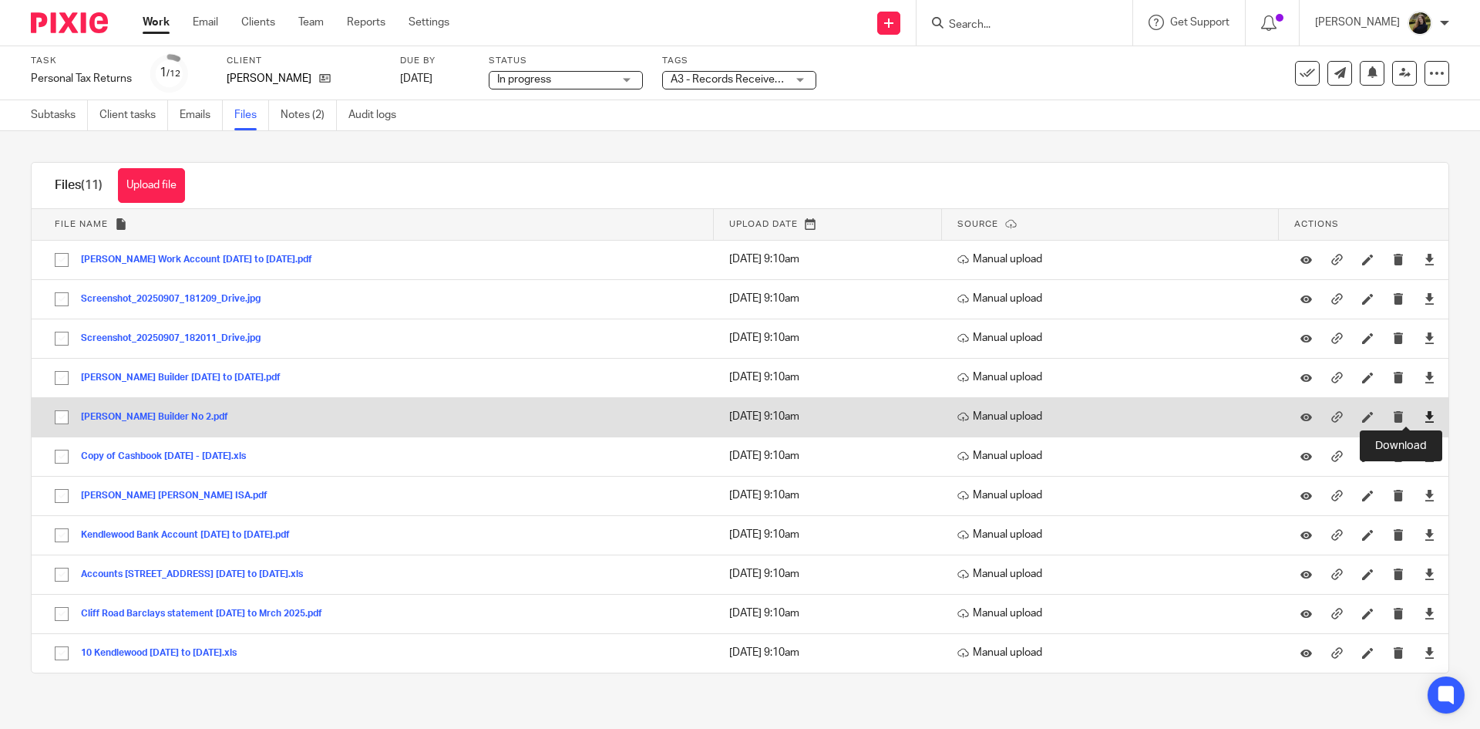
click at [1424, 416] on icon at bounding box center [1430, 417] width 12 height 12
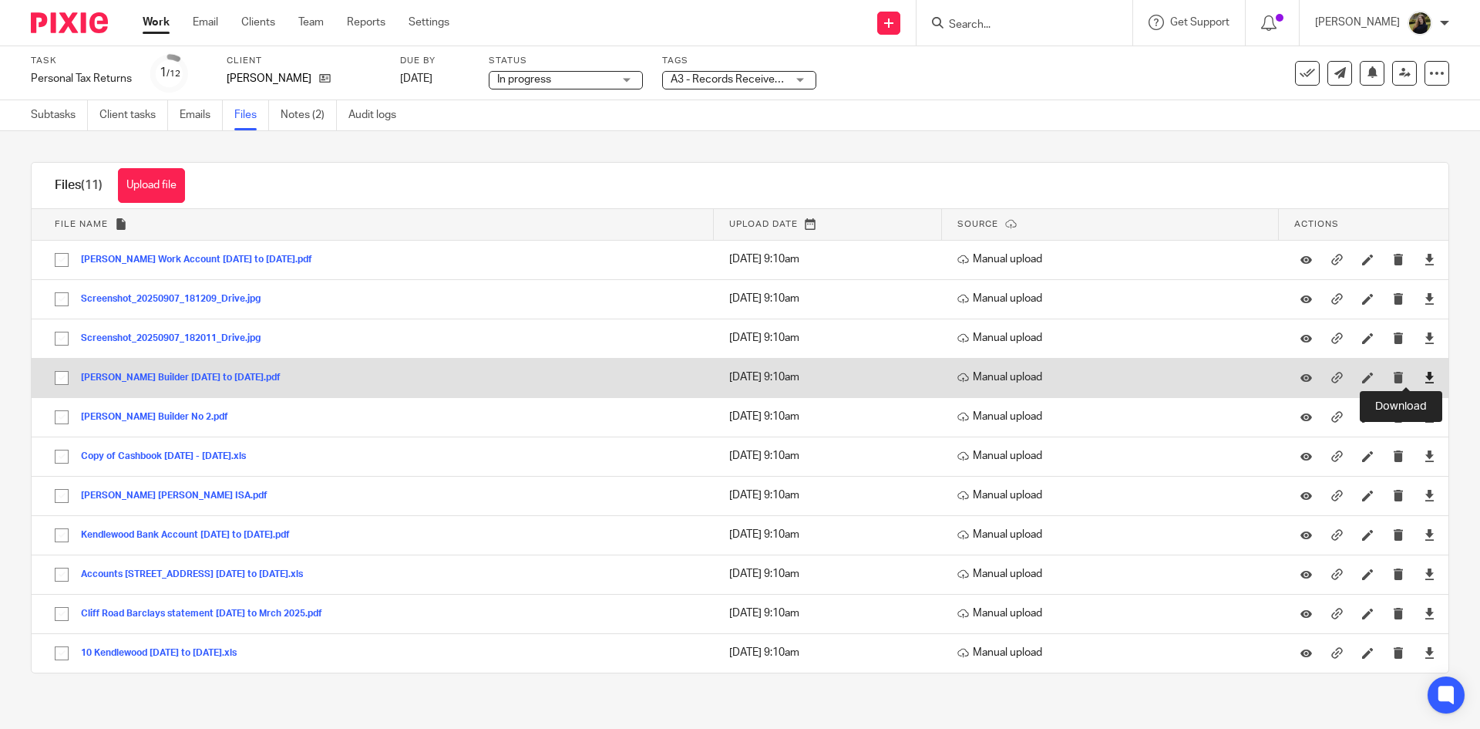
click at [1424, 379] on icon at bounding box center [1430, 378] width 12 height 12
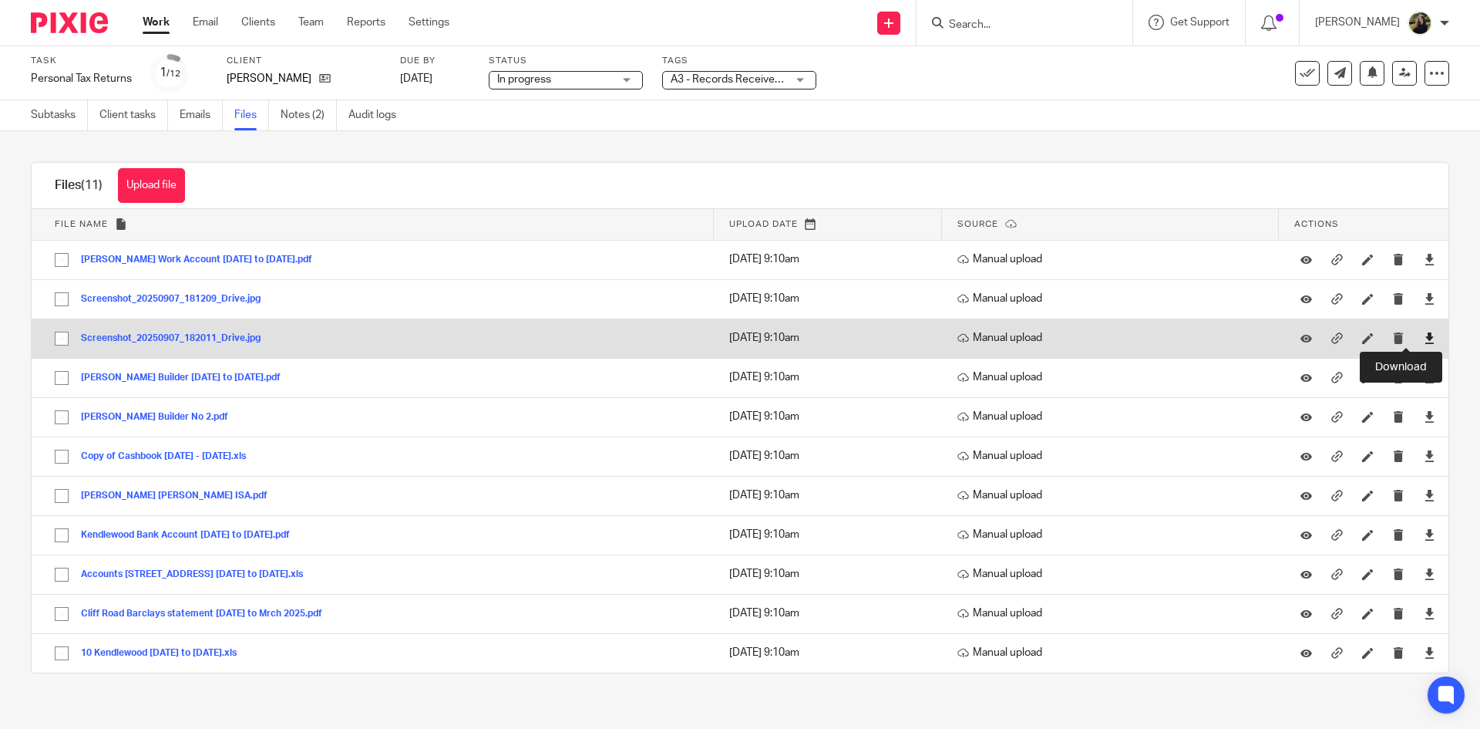
click at [1424, 336] on icon at bounding box center [1430, 338] width 12 height 12
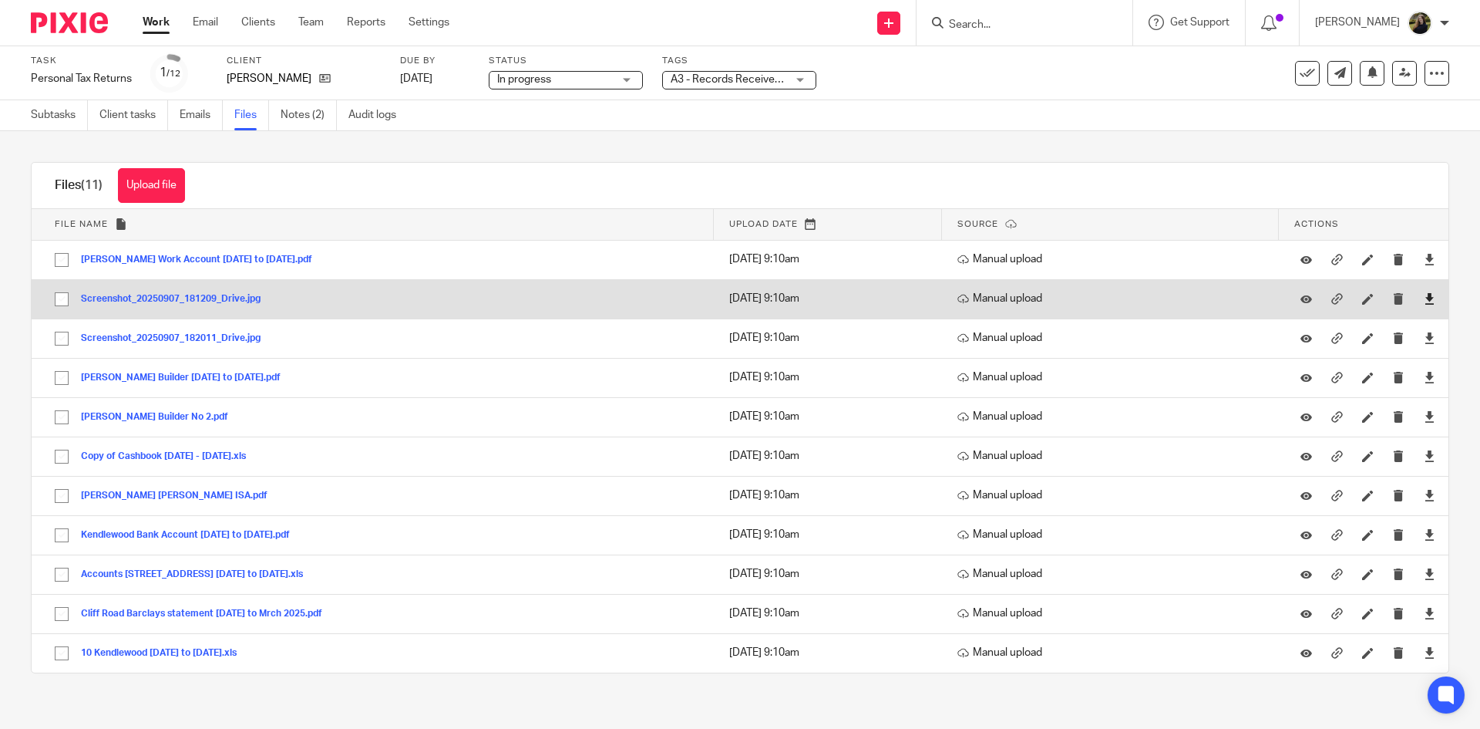
click at [1424, 306] on link at bounding box center [1430, 298] width 12 height 15
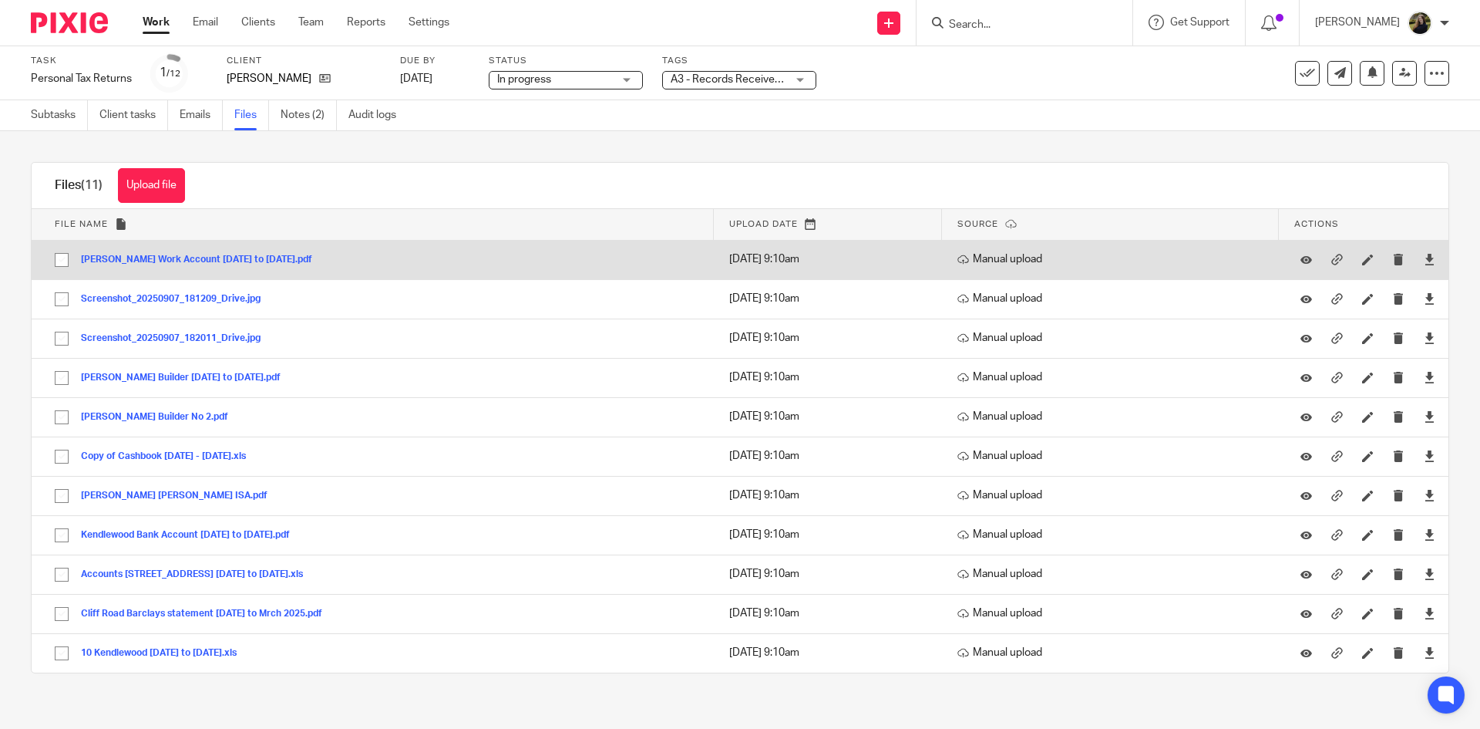
click at [1418, 268] on div at bounding box center [1429, 259] width 23 height 23
click at [1424, 258] on icon at bounding box center [1430, 260] width 12 height 12
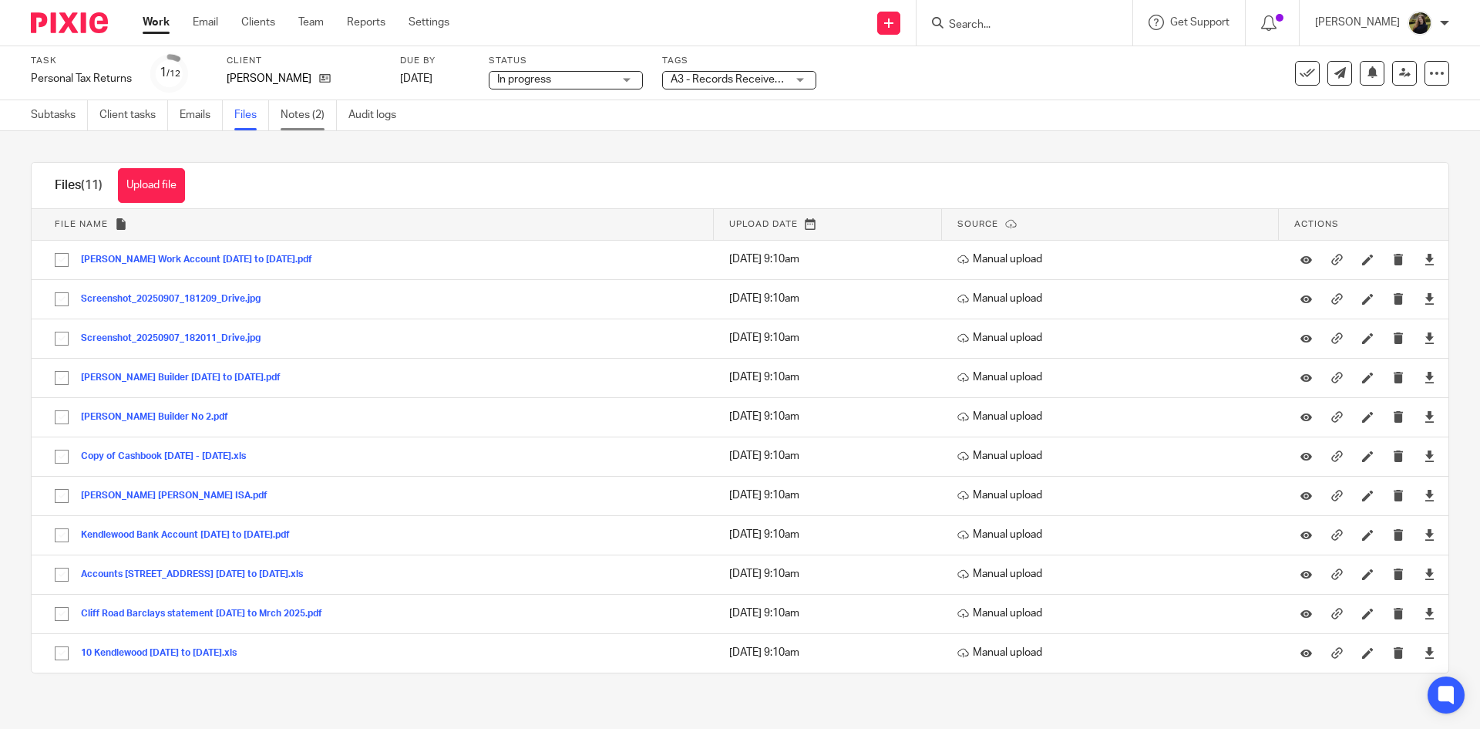
click at [317, 118] on link "Notes (2)" at bounding box center [309, 115] width 56 height 30
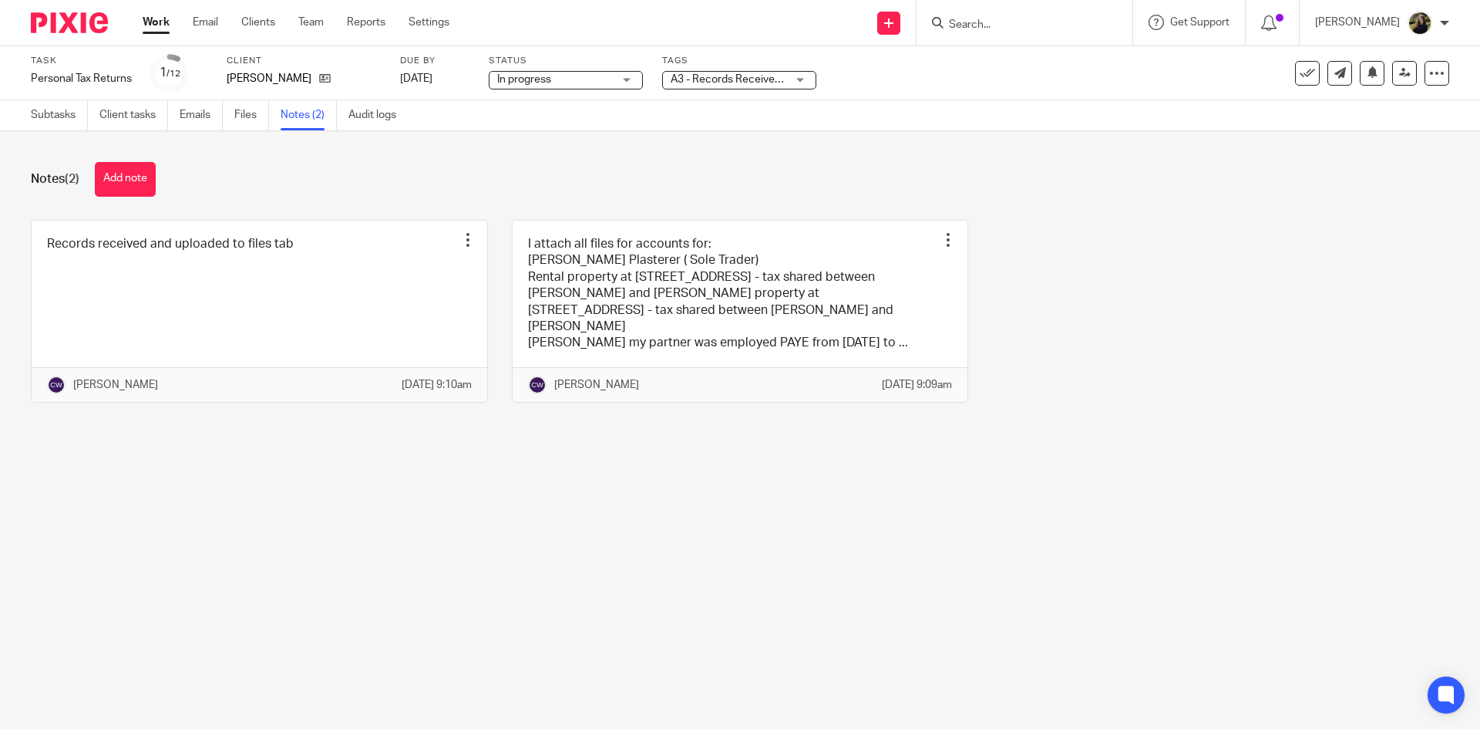
click at [1047, 24] on input "Search" at bounding box center [1017, 26] width 139 height 14
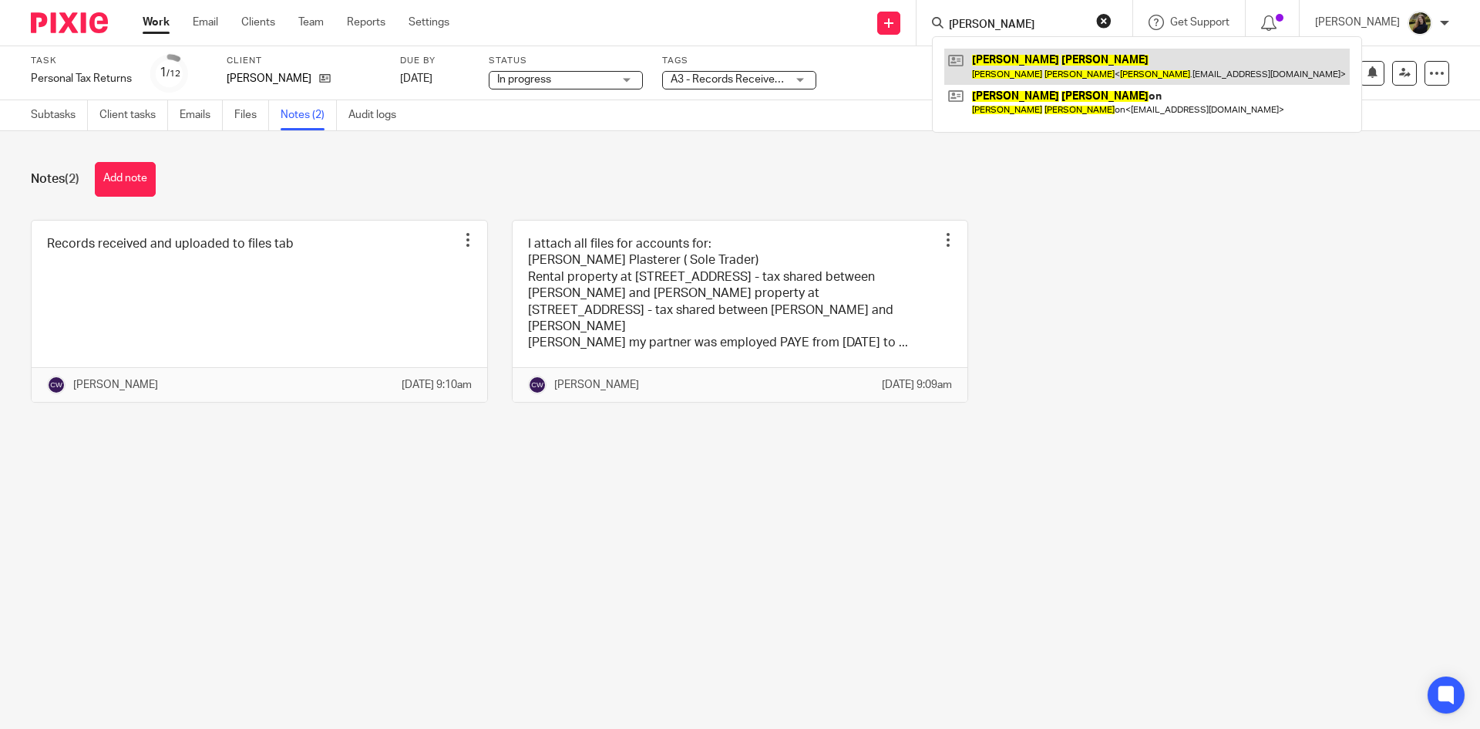
type input "robert higghins"
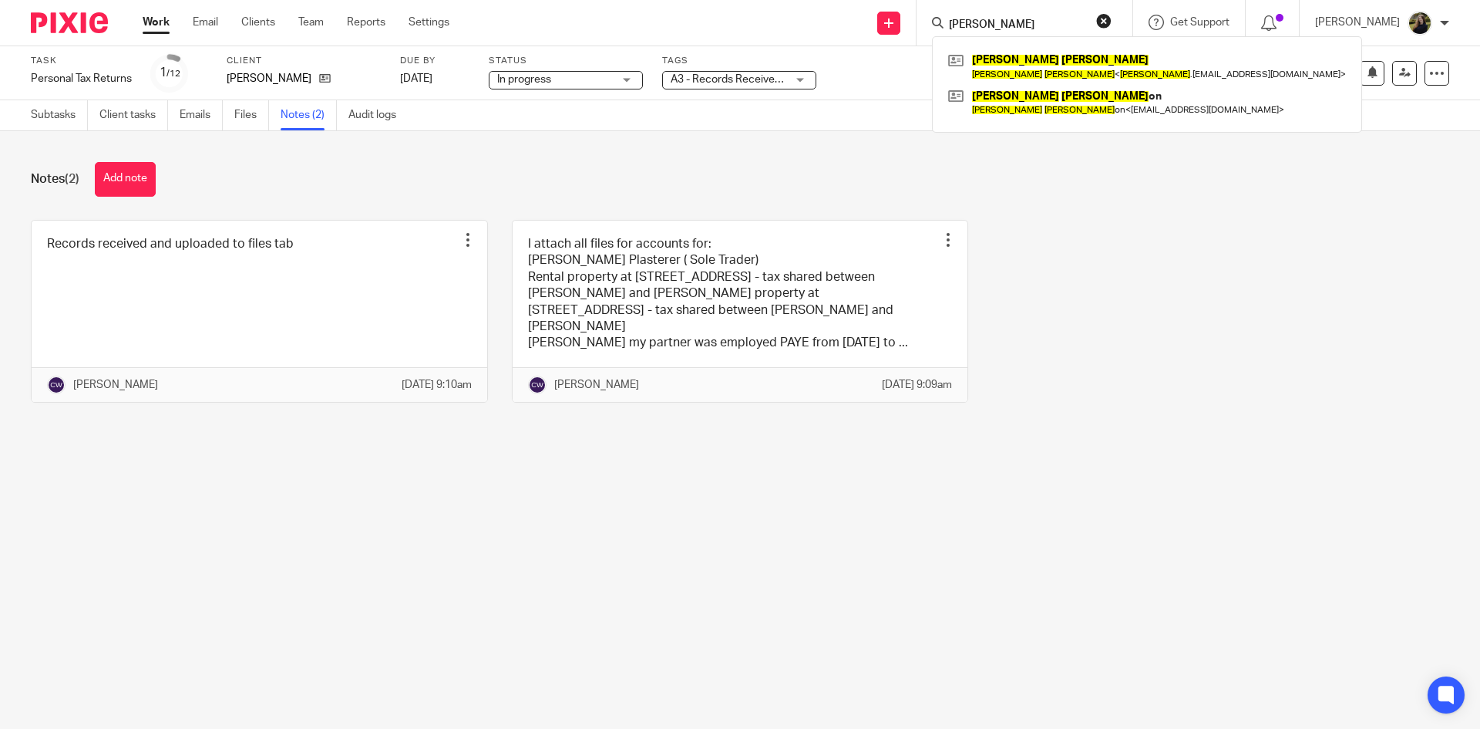
click at [749, 130] on div "Subtasks Client tasks Emails Files Notes (2) Audit logs" at bounding box center [740, 115] width 1480 height 31
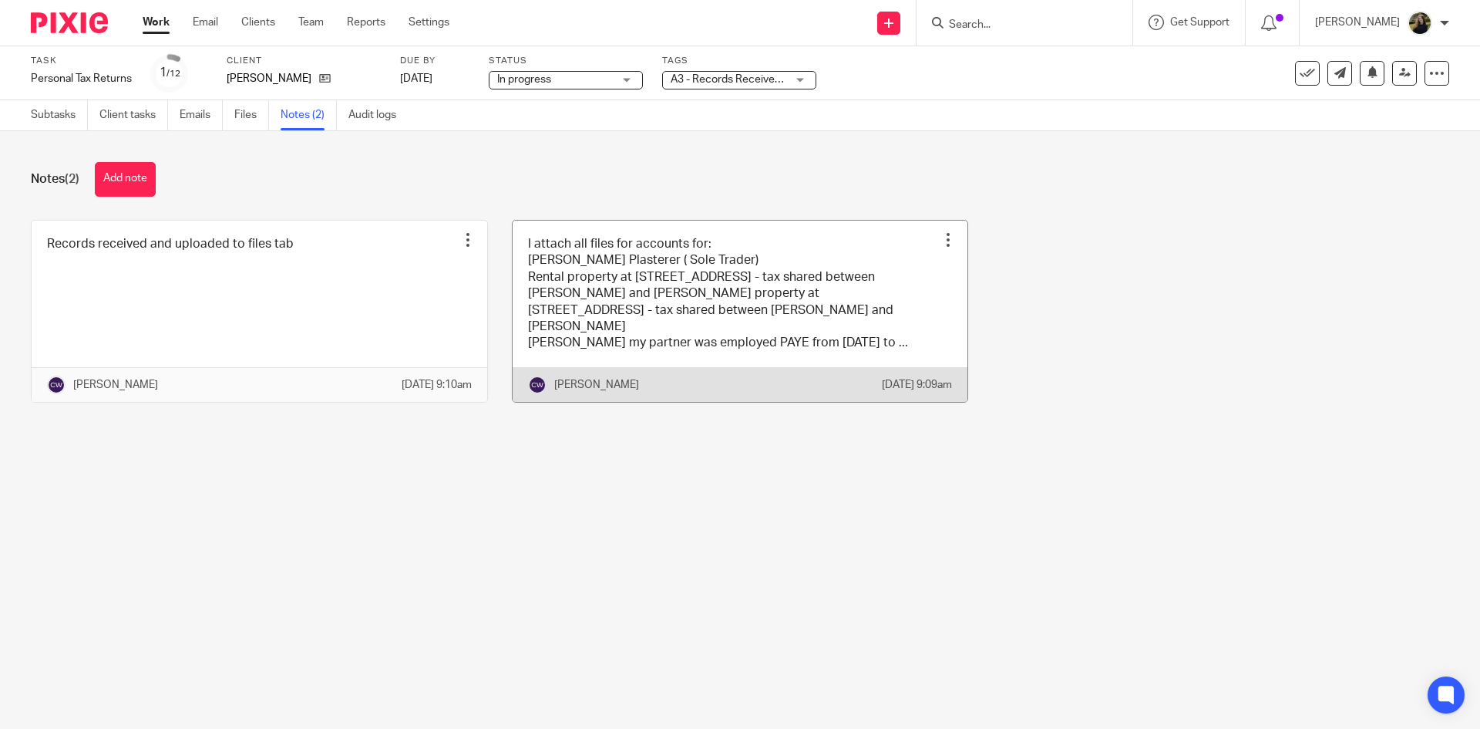
click at [749, 225] on link at bounding box center [741, 311] width 456 height 181
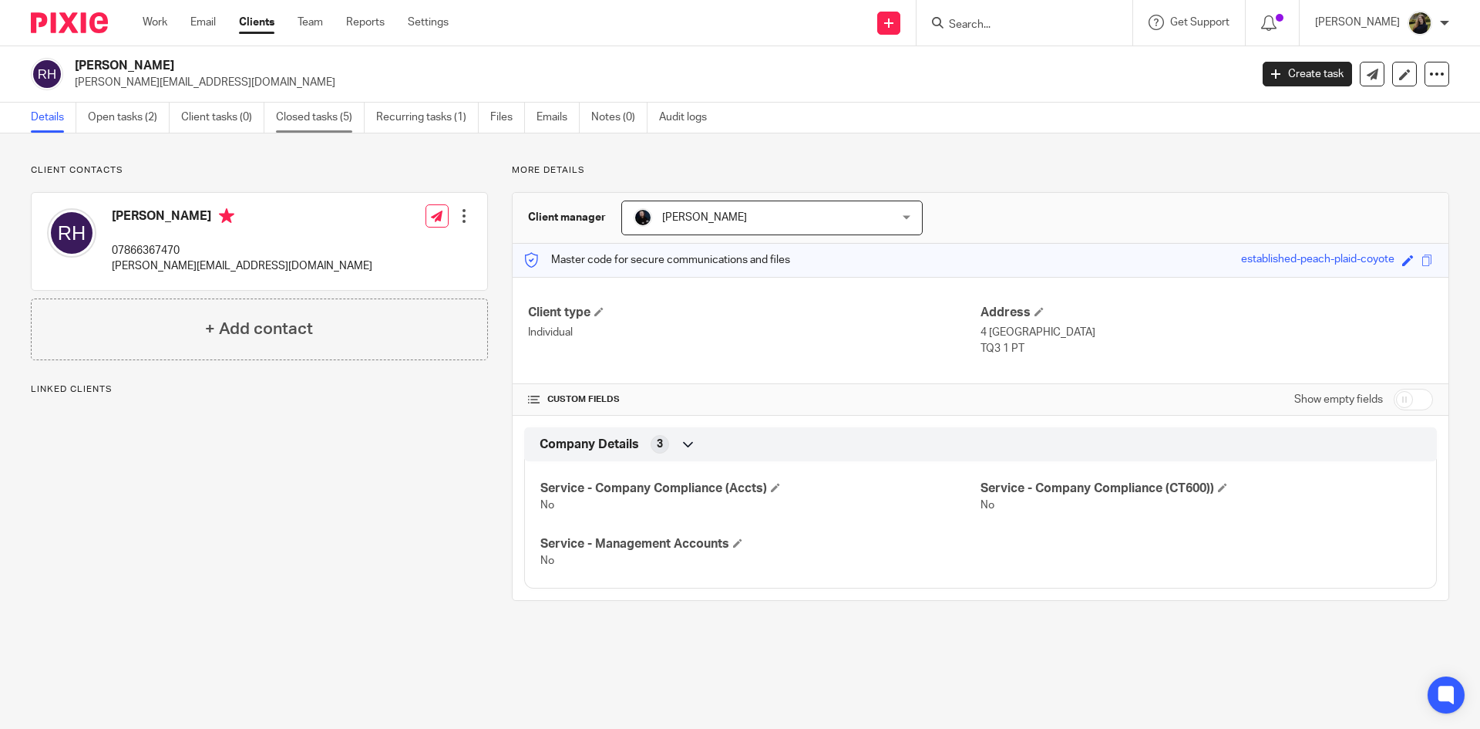
click at [341, 109] on link "Closed tasks (5)" at bounding box center [320, 118] width 89 height 30
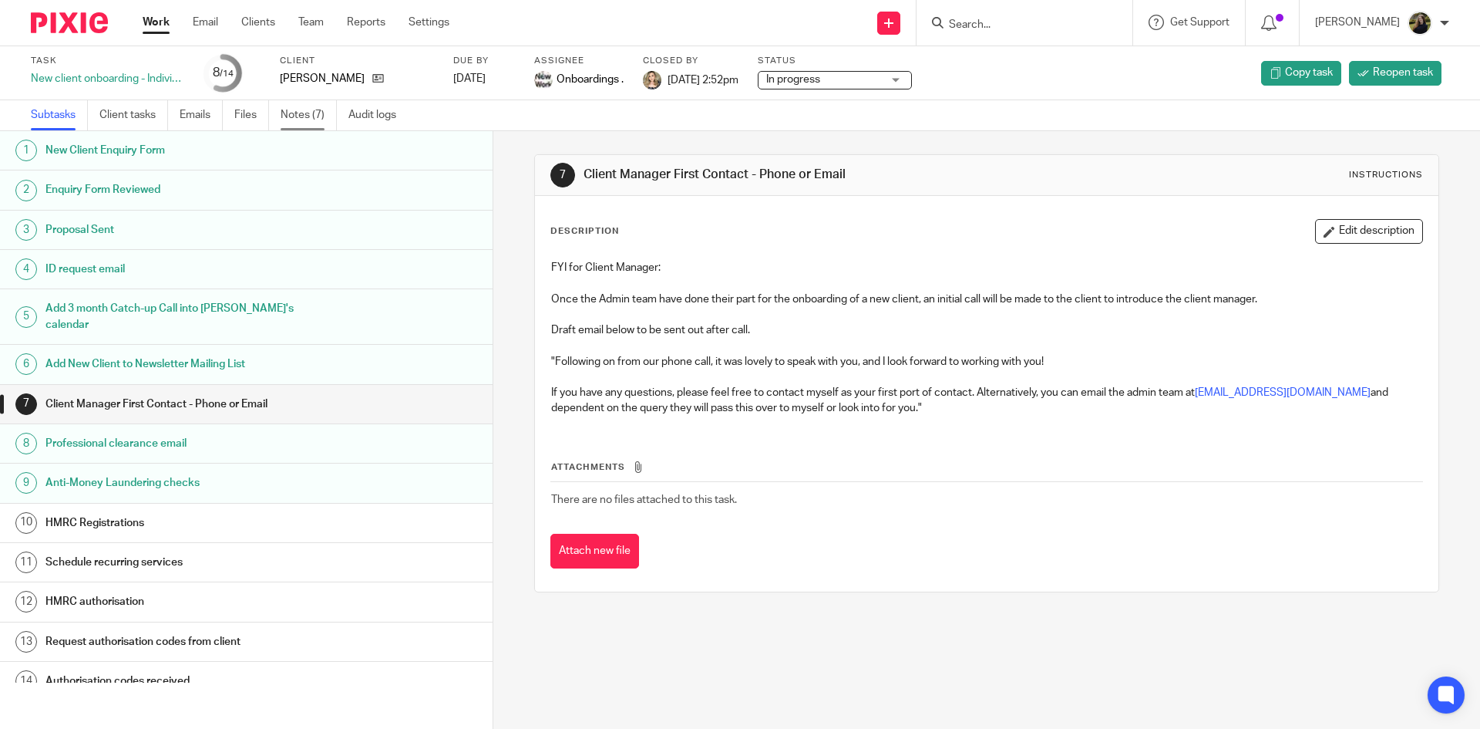
click at [334, 120] on link "Notes (7)" at bounding box center [309, 115] width 56 height 30
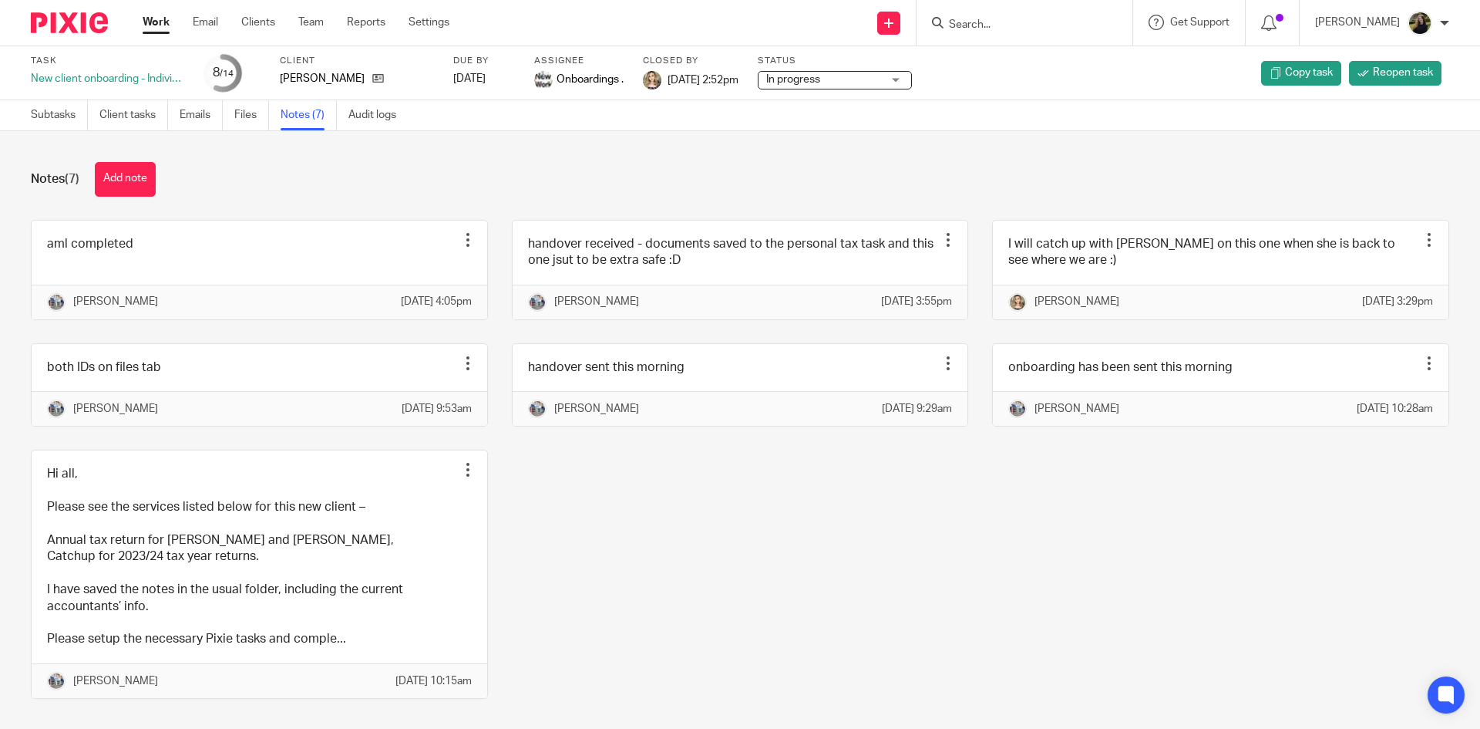
scroll to position [73, 0]
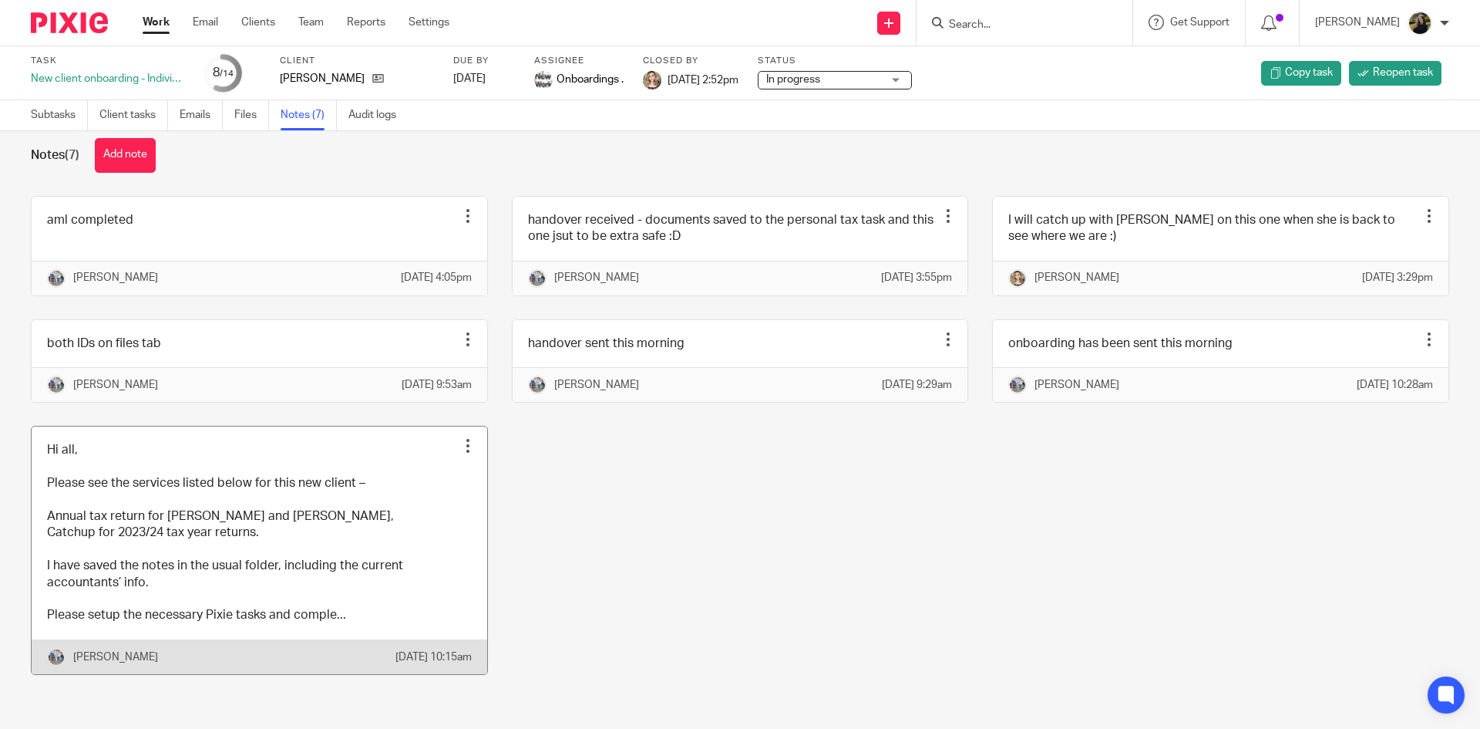
click at [395, 492] on link at bounding box center [260, 549] width 456 height 247
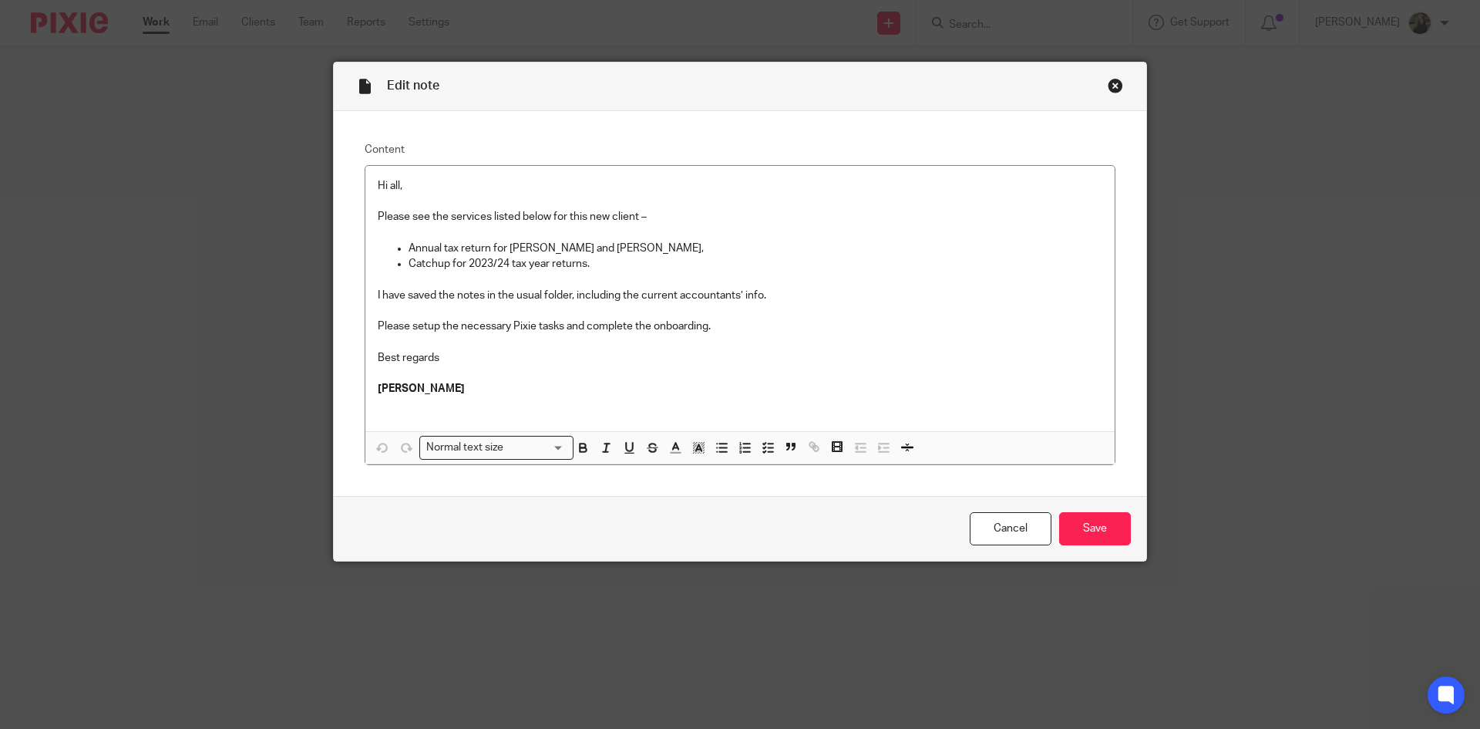
click at [1108, 87] on div "Close this dialog window" at bounding box center [1115, 85] width 15 height 15
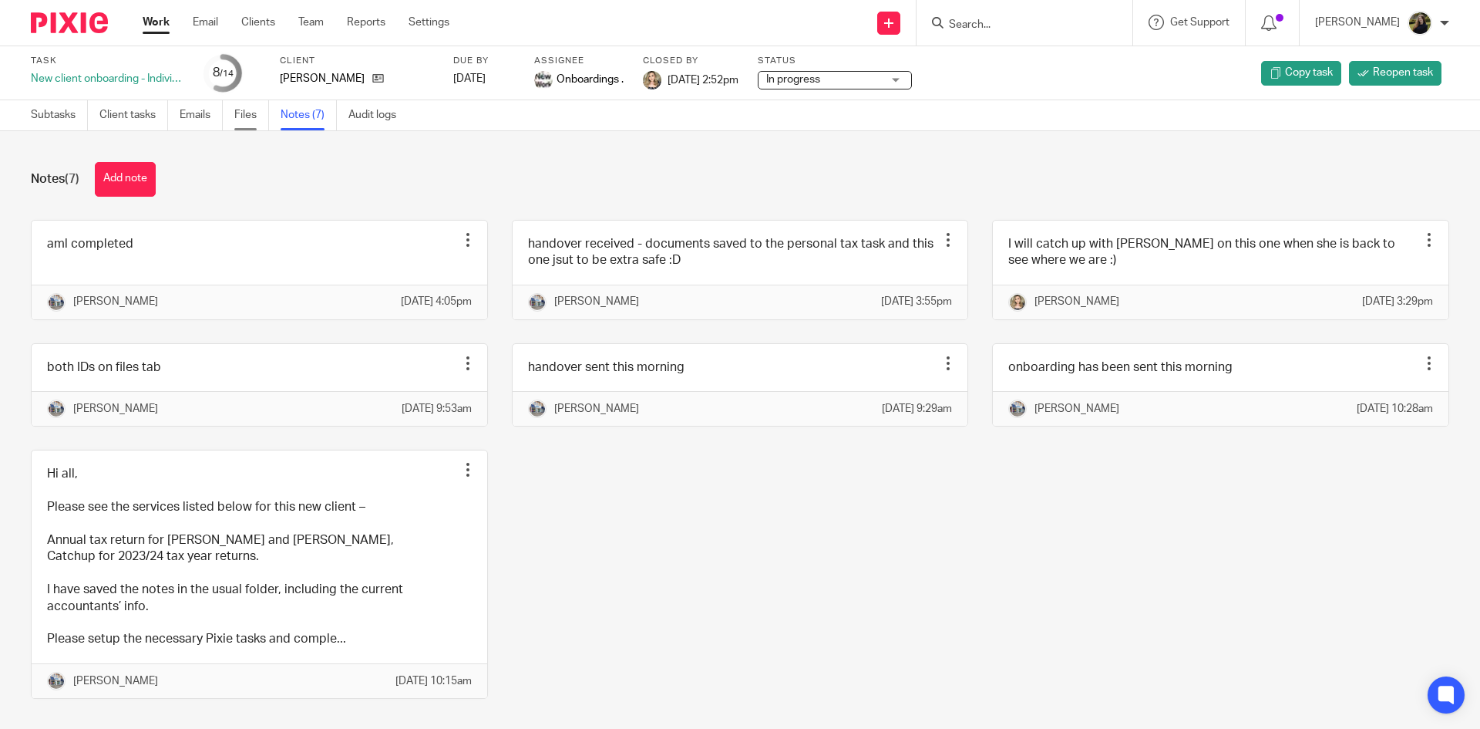
click at [269, 124] on link "Files" at bounding box center [251, 115] width 35 height 30
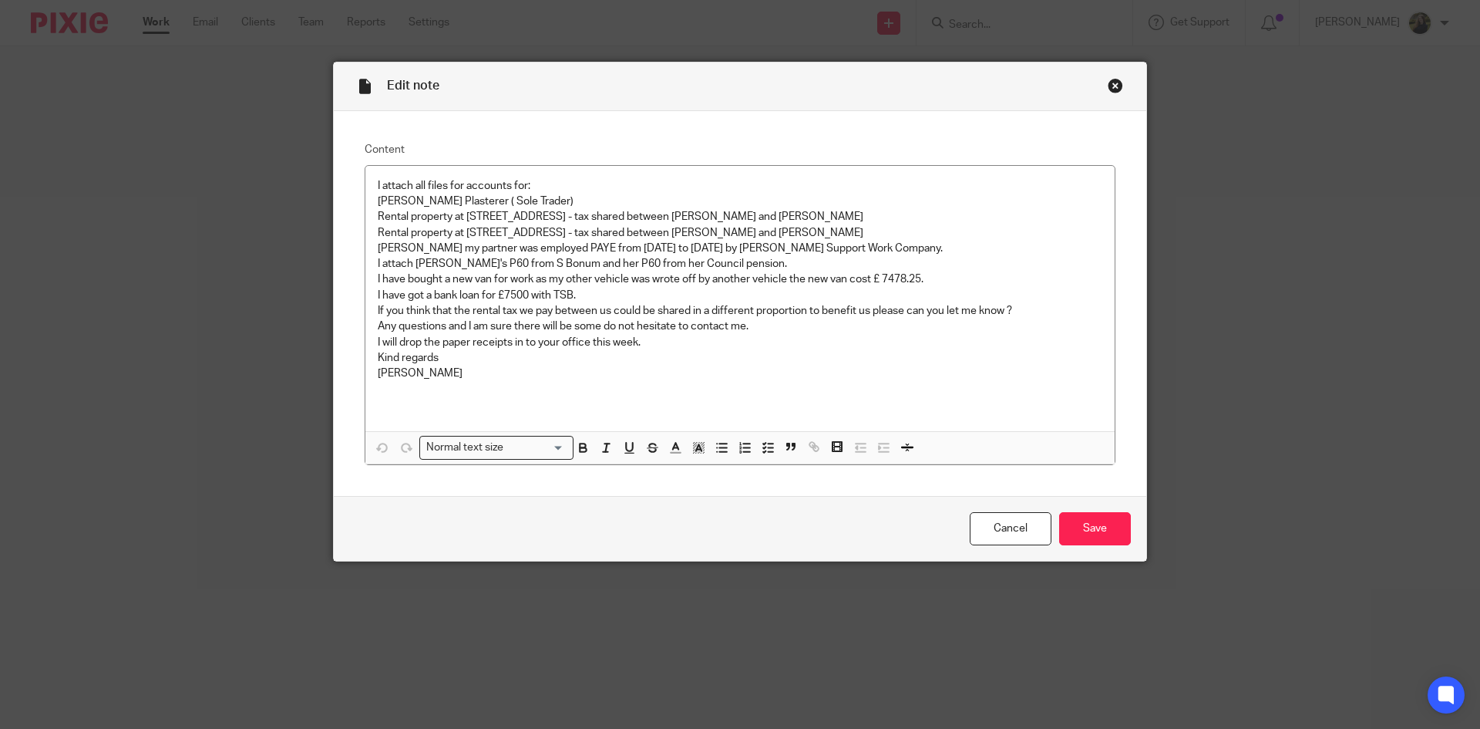
click at [1112, 82] on div "Close this dialog window" at bounding box center [1115, 85] width 15 height 15
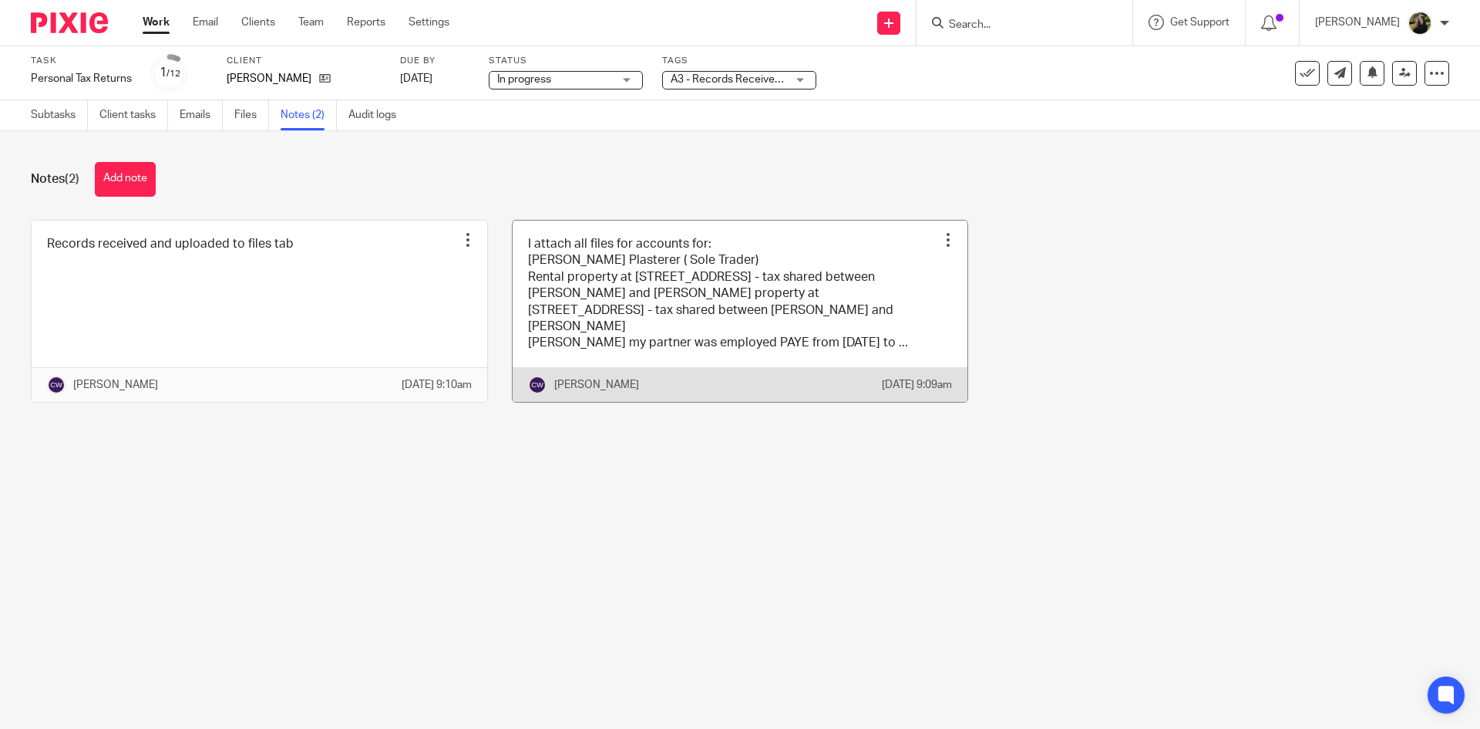
click at [881, 315] on link at bounding box center [741, 311] width 456 height 181
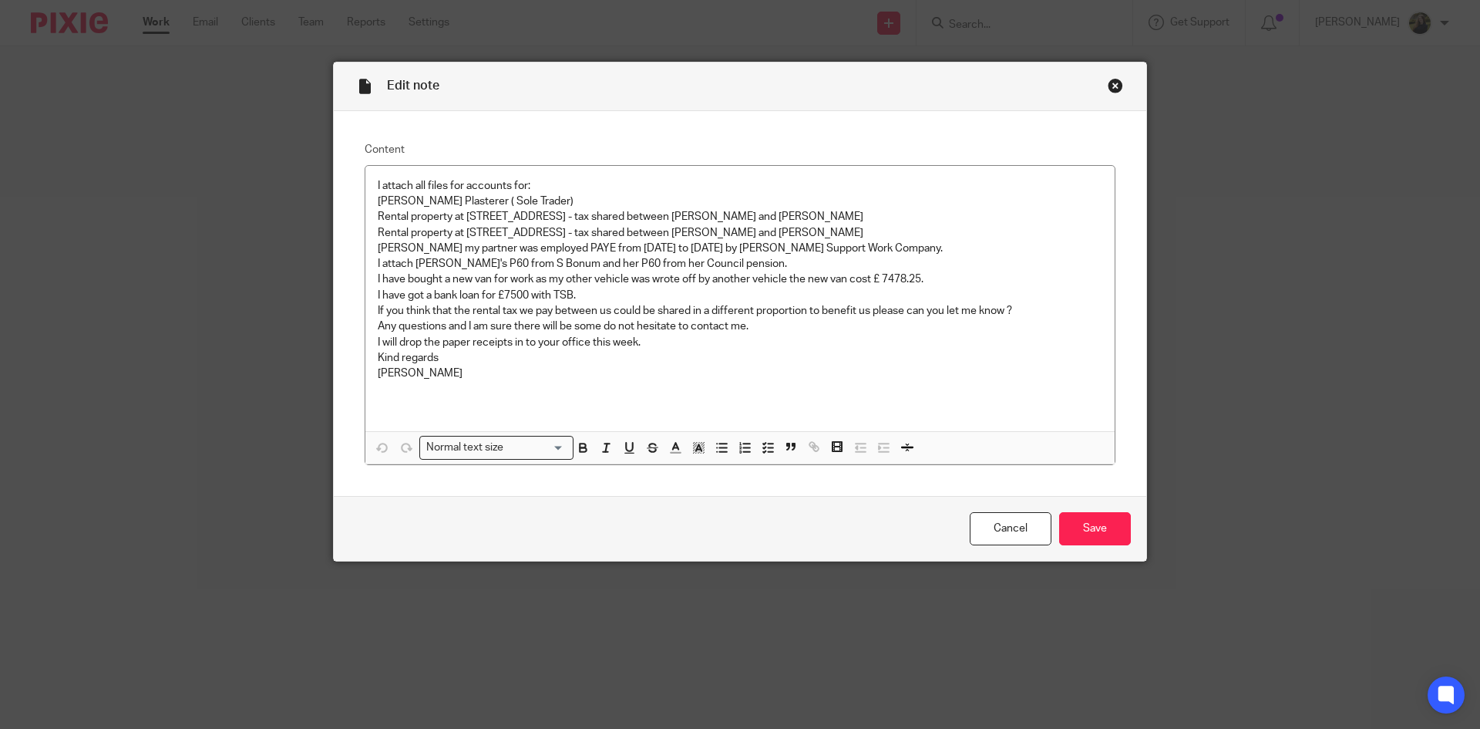
click at [1110, 85] on div "Close this dialog window" at bounding box center [1115, 85] width 15 height 15
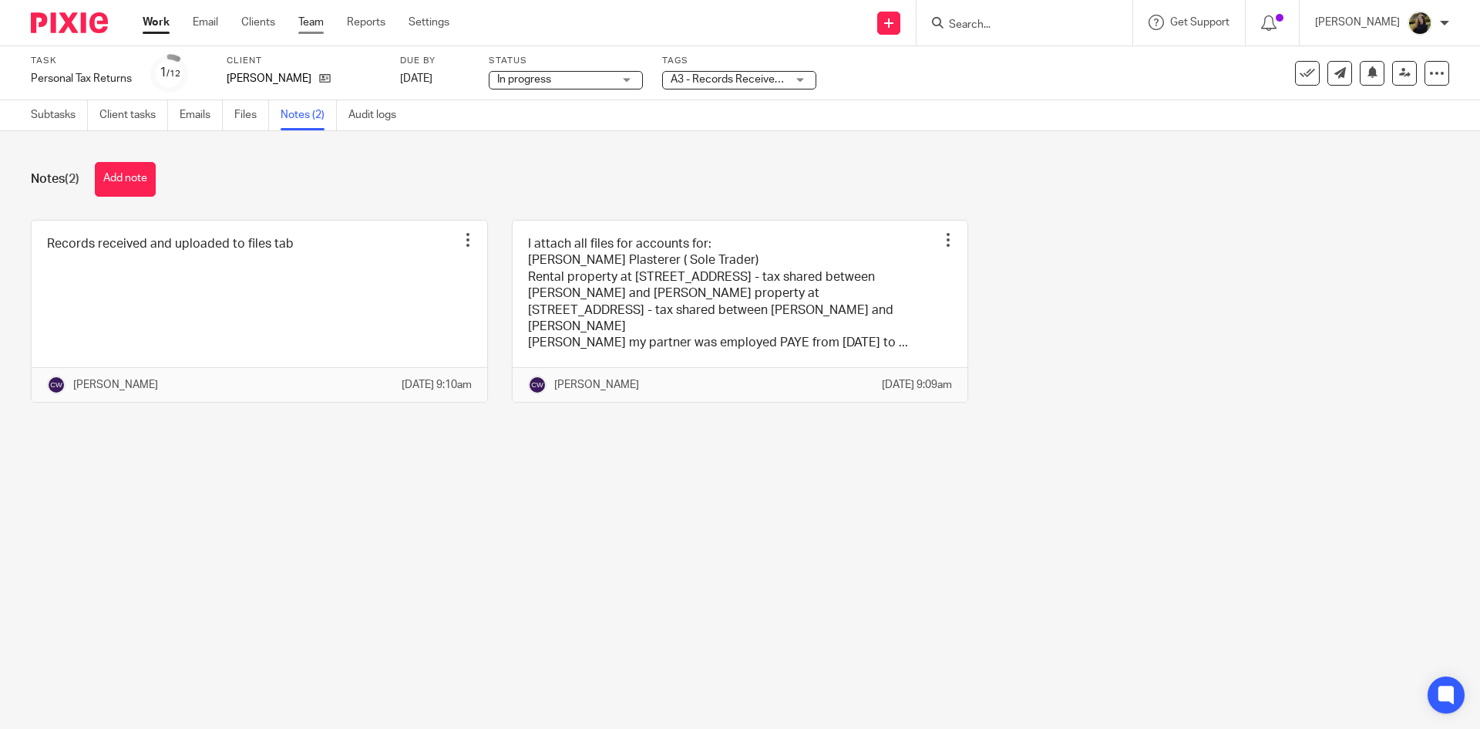
click at [312, 21] on link "Team" at bounding box center [310, 22] width 25 height 15
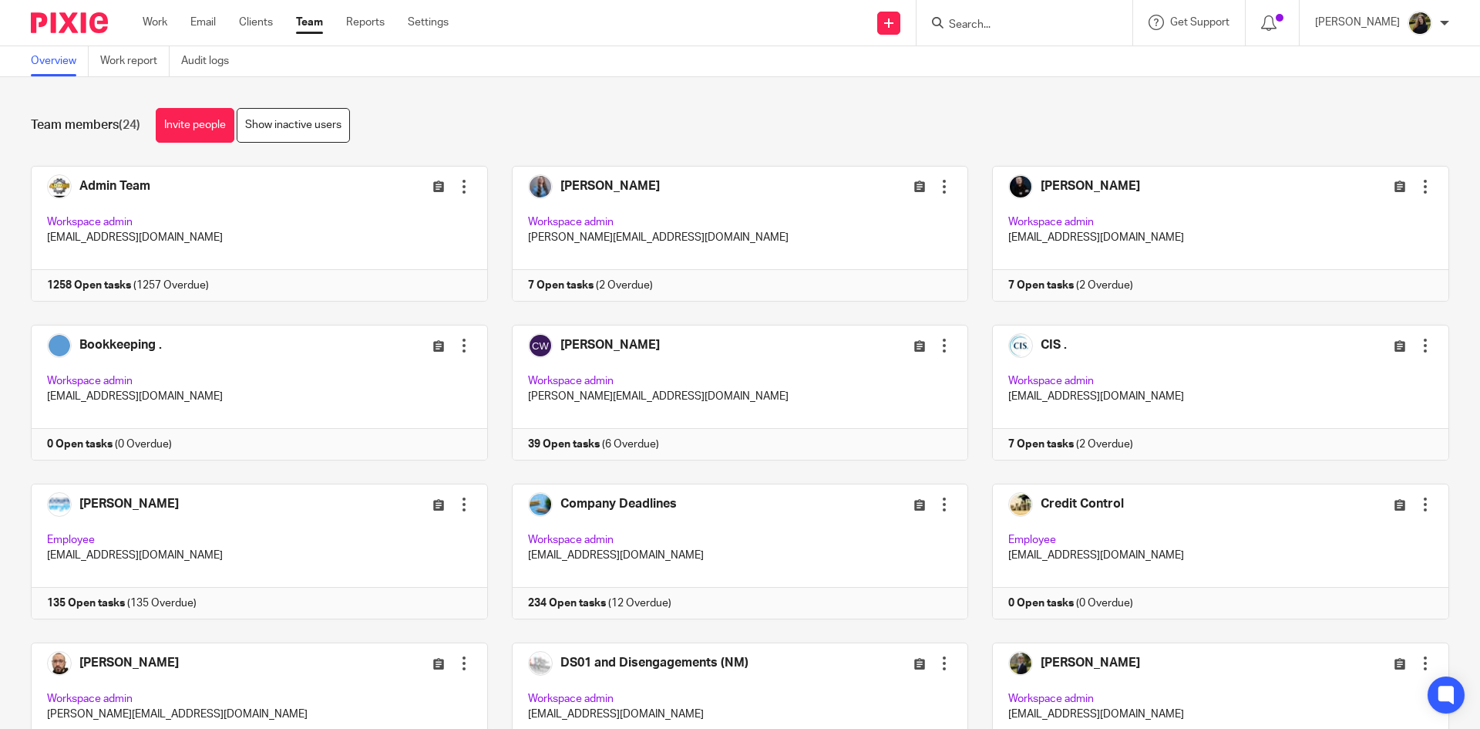
click at [89, 14] on img at bounding box center [69, 22] width 77 height 21
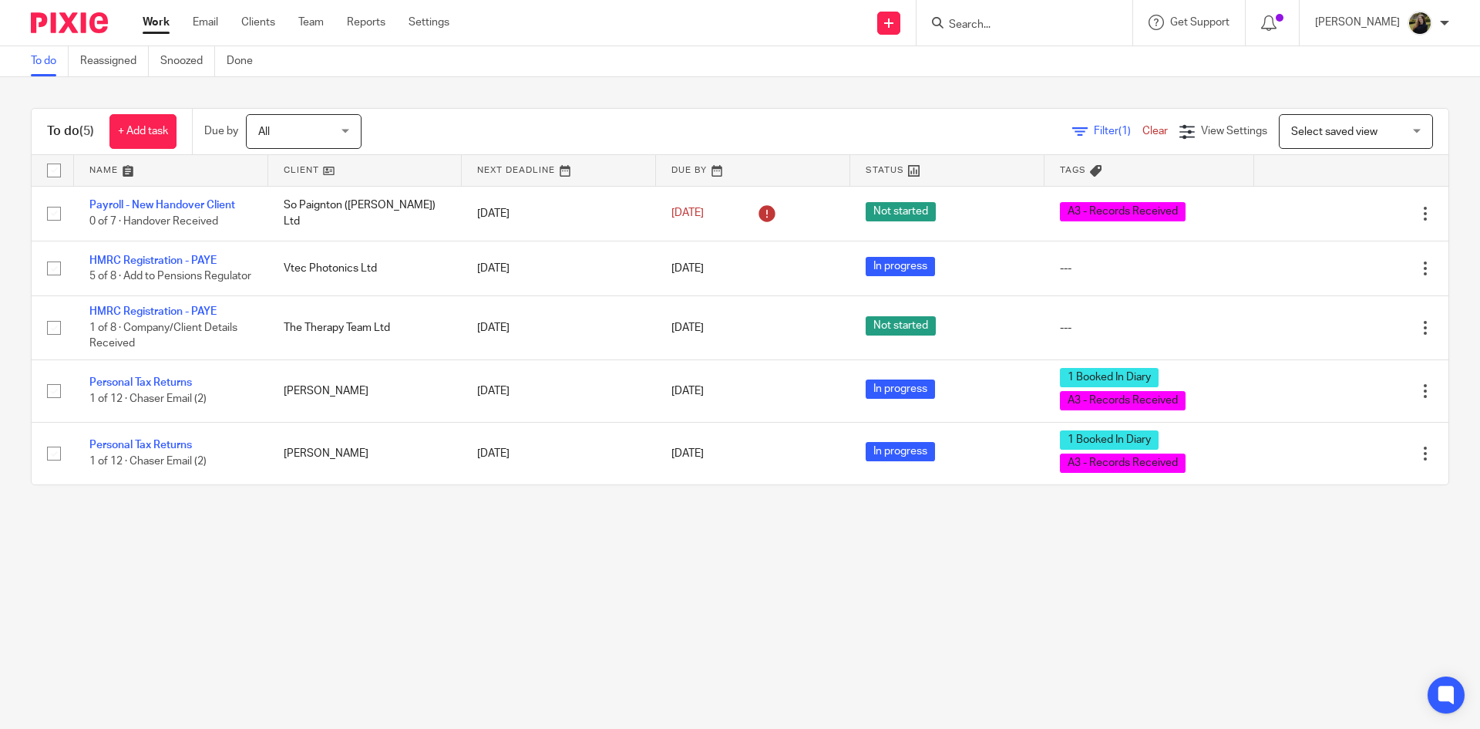
drag, startPoint x: 0, startPoint y: 0, endPoint x: 355, endPoint y: 62, distance: 360.8
click at [355, 62] on div "To do Reassigned Snoozed Done" at bounding box center [740, 61] width 1480 height 31
drag, startPoint x: 1004, startPoint y: 23, endPoint x: 1015, endPoint y: 18, distance: 12.8
click at [1005, 22] on input "Search" at bounding box center [1017, 26] width 139 height 14
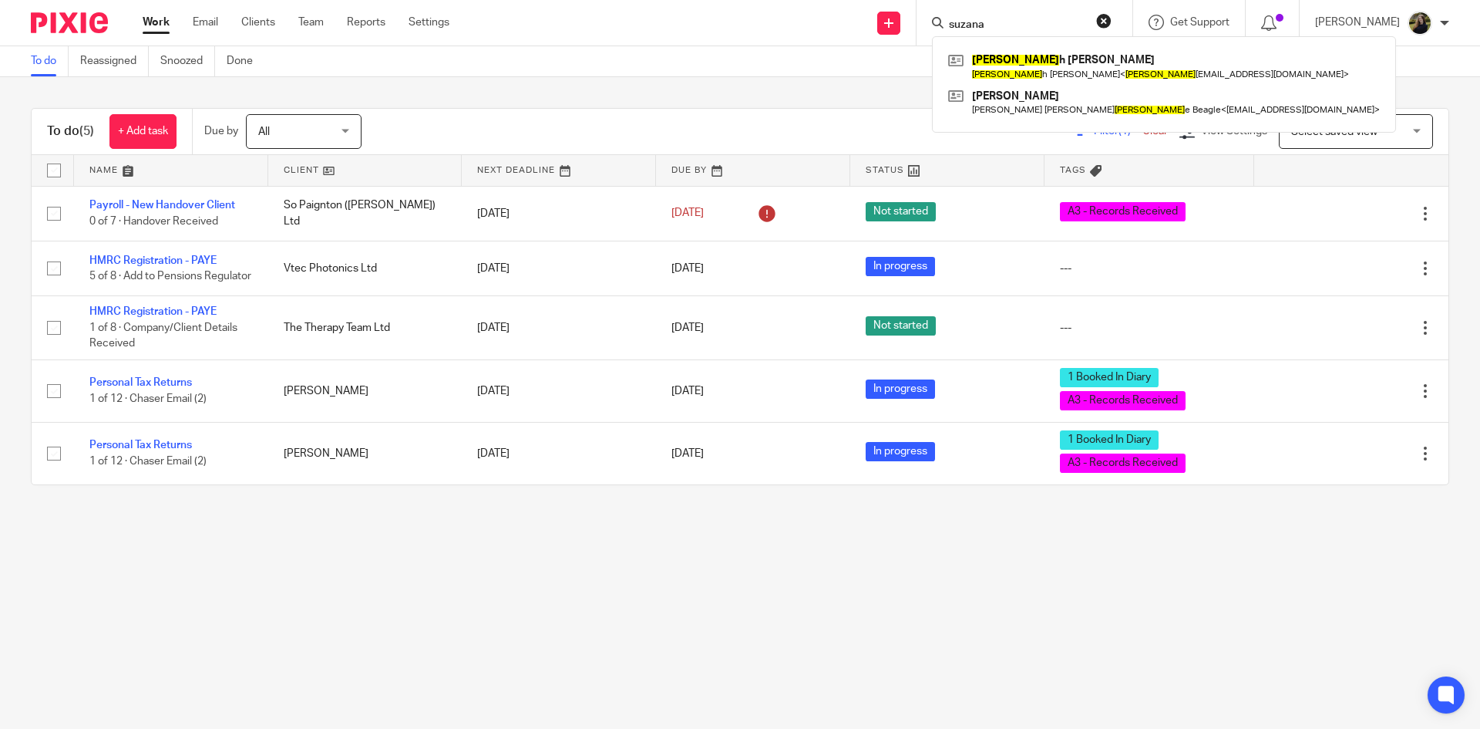
type input "suzana"
click at [1112, 20] on form "suzana" at bounding box center [1030, 22] width 164 height 19
click at [1129, 18] on div "[PERSON_NAME] [PERSON_NAME] [PERSON_NAME] < [PERSON_NAME] [EMAIL_ADDRESS][DOMAI…" at bounding box center [1025, 22] width 216 height 45
click at [749, 72] on div "To do Reassigned Snoozed Done" at bounding box center [740, 61] width 1480 height 31
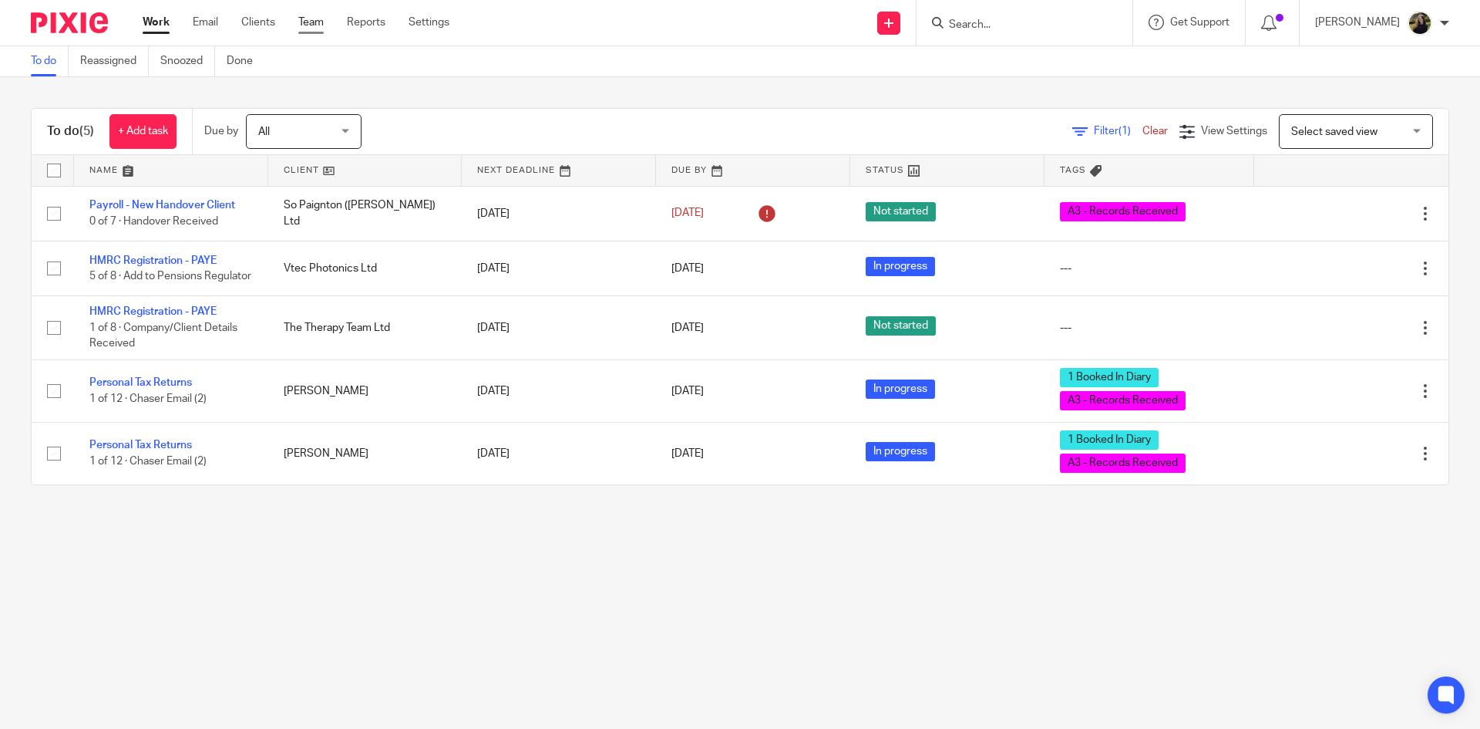
click at [311, 19] on link "Team" at bounding box center [310, 22] width 25 height 15
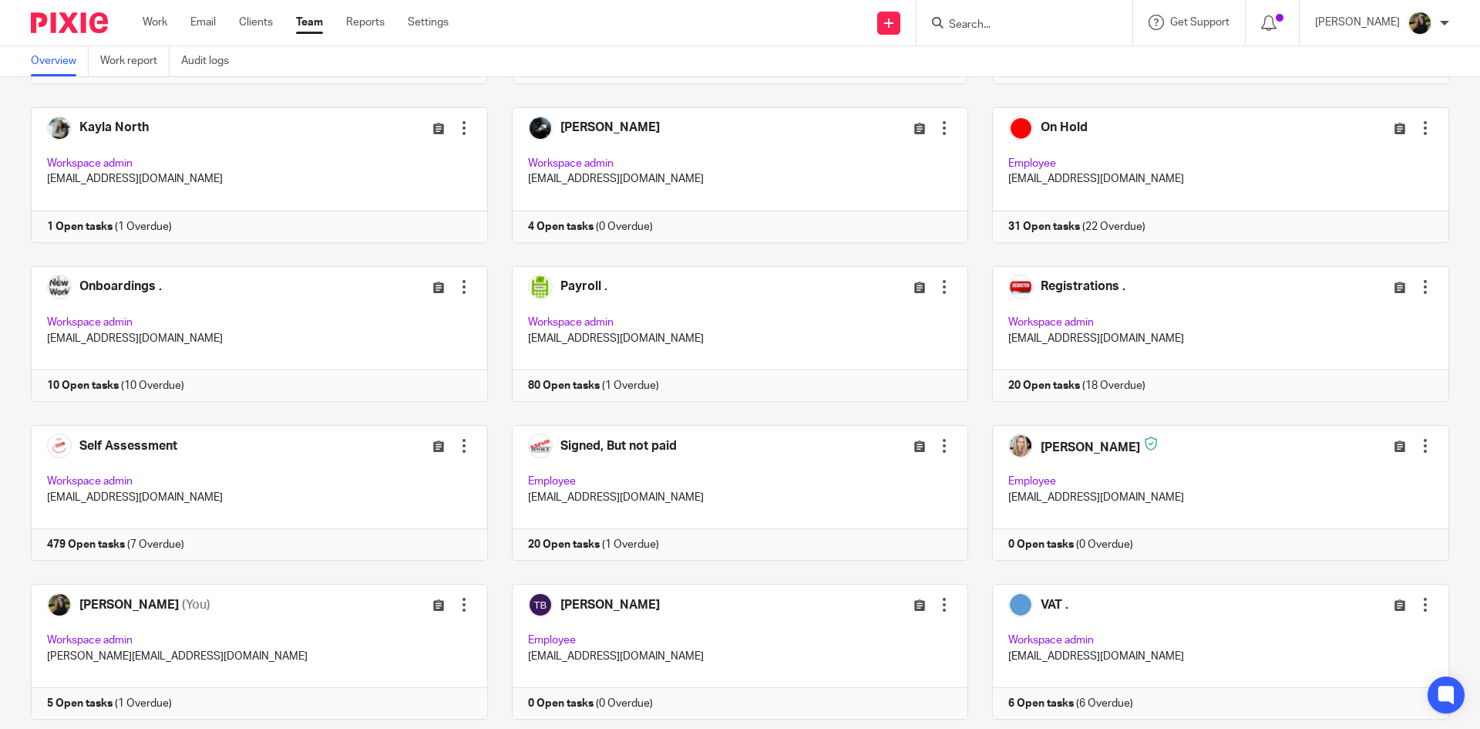
scroll to position [739, 0]
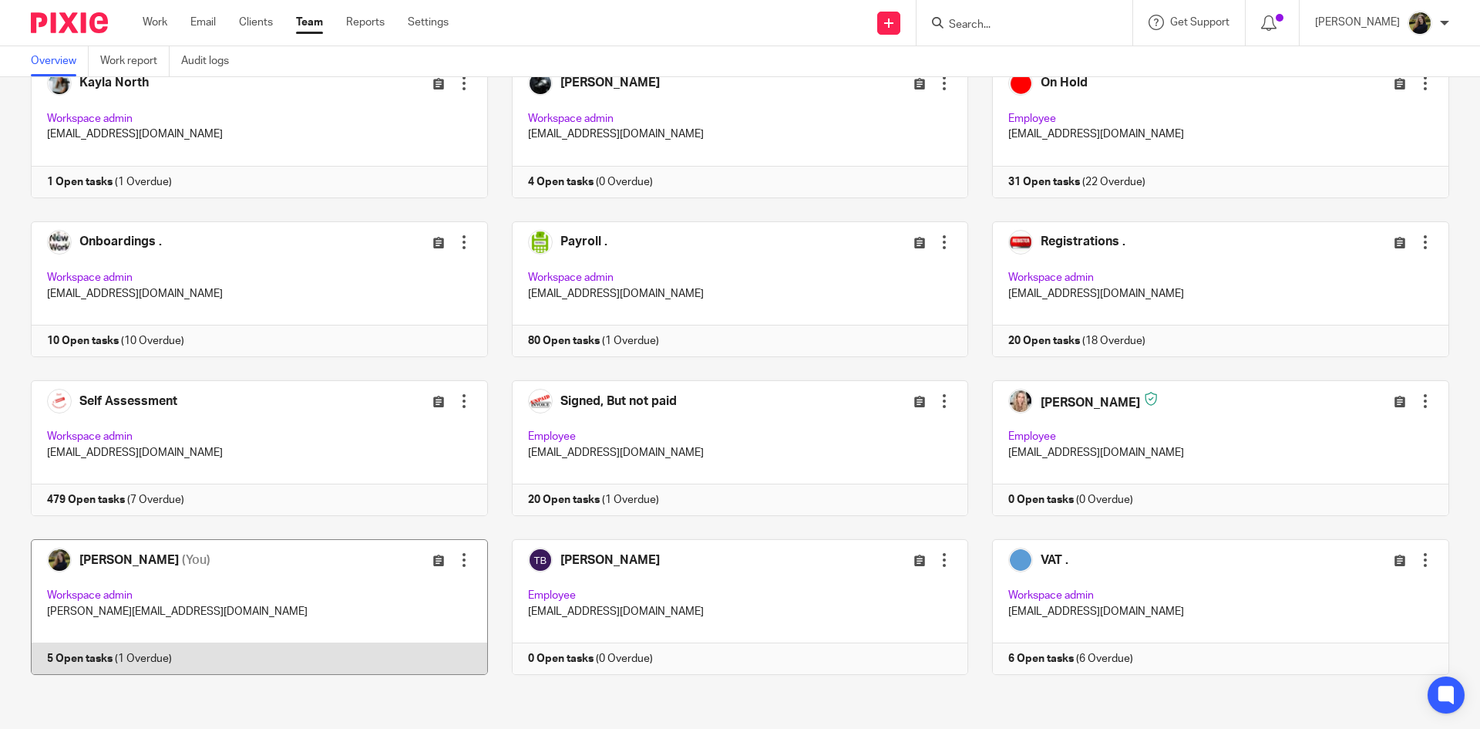
click at [238, 571] on link at bounding box center [247, 607] width 481 height 136
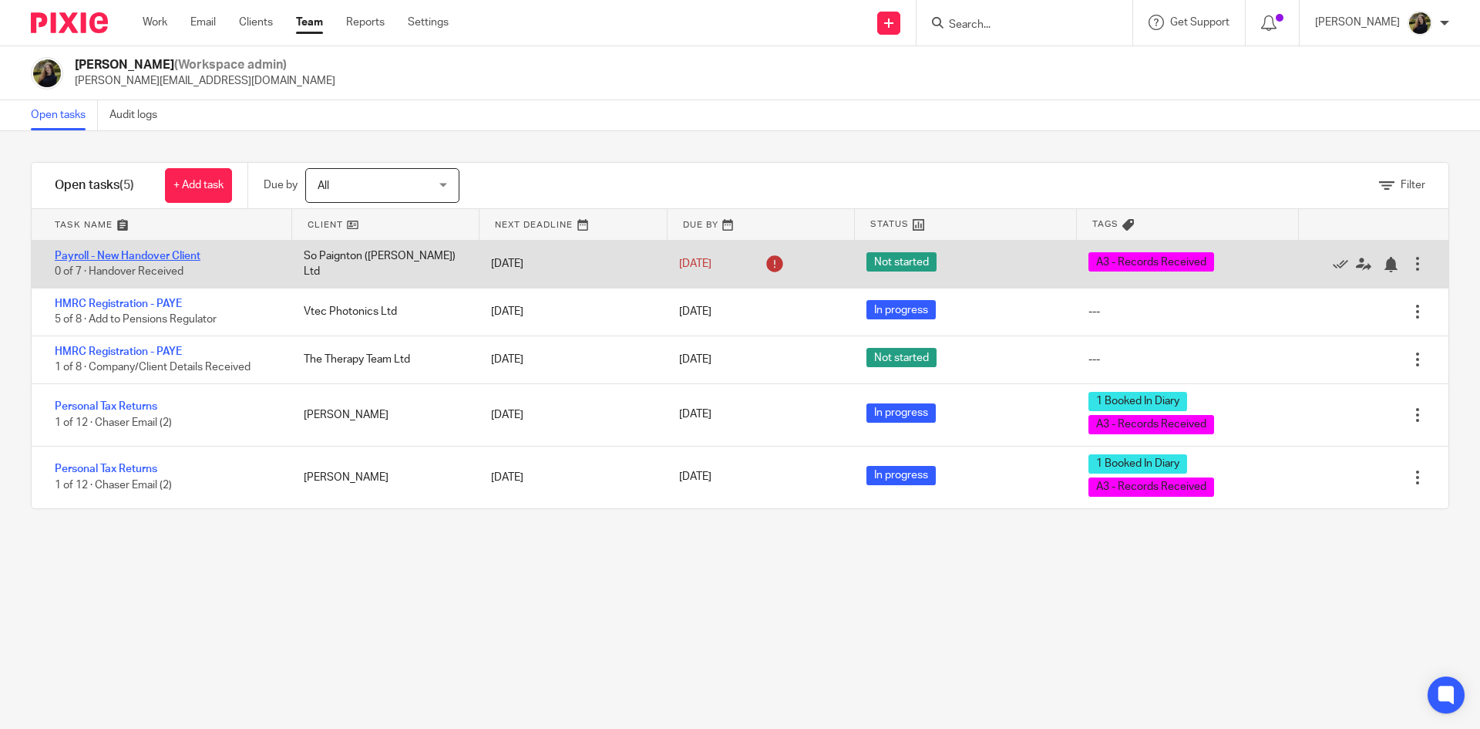
click at [170, 255] on link "Payroll - New Handover Client" at bounding box center [128, 256] width 146 height 11
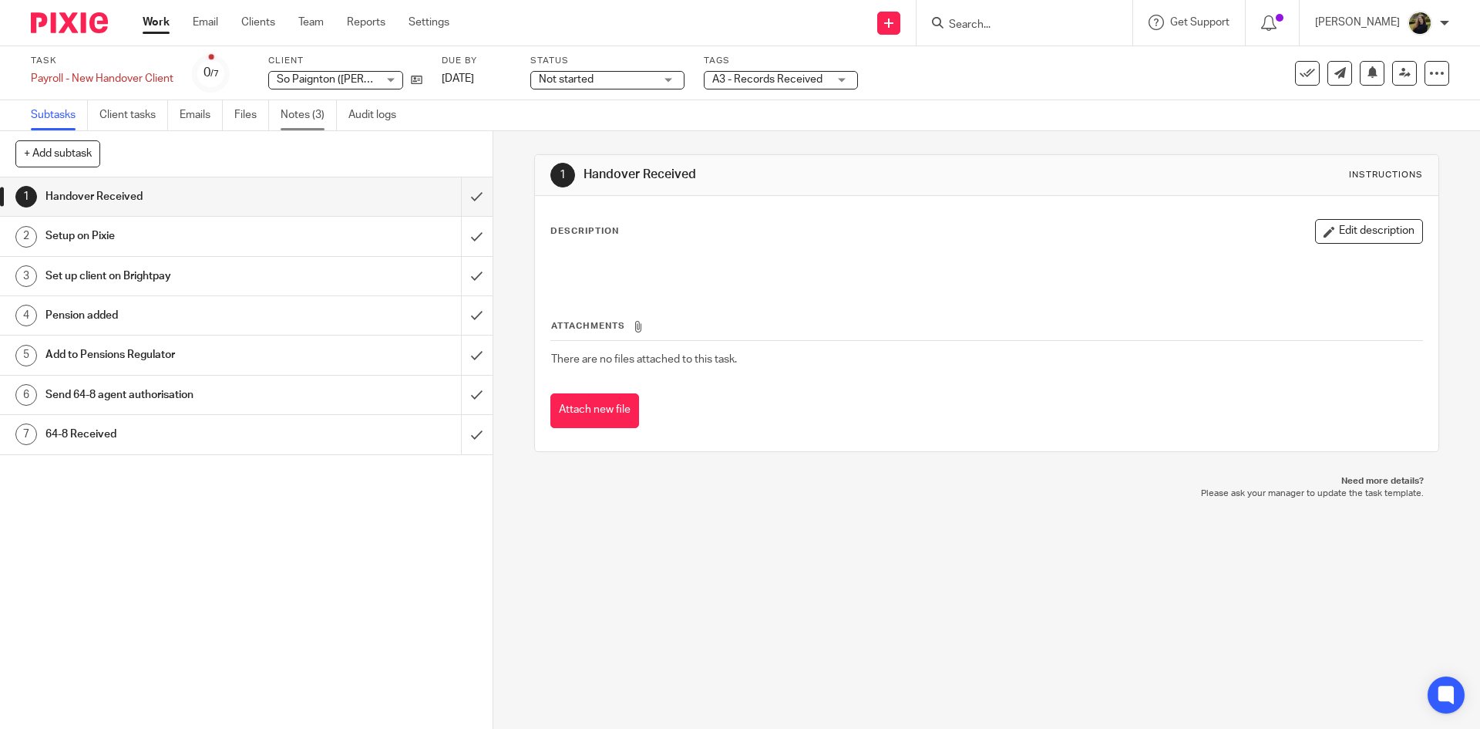
click at [297, 120] on link "Notes (3)" at bounding box center [309, 115] width 56 height 30
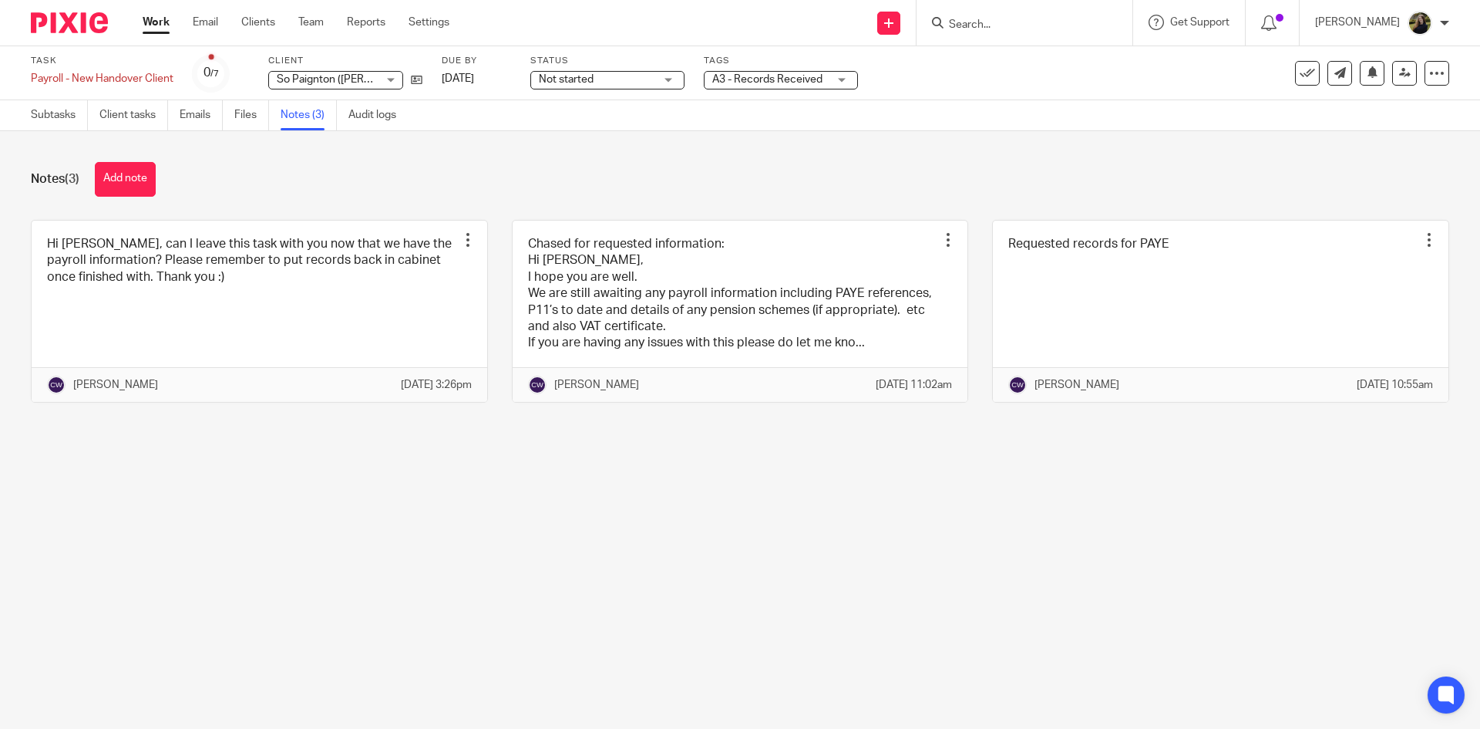
drag, startPoint x: 190, startPoint y: 176, endPoint x: 173, endPoint y: 176, distance: 17.0
click at [177, 176] on div "Notes (3) Add note" at bounding box center [740, 179] width 1419 height 35
click at [125, 180] on button "Add note" at bounding box center [125, 179] width 61 height 35
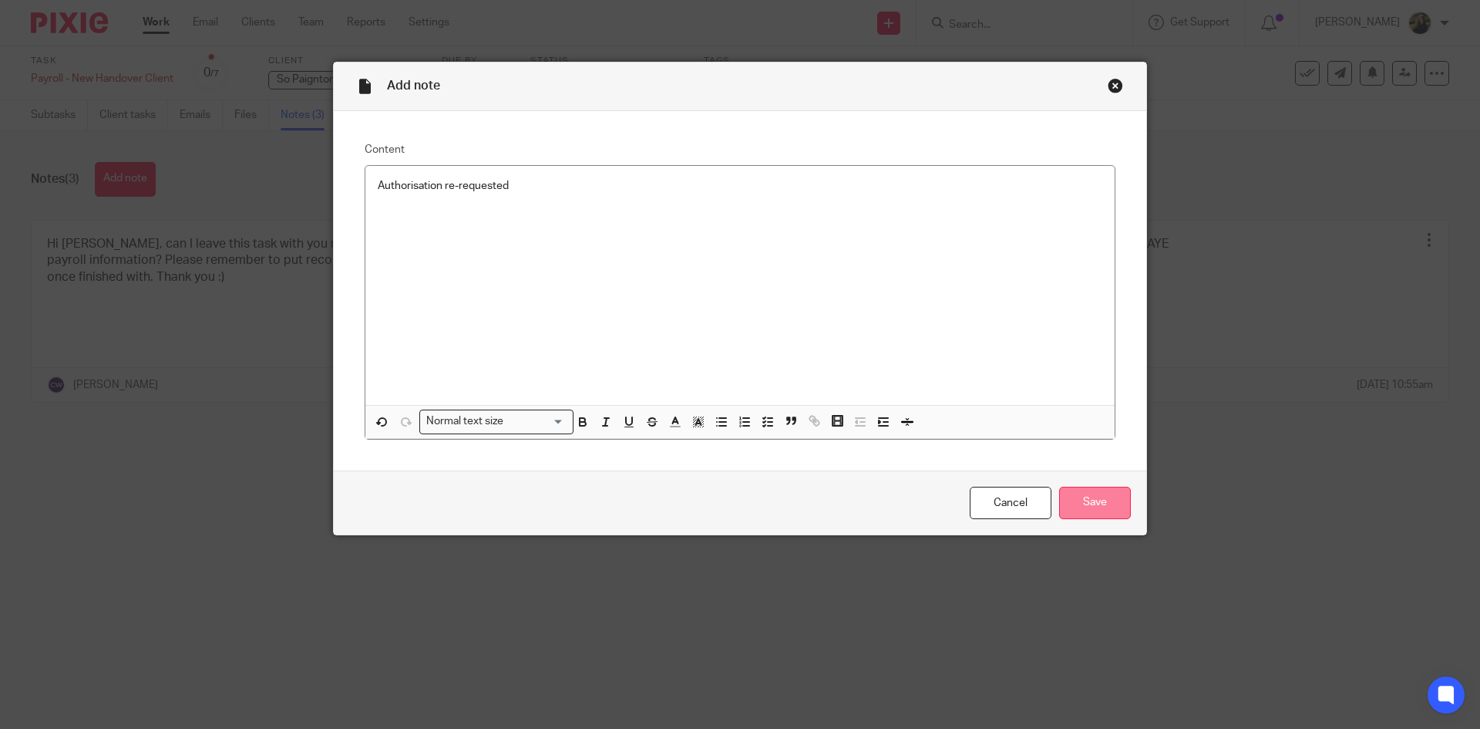
click at [1074, 508] on input "Save" at bounding box center [1095, 503] width 72 height 33
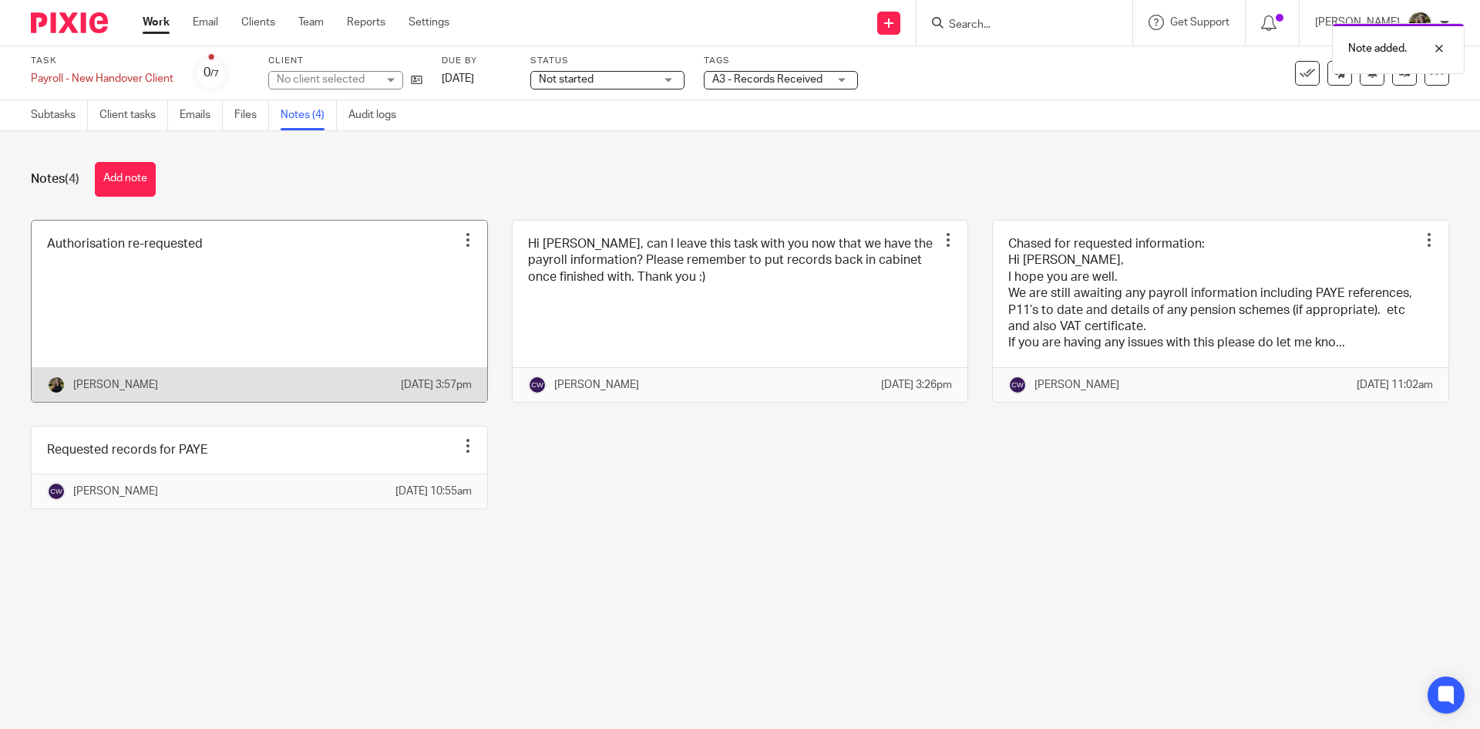
click at [169, 365] on link at bounding box center [260, 311] width 456 height 181
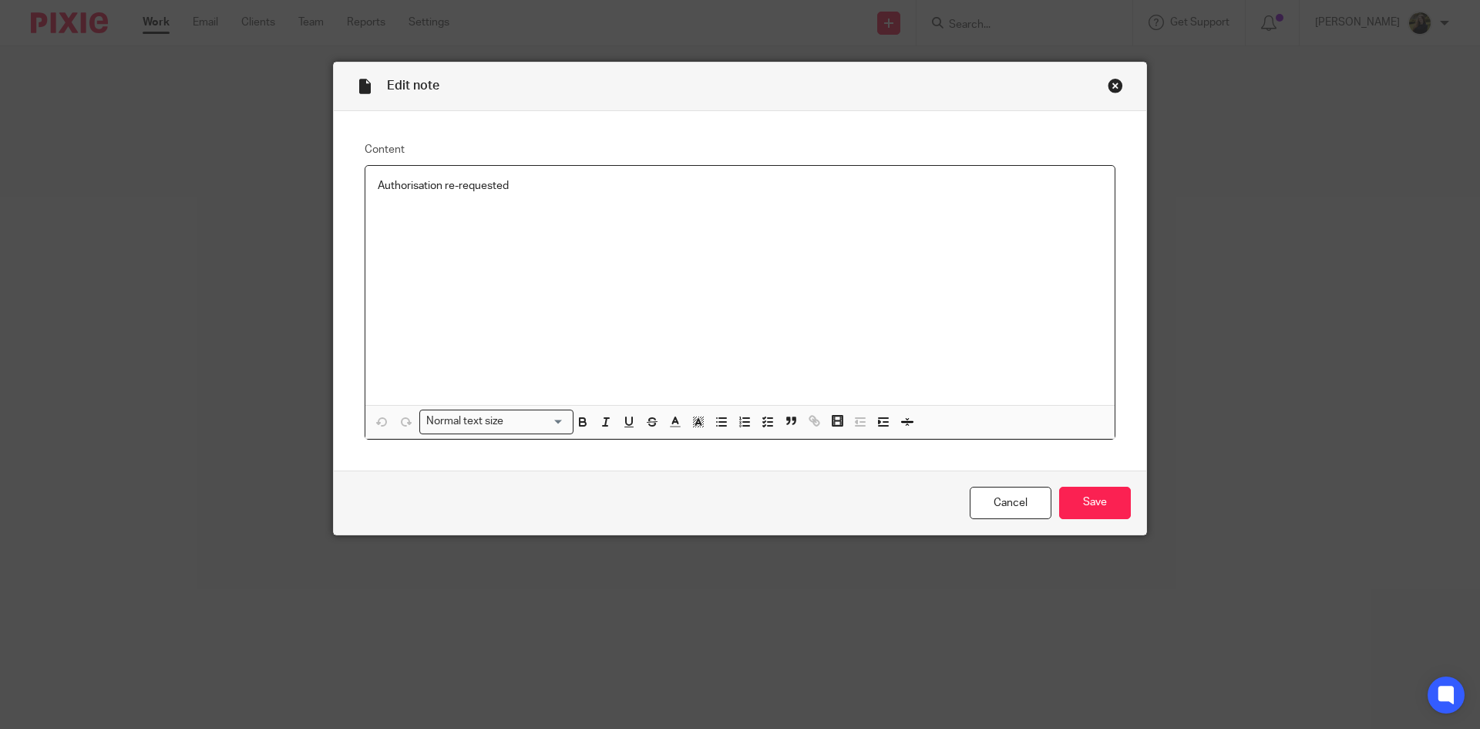
click at [453, 180] on p "Authorisation re-requested" at bounding box center [740, 185] width 725 height 15
click at [1103, 492] on input "Save" at bounding box center [1095, 503] width 72 height 33
drag, startPoint x: 458, startPoint y: 181, endPoint x: 467, endPoint y: 165, distance: 18.6
click at [467, 166] on div "Authorisation rerequested" at bounding box center [739, 285] width 749 height 239
click at [450, 184] on p "Authorisation rerequested" at bounding box center [740, 185] width 725 height 15
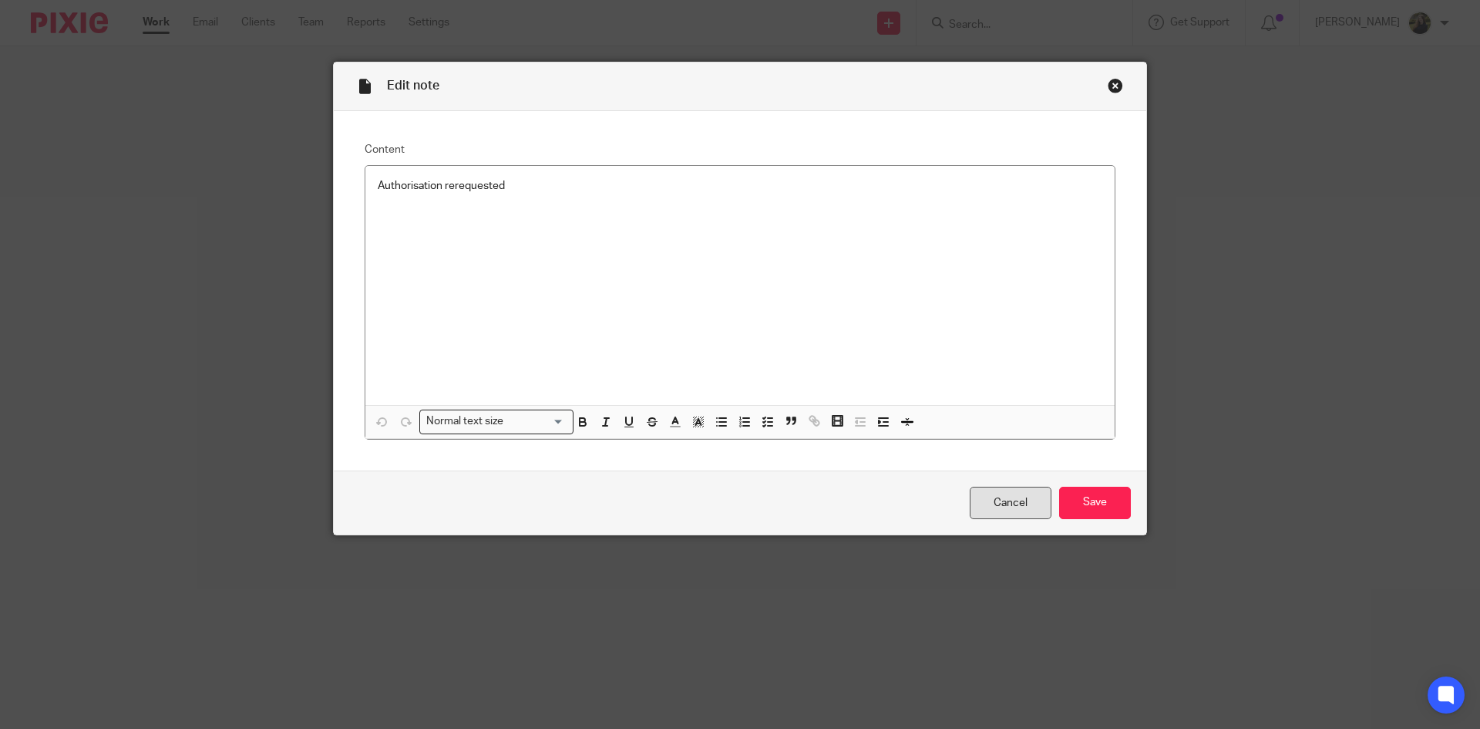
click at [1011, 510] on link "Cancel" at bounding box center [1011, 503] width 82 height 33
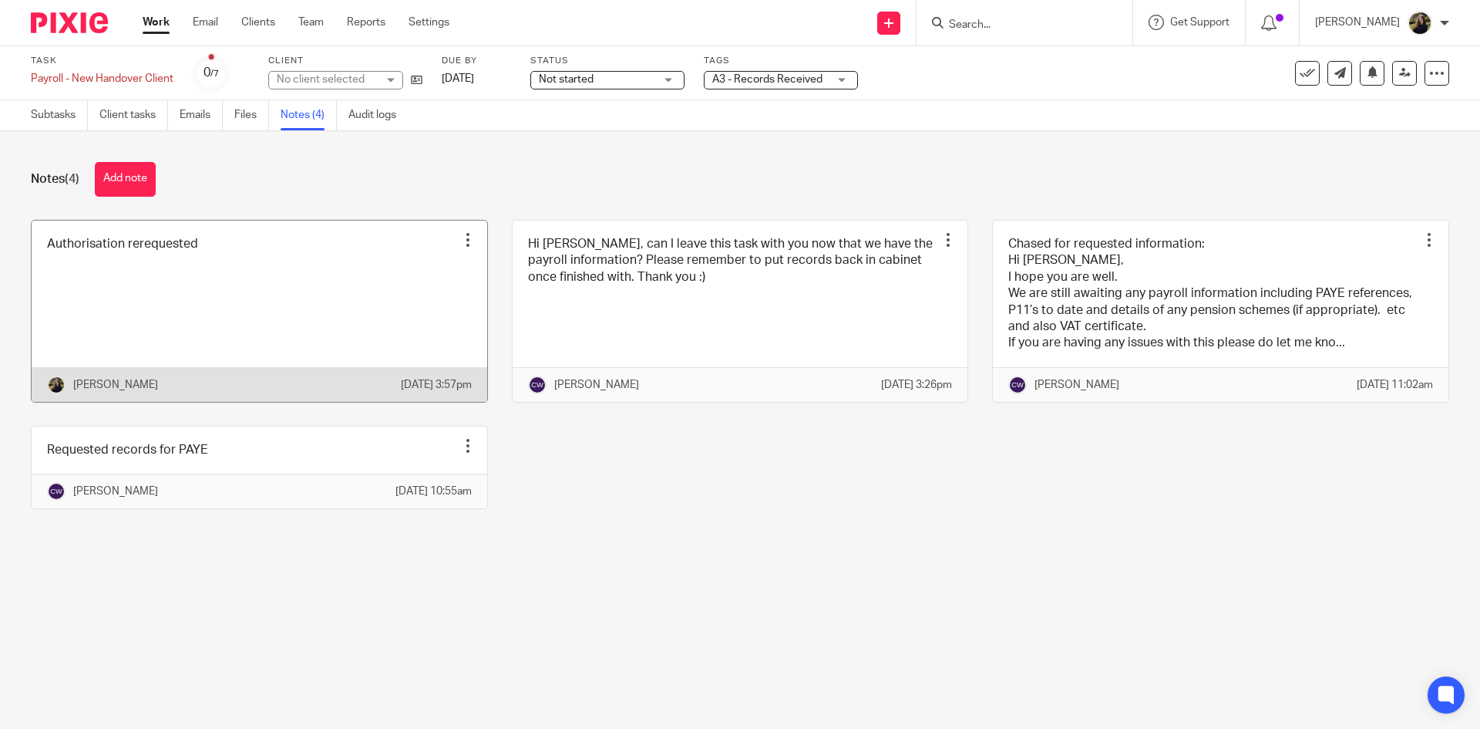
click at [456, 231] on div "Edit note Delete note" at bounding box center [467, 239] width 23 height 23
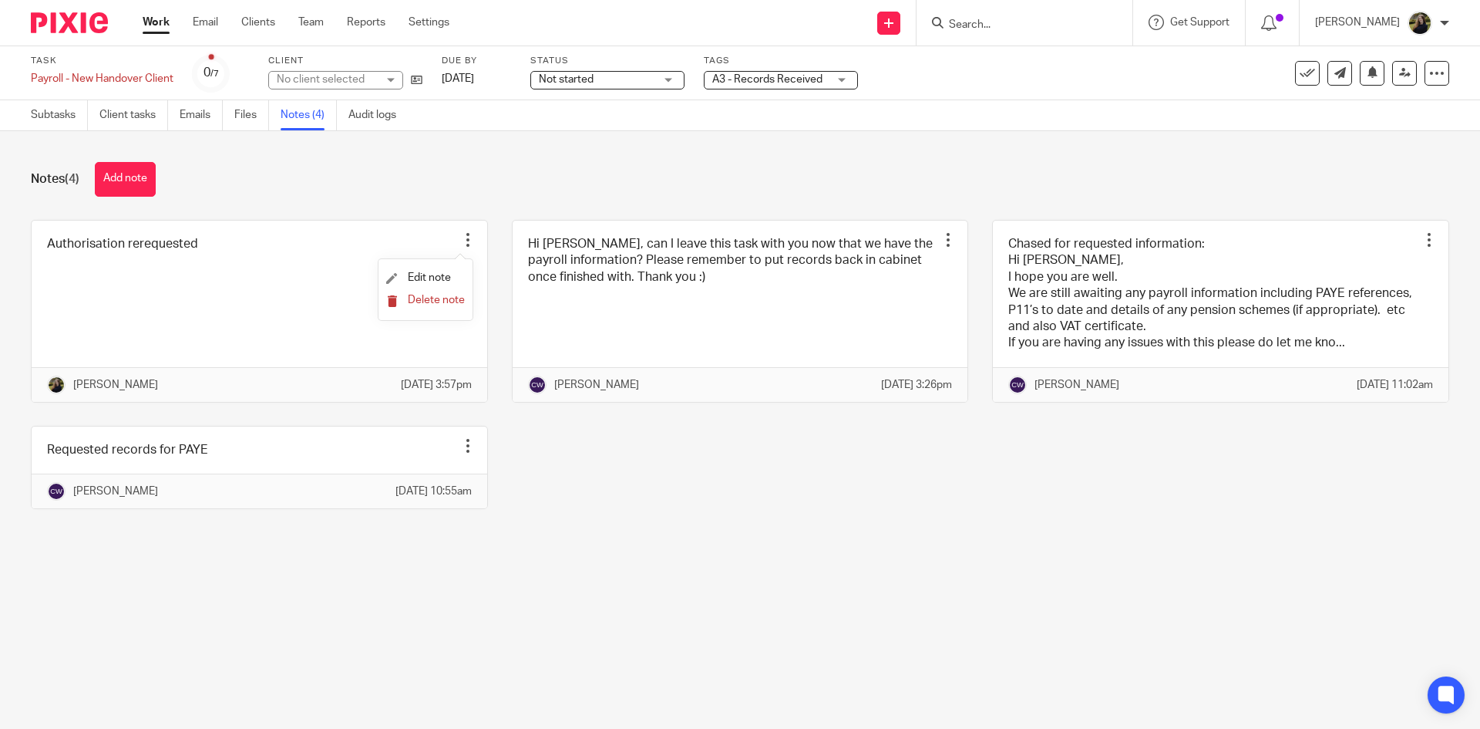
click at [393, 296] on icon "submit" at bounding box center [392, 301] width 12 height 12
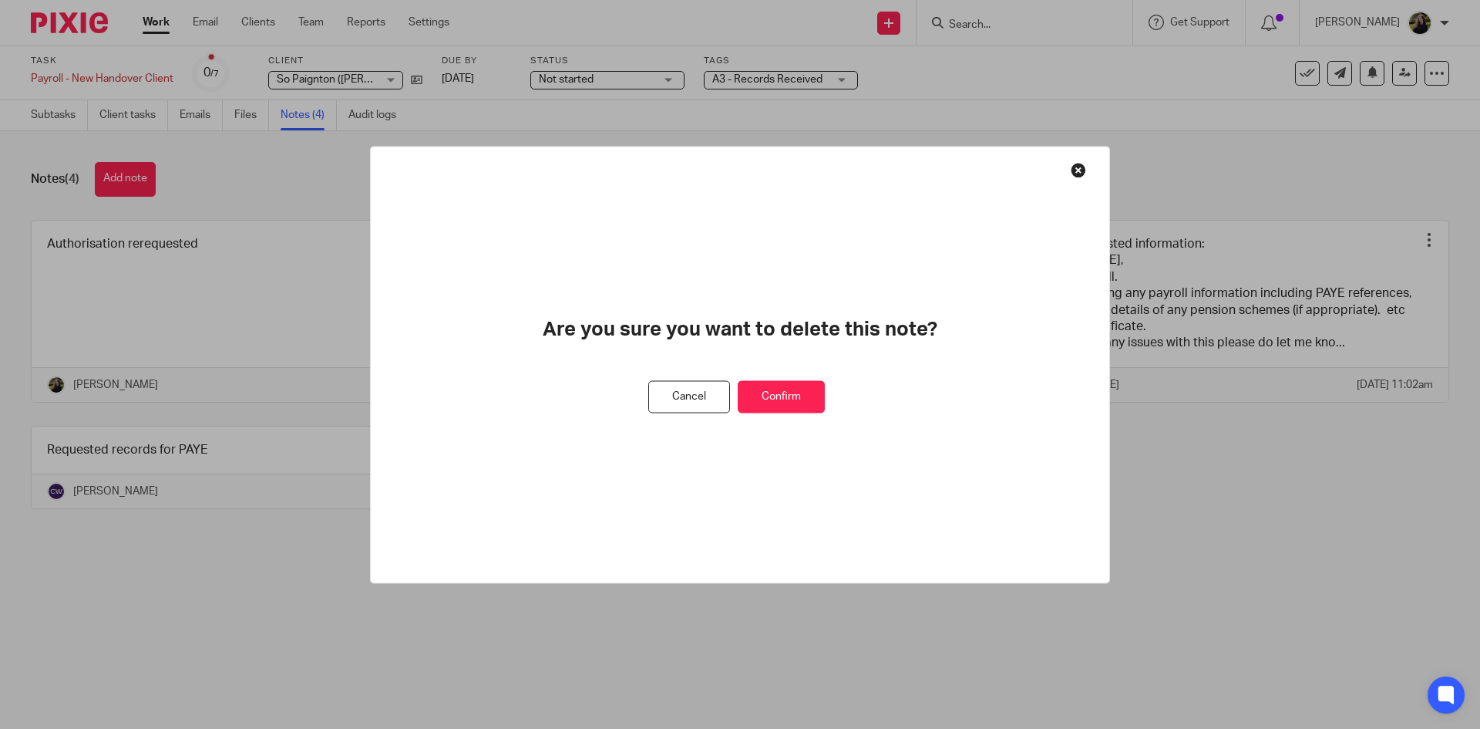
click at [759, 399] on button "Confirm" at bounding box center [781, 396] width 87 height 33
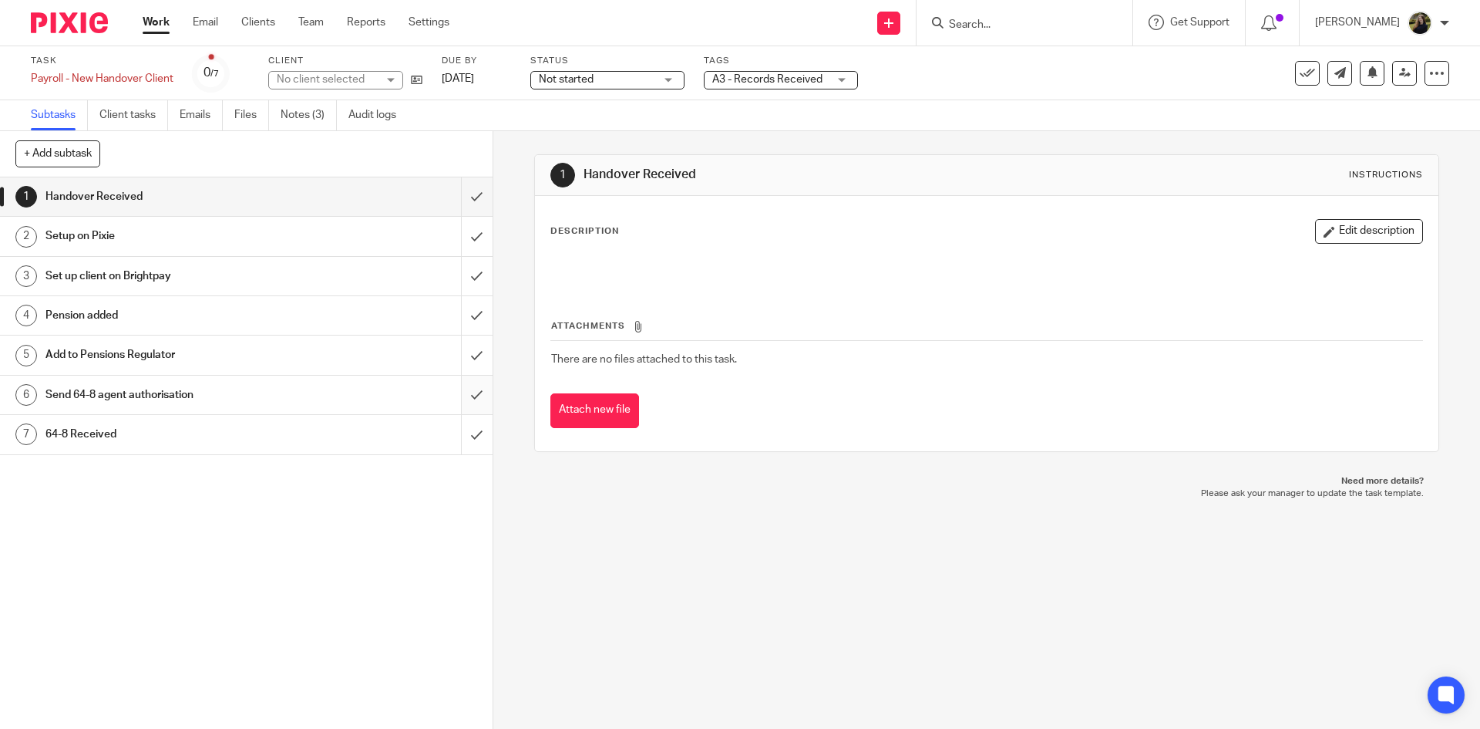
click at [466, 389] on input "submit" at bounding box center [246, 394] width 493 height 39
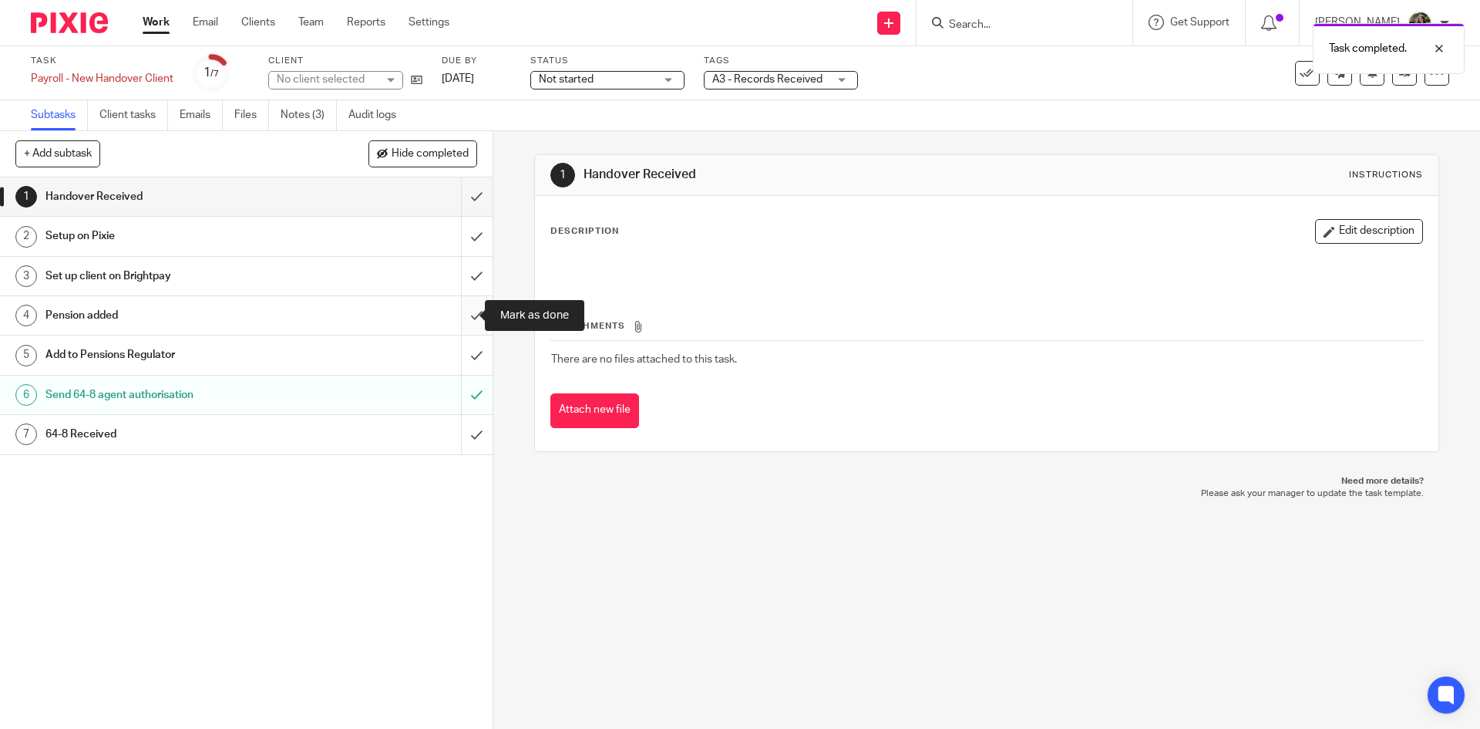
click at [456, 304] on input "submit" at bounding box center [246, 315] width 493 height 39
click at [464, 190] on input "submit" at bounding box center [246, 196] width 493 height 39
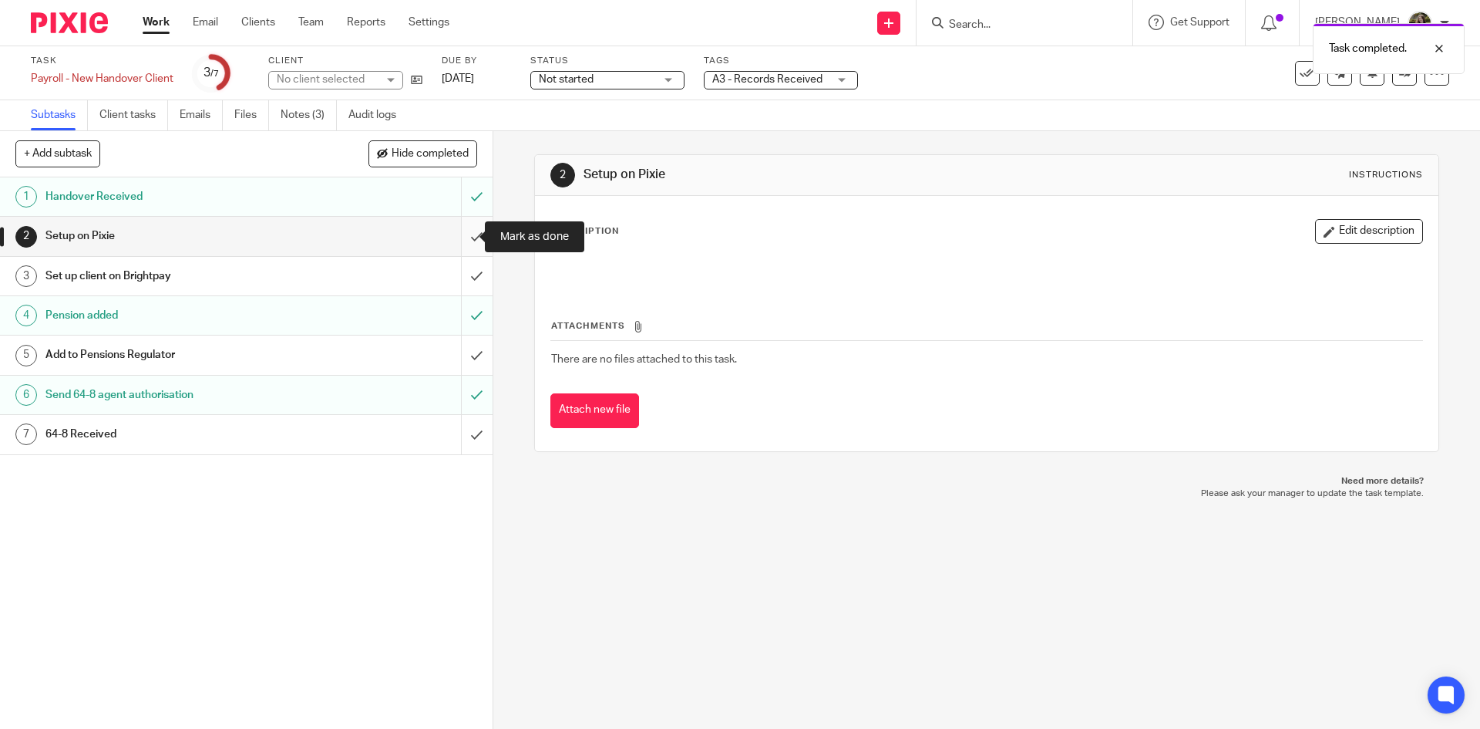
drag, startPoint x: 455, startPoint y: 235, endPoint x: 458, endPoint y: 251, distance: 16.5
click at [455, 241] on input "submit" at bounding box center [246, 236] width 493 height 39
click at [465, 276] on input "submit" at bounding box center [246, 276] width 493 height 39
click at [1415, 49] on div at bounding box center [1428, 48] width 42 height 19
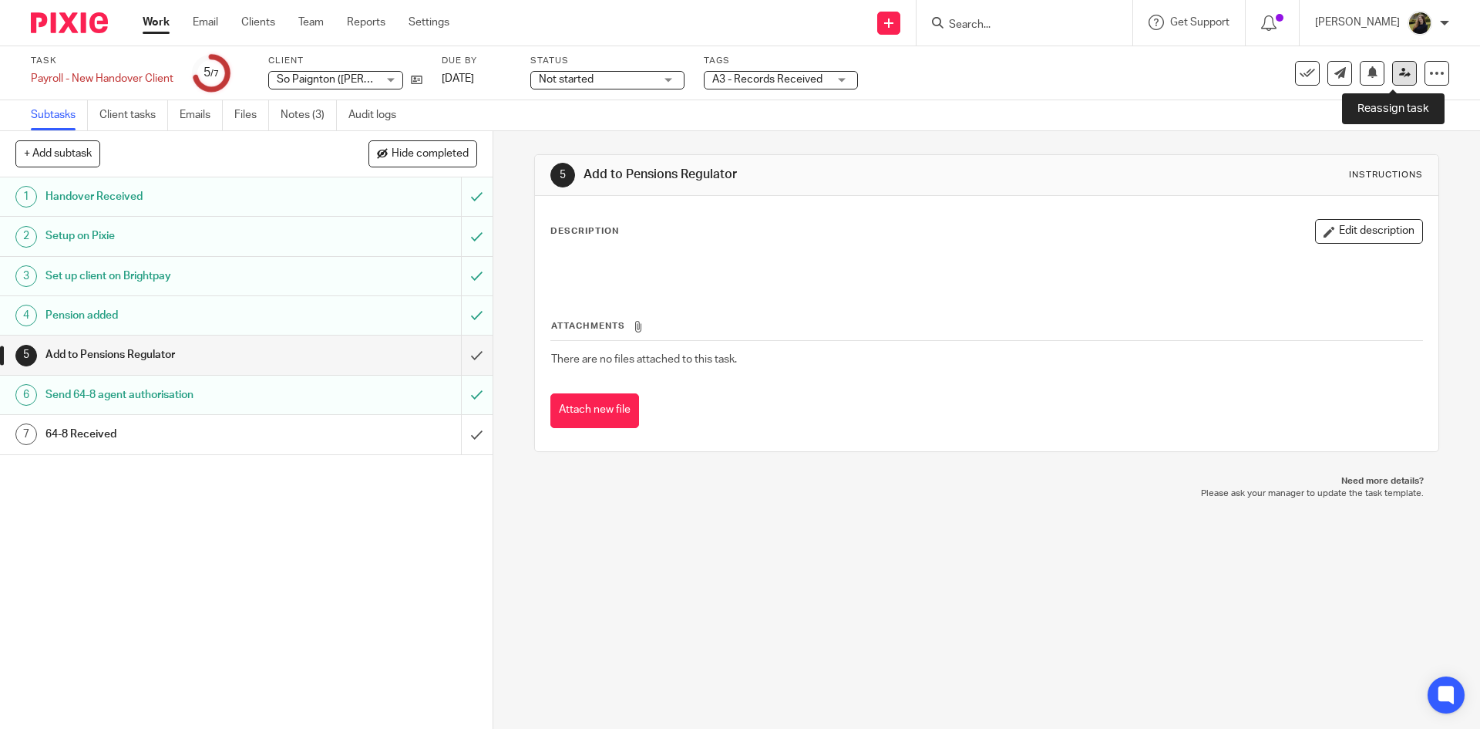
click at [1399, 69] on icon at bounding box center [1405, 73] width 12 height 12
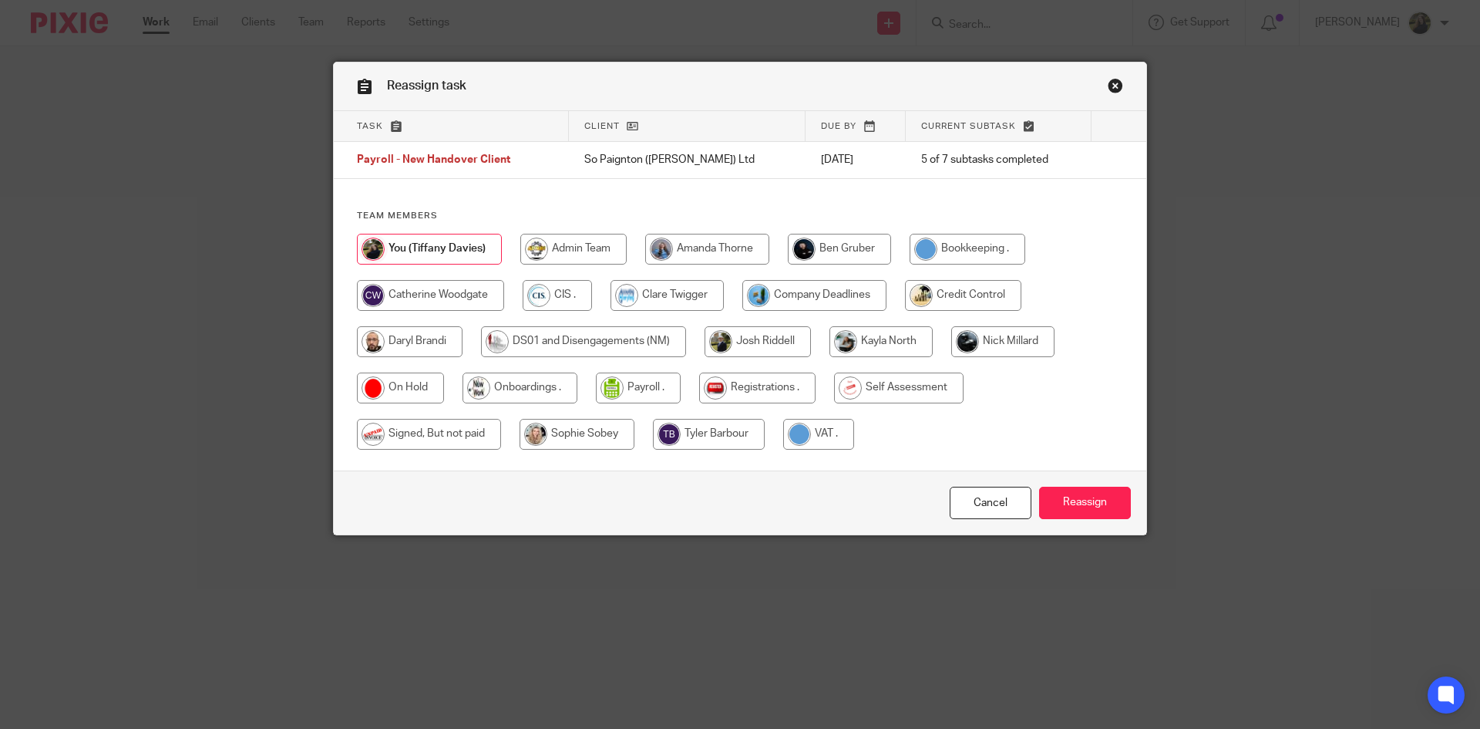
click at [713, 377] on input "radio" at bounding box center [757, 387] width 116 height 31
radio input "true"
click at [1076, 494] on input "Reassign" at bounding box center [1085, 503] width 92 height 33
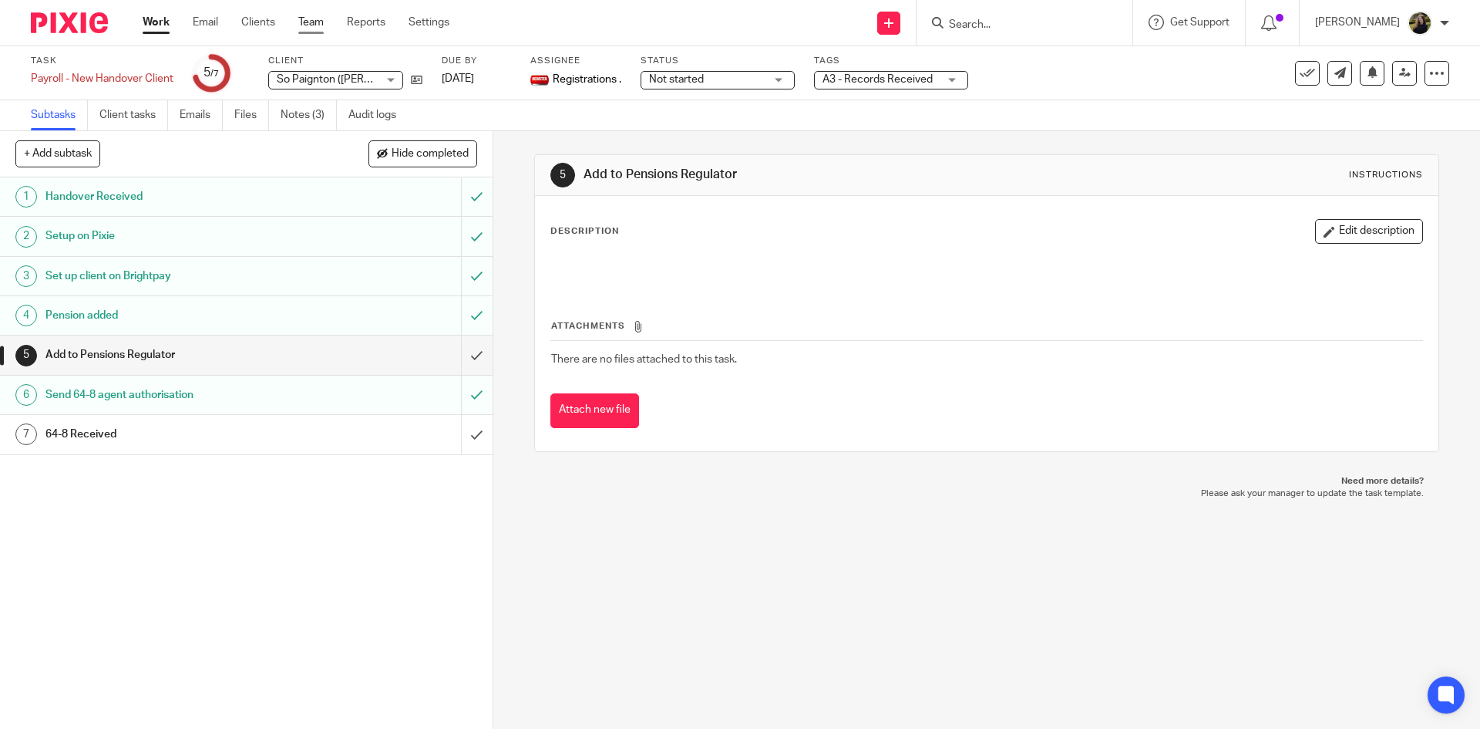
click at [311, 30] on link "Team" at bounding box center [310, 22] width 25 height 15
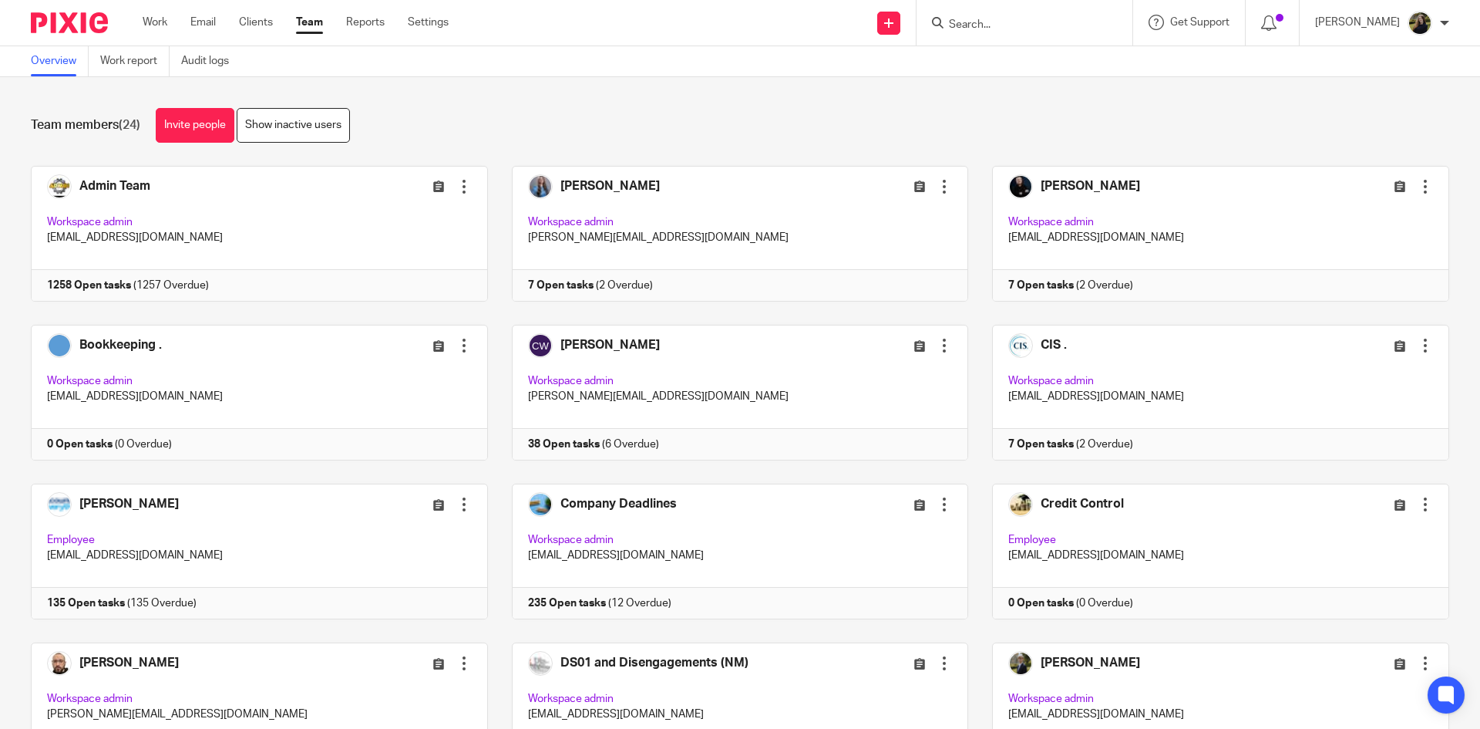
scroll to position [540, 0]
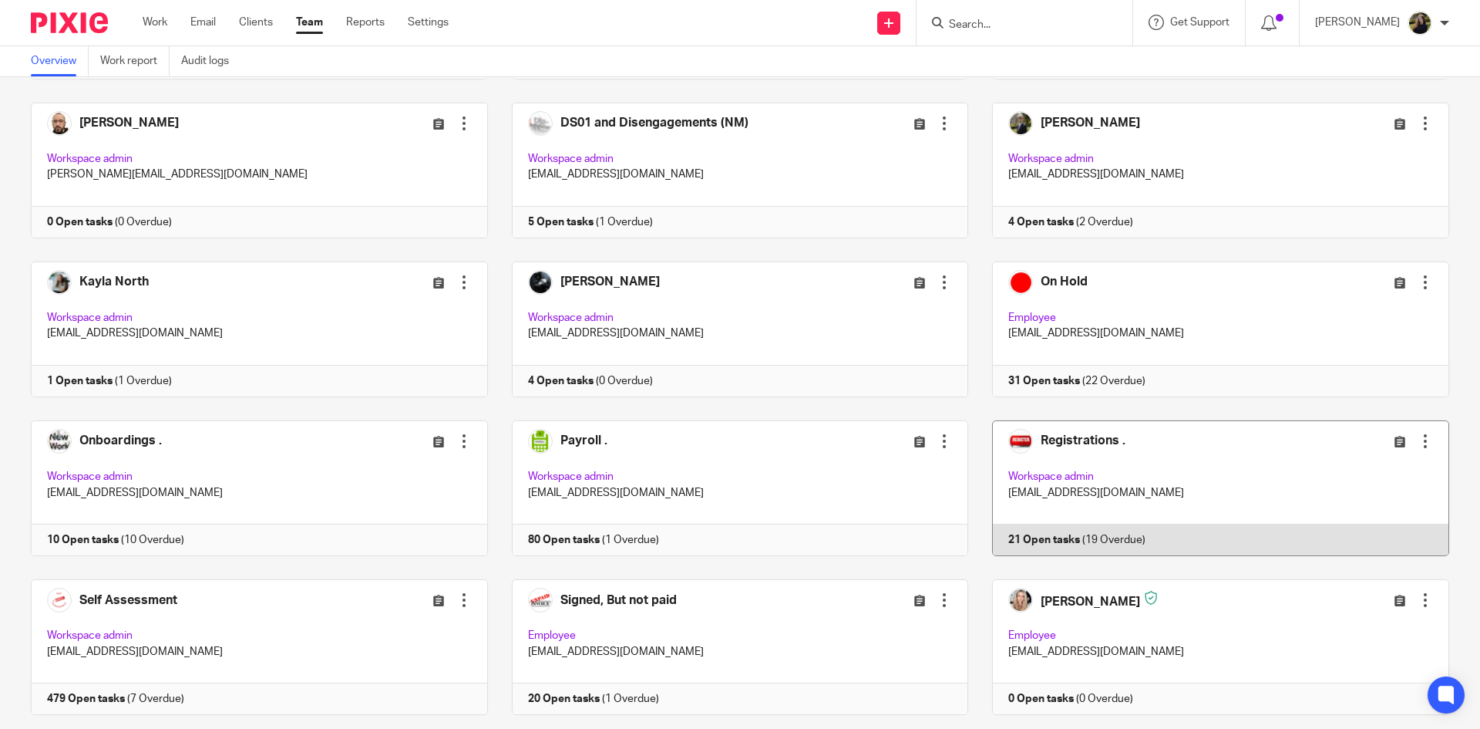
click at [1227, 452] on link at bounding box center [1208, 488] width 481 height 136
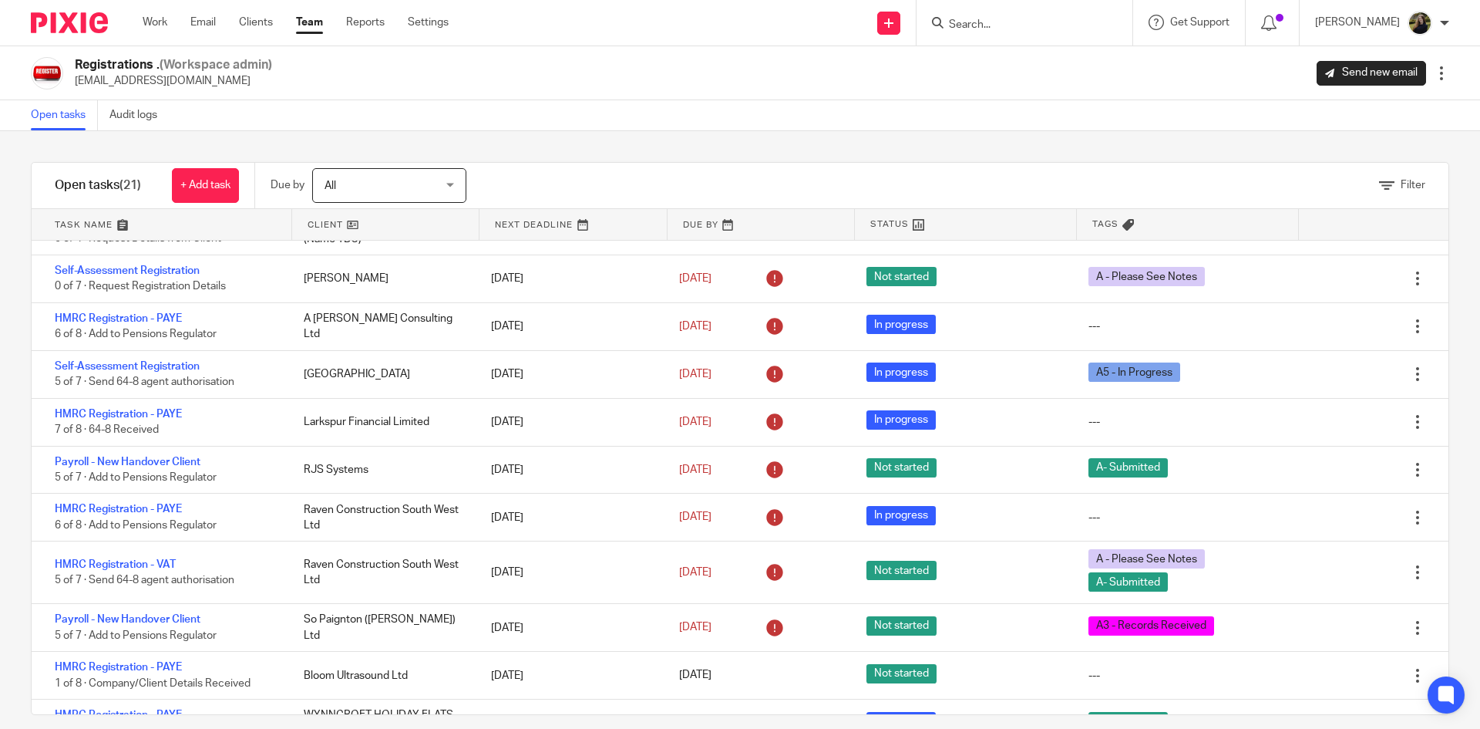
scroll to position [572, 0]
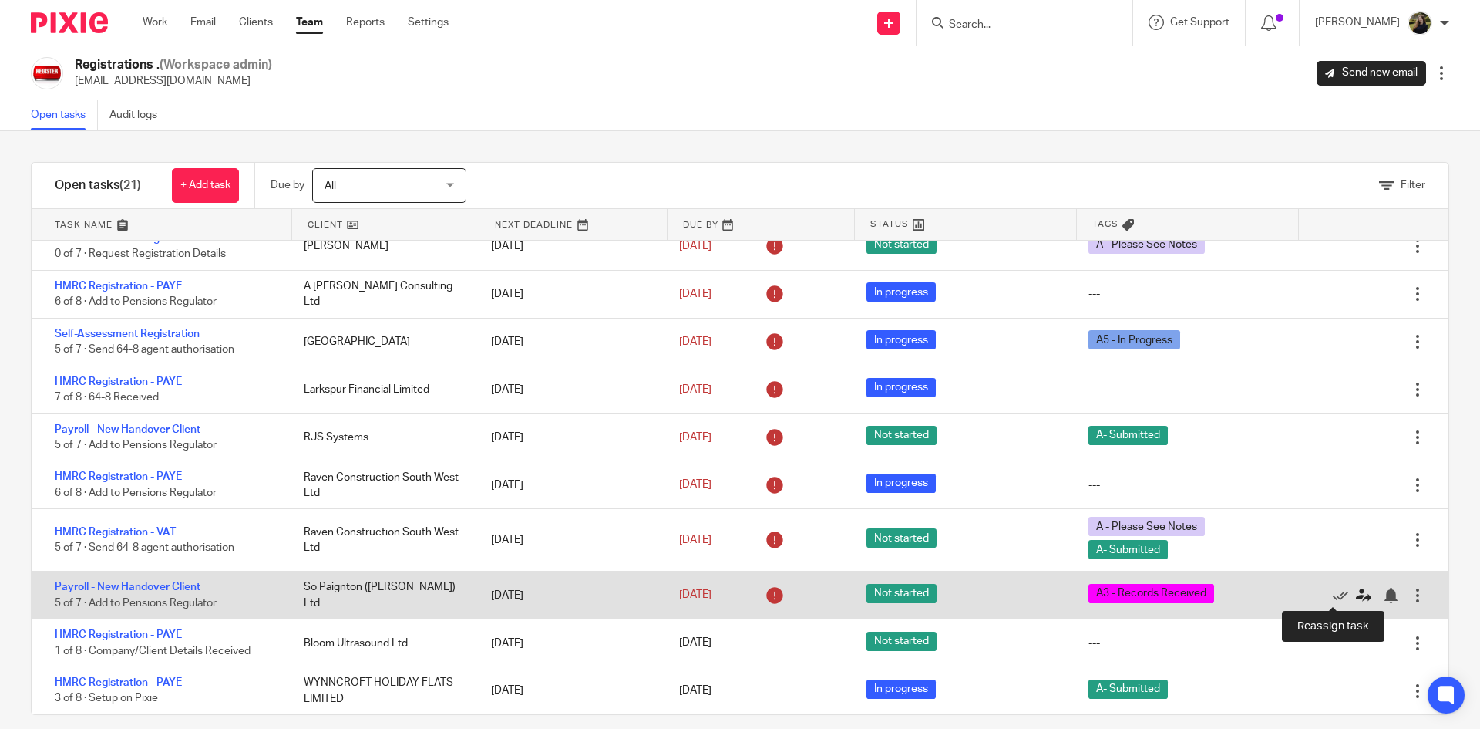
click at [1356, 588] on icon at bounding box center [1363, 595] width 15 height 15
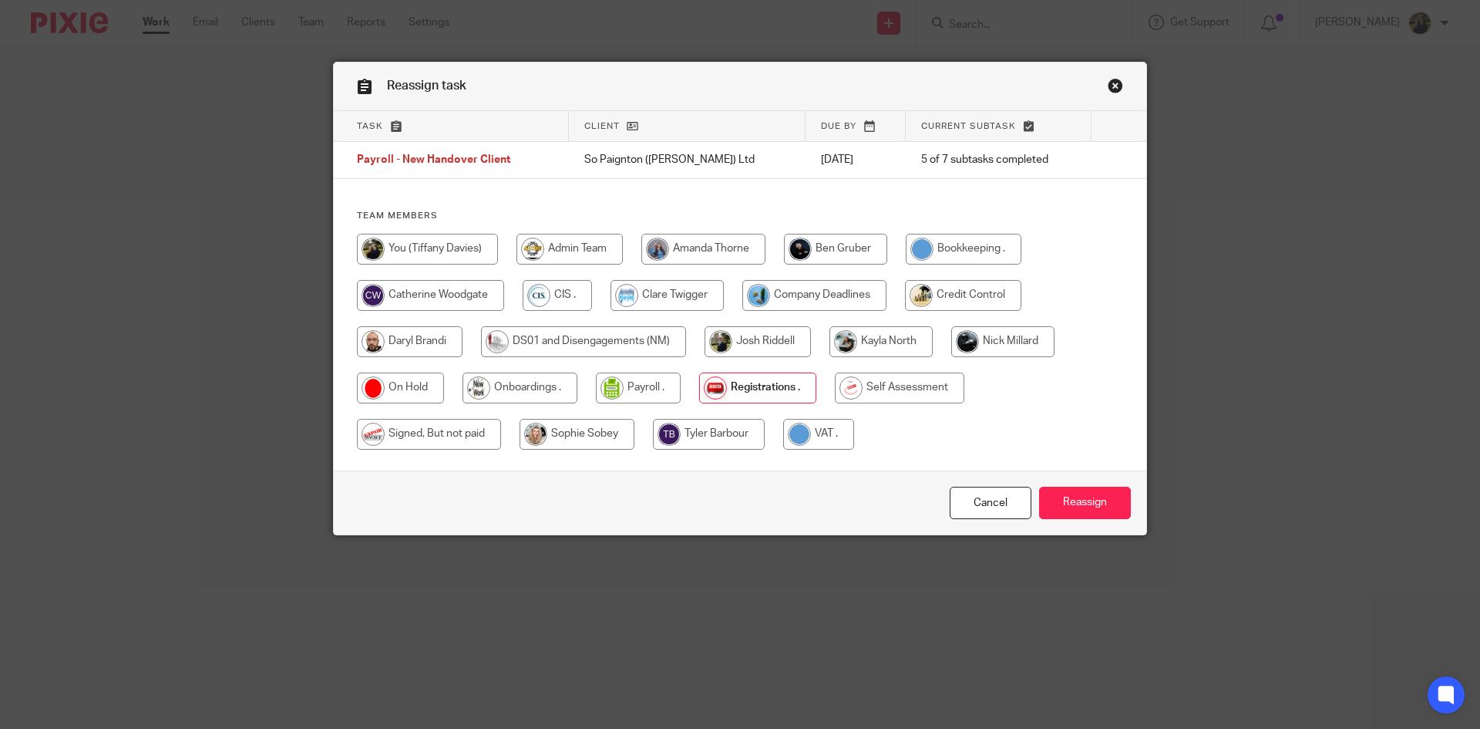
click at [1112, 86] on link "Close this dialog window" at bounding box center [1115, 88] width 15 height 21
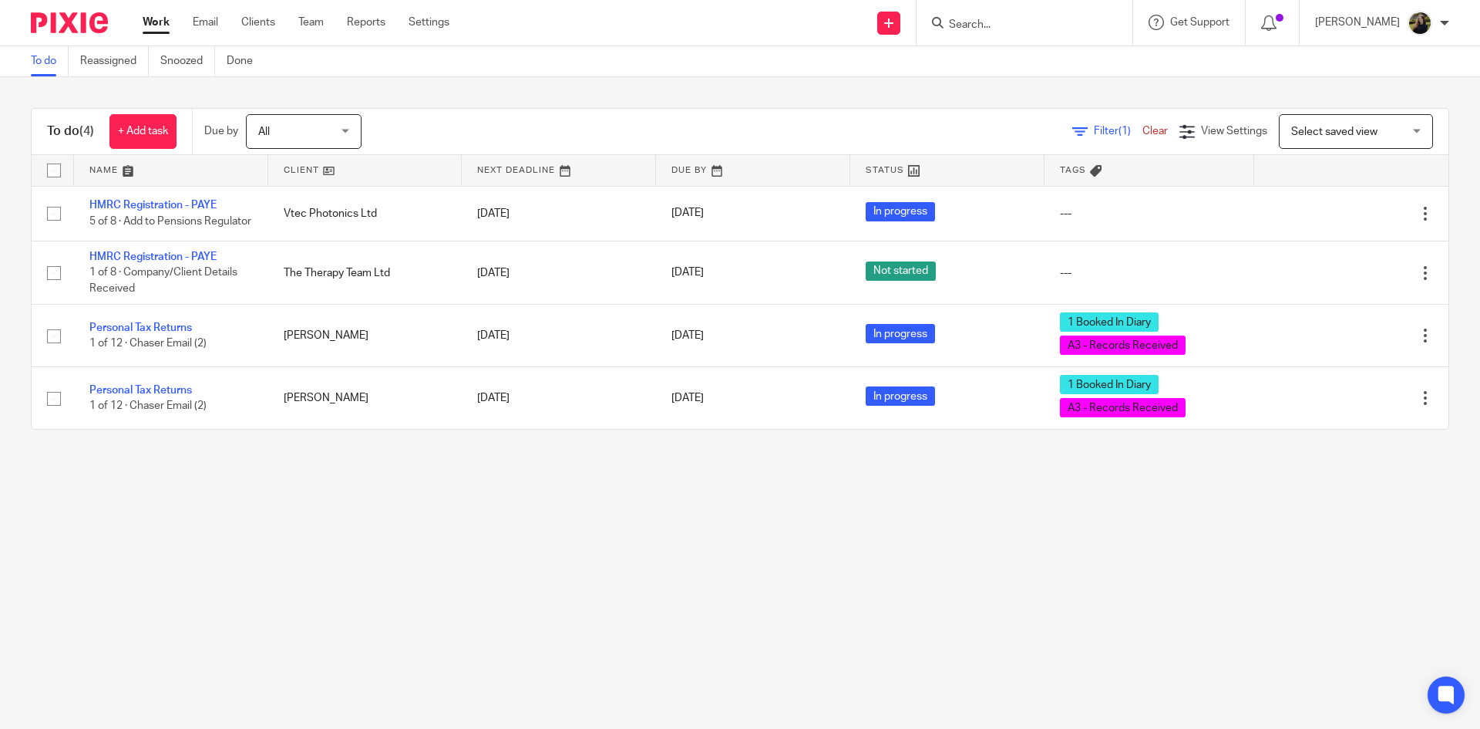
click at [94, 15] on img at bounding box center [69, 22] width 77 height 21
